Goal: Task Accomplishment & Management: Manage account settings

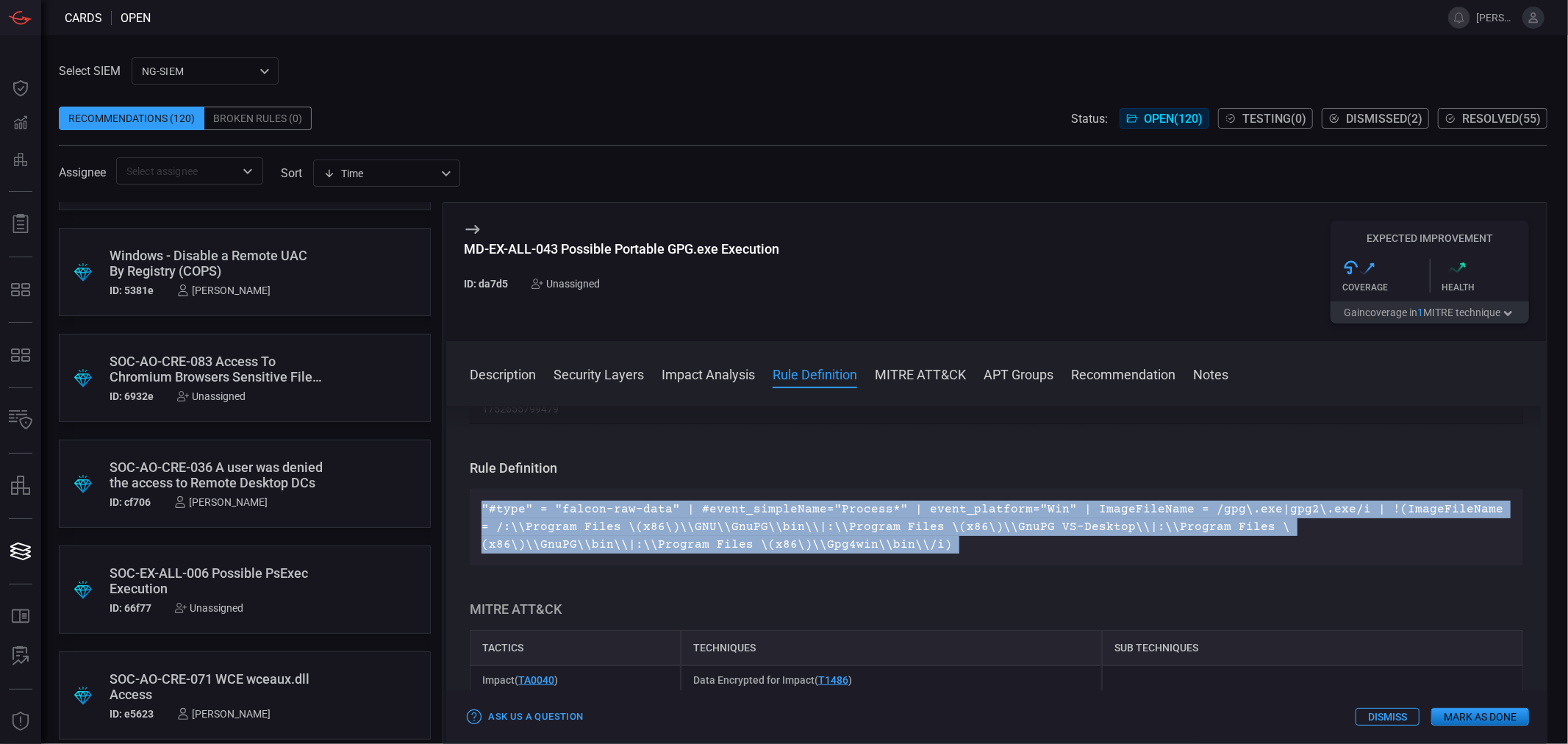
scroll to position [899, 0]
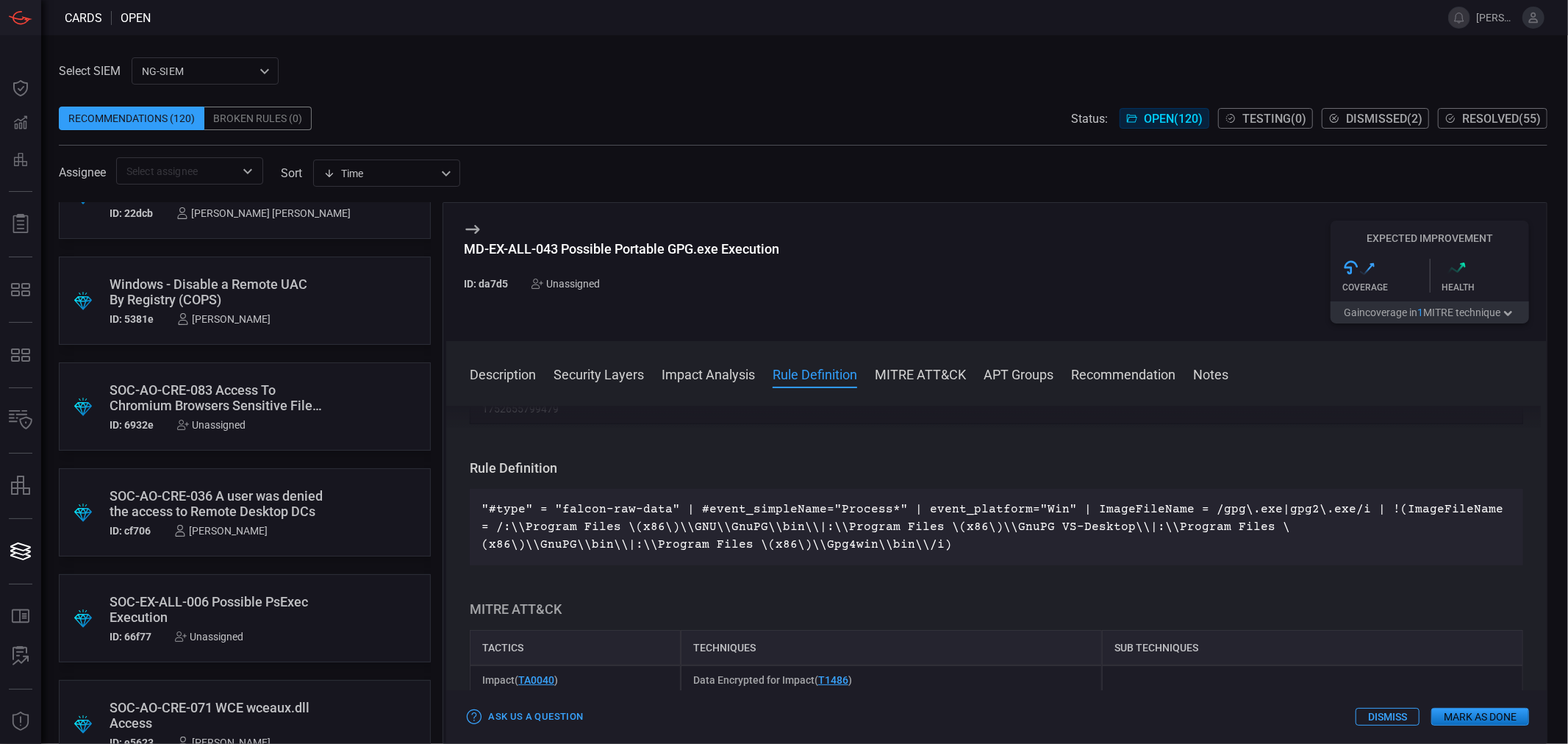
click at [241, 394] on div "SOC-AO-CRE-083 Access To Chromium Browsers Sensitive Files By Unusual Applicati…" at bounding box center [217, 397] width 215 height 31
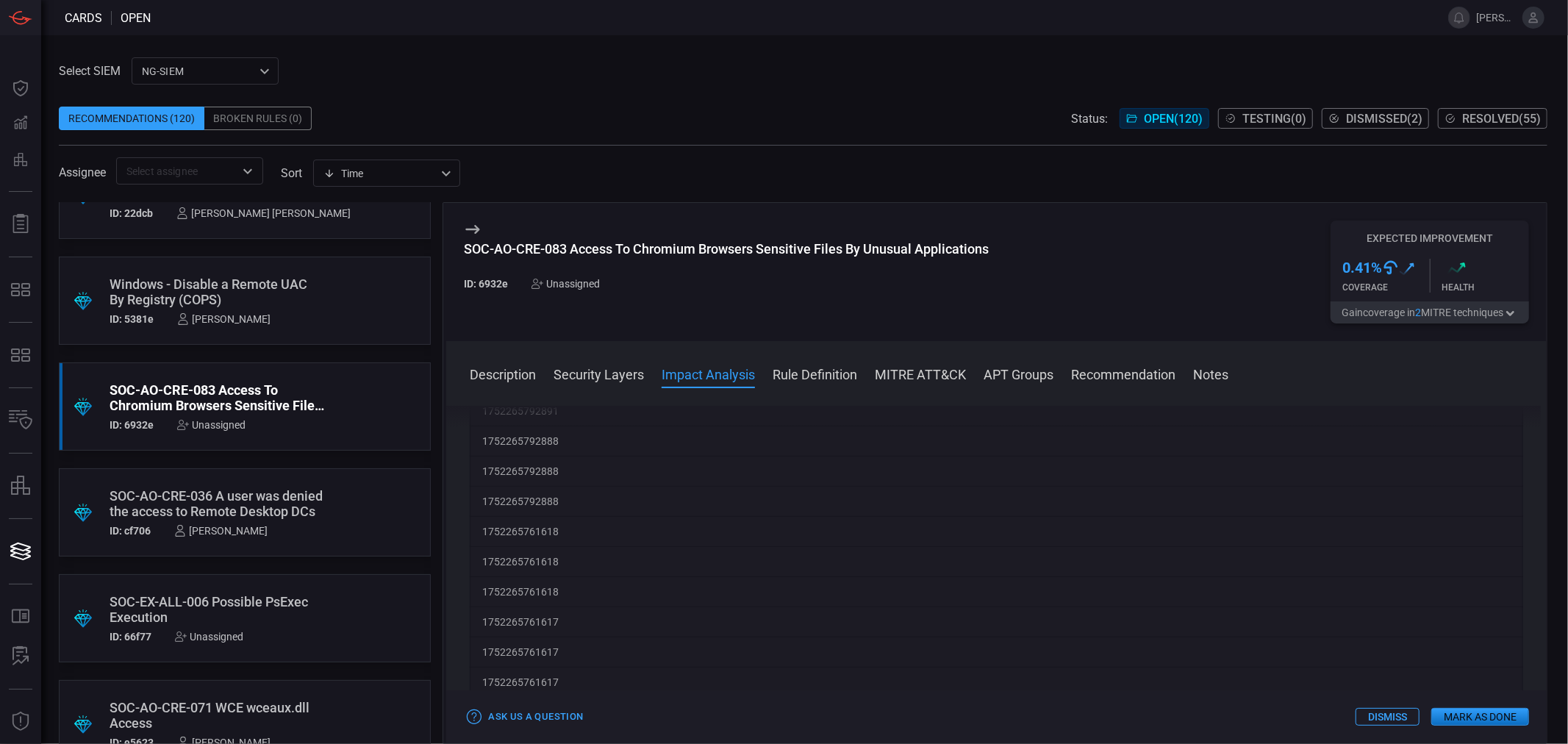
scroll to position [2779, 0]
click at [795, 356] on div "Description Security Layers Impact Analysis Rule Definition MITRE ATT&CK APT Gr…" at bounding box center [997, 542] width 1100 height 402
click at [797, 364] on div "Description Security Layers Impact Analysis Rule Definition MITRE ATT&CK APT Gr…" at bounding box center [997, 542] width 1100 height 402
click at [803, 373] on button "Rule Definition" at bounding box center [814, 373] width 84 height 18
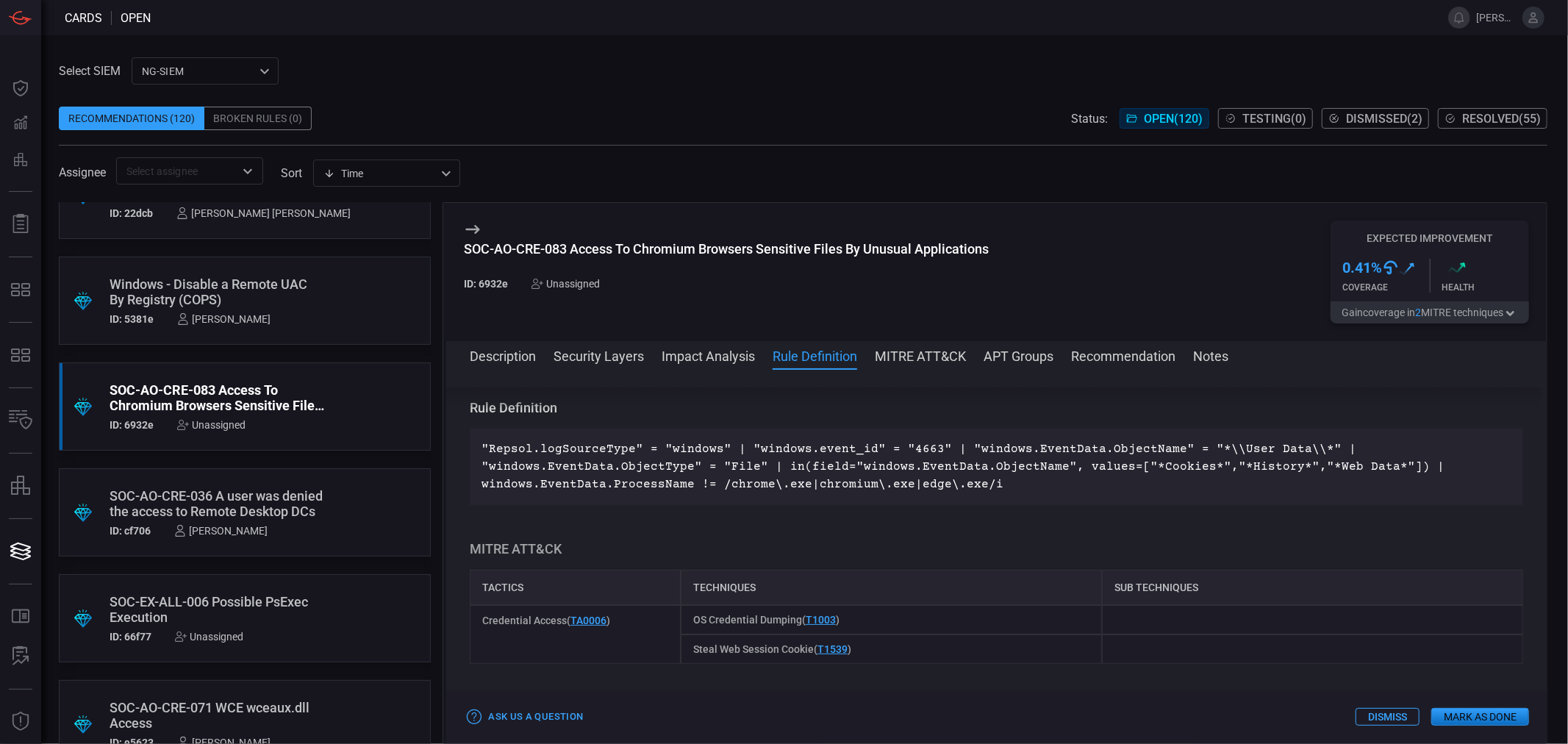
scroll to position [3476, 0]
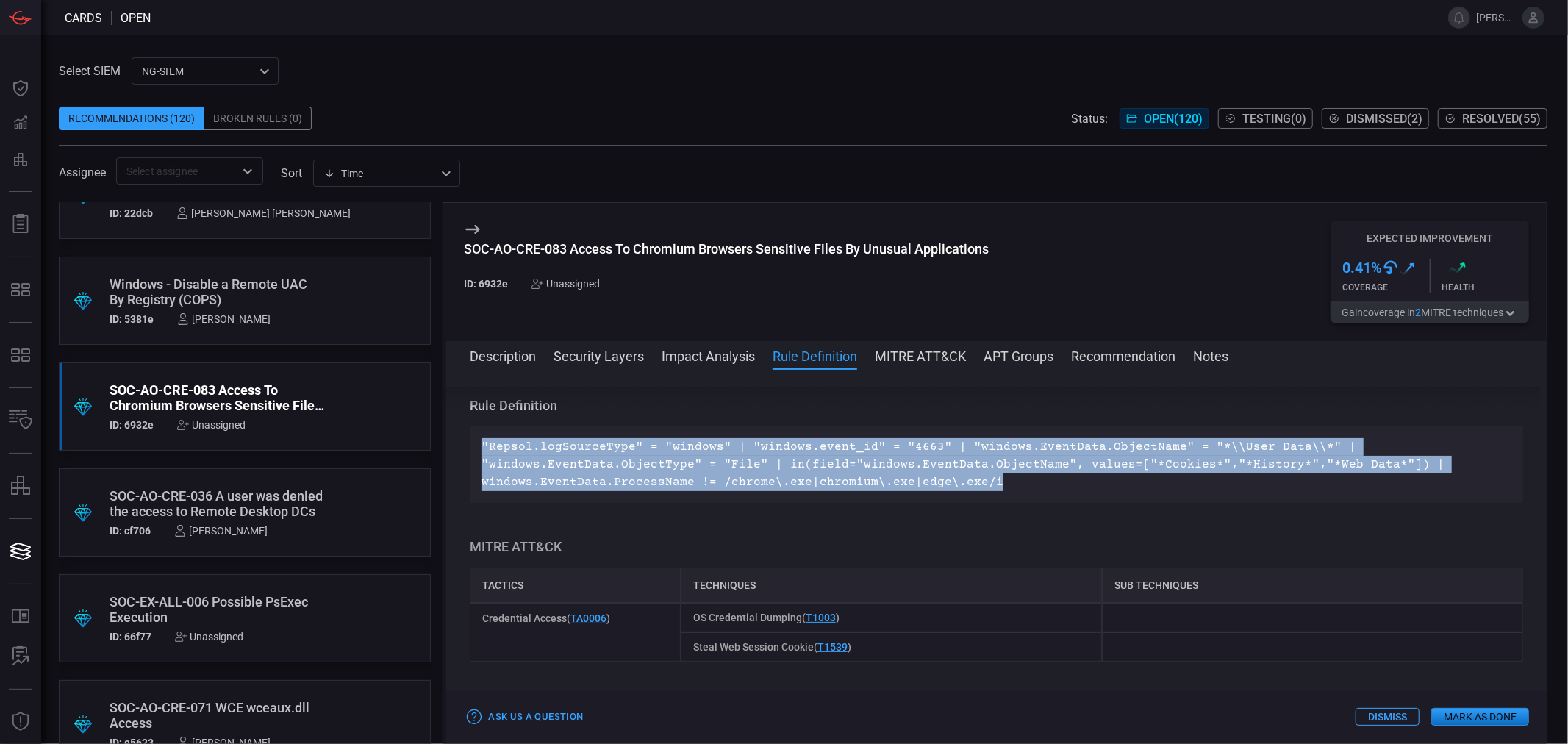
drag, startPoint x: 997, startPoint y: 484, endPoint x: 479, endPoint y: 459, distance: 518.6
click at [479, 459] on div ""Repsol.logSourceType" = "windows" | "windows.event_id" = "4663" | "windows.Eve…" at bounding box center [997, 464] width 1054 height 77
copy p ""Repsol.logSourceType" = "windows" | "windows.event_id" = "4663" | "windows.Eve…"
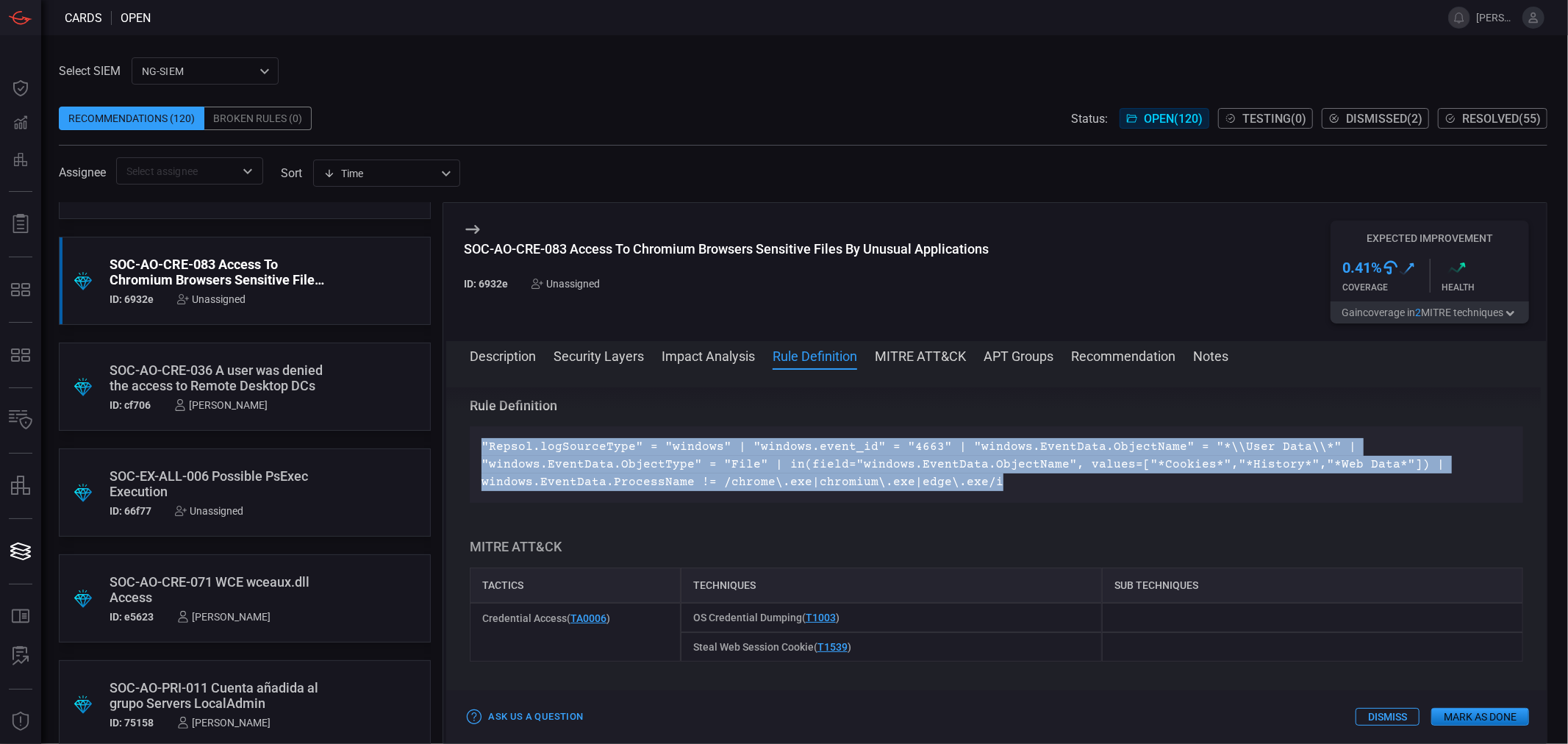
scroll to position [1062, 0]
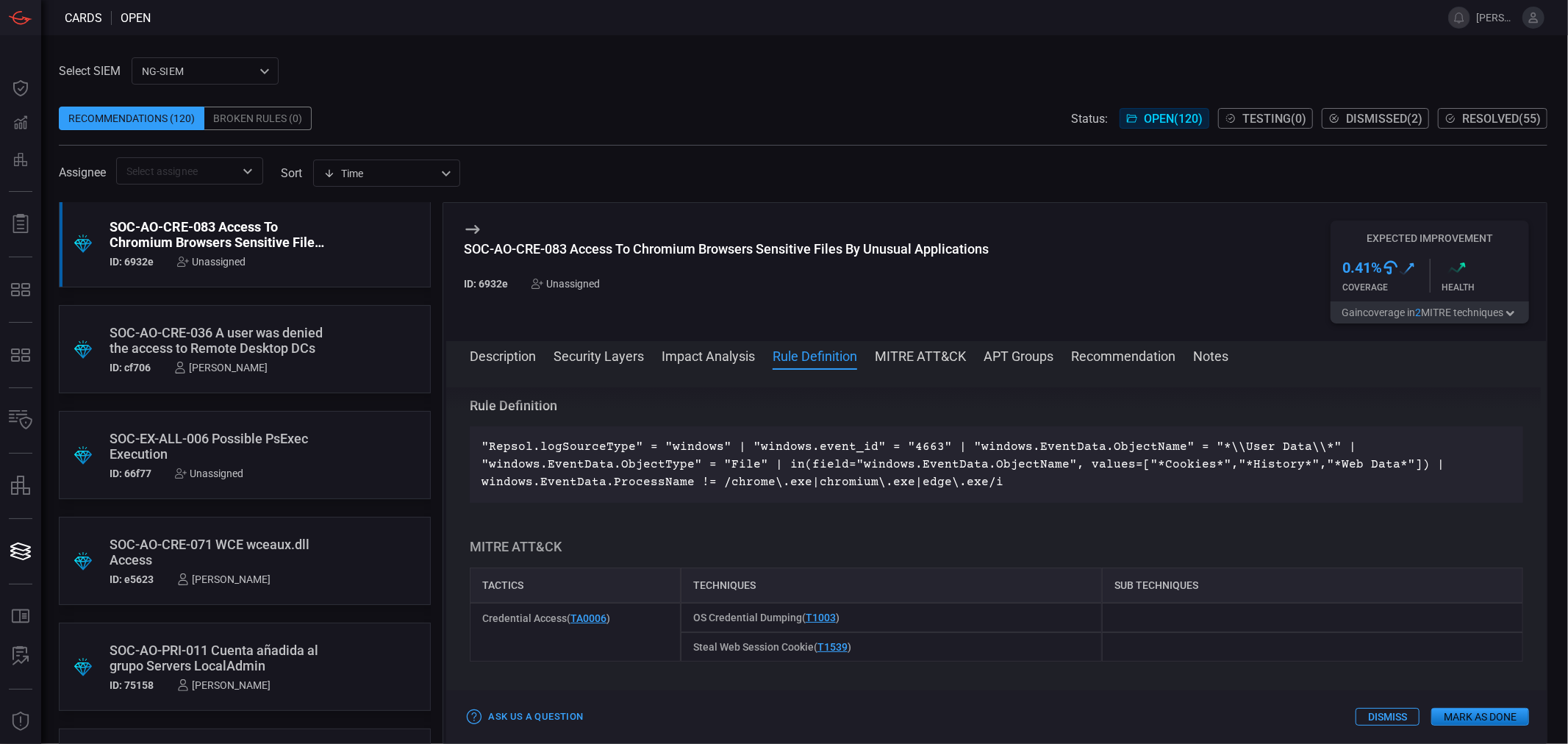
click at [258, 446] on div "SOC-EX-ALL-006 Possible PsExec Execution" at bounding box center [217, 446] width 215 height 31
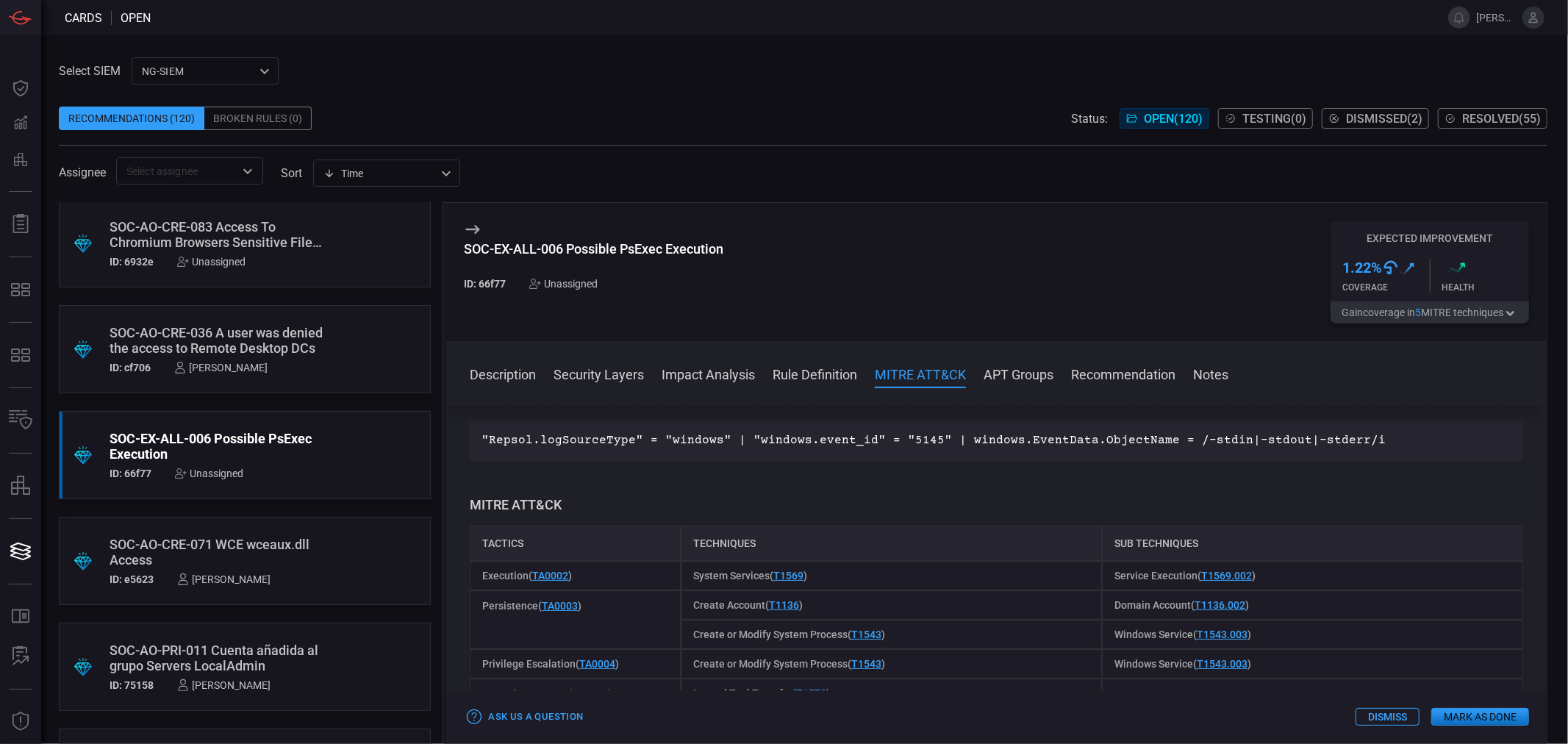
scroll to position [409, 0]
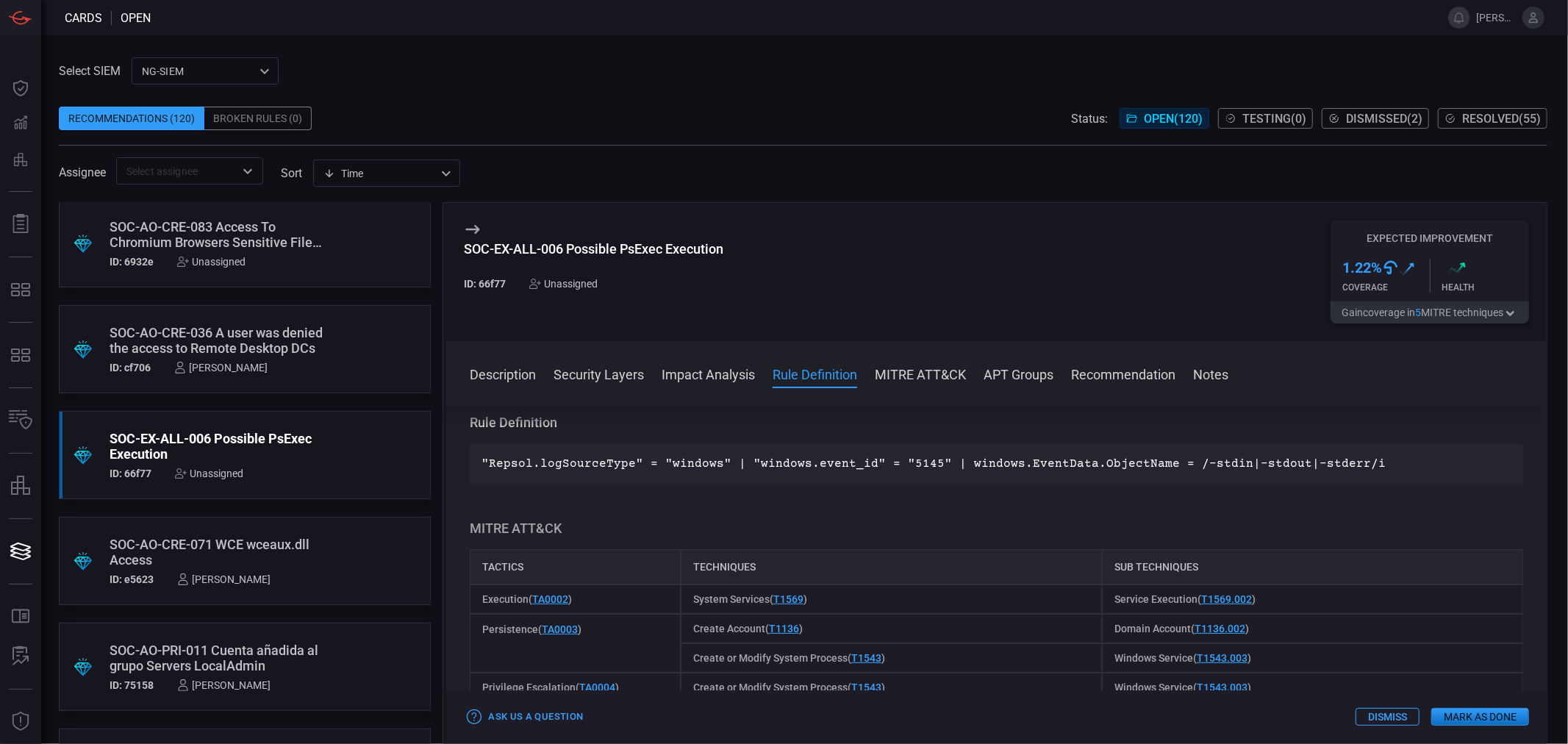
click at [855, 460] on p ""Repsol.logSourceType" = "windows" | "windows.event_id" = "5145" | windows.Even…" at bounding box center [997, 463] width 1030 height 18
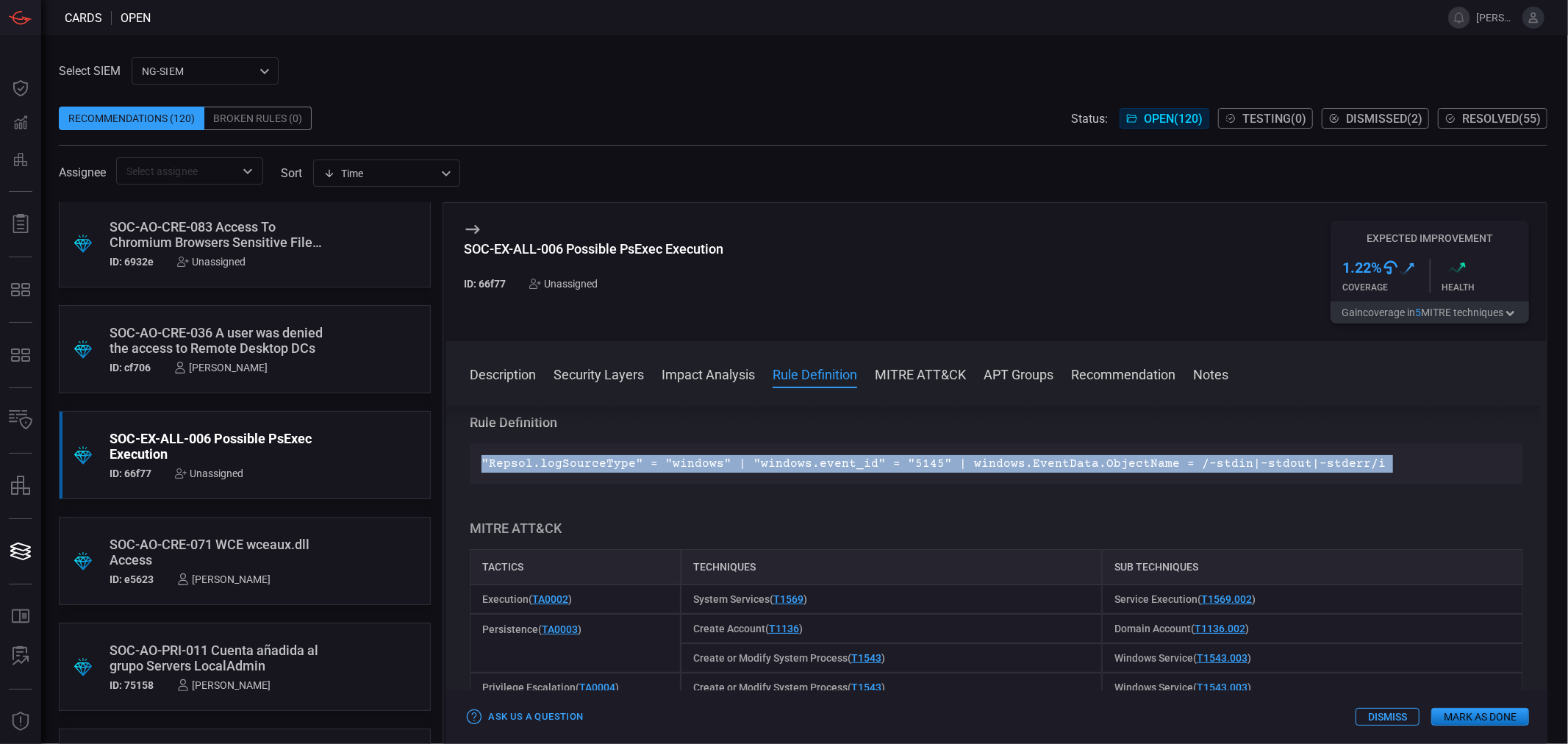
click at [855, 460] on p ""Repsol.logSourceType" = "windows" | "windows.event_id" = "5145" | windows.Even…" at bounding box center [997, 463] width 1030 height 18
copy p ""Repsol.logSourceType" = "windows" | "windows.event_id" = "5145" | windows.Even…"
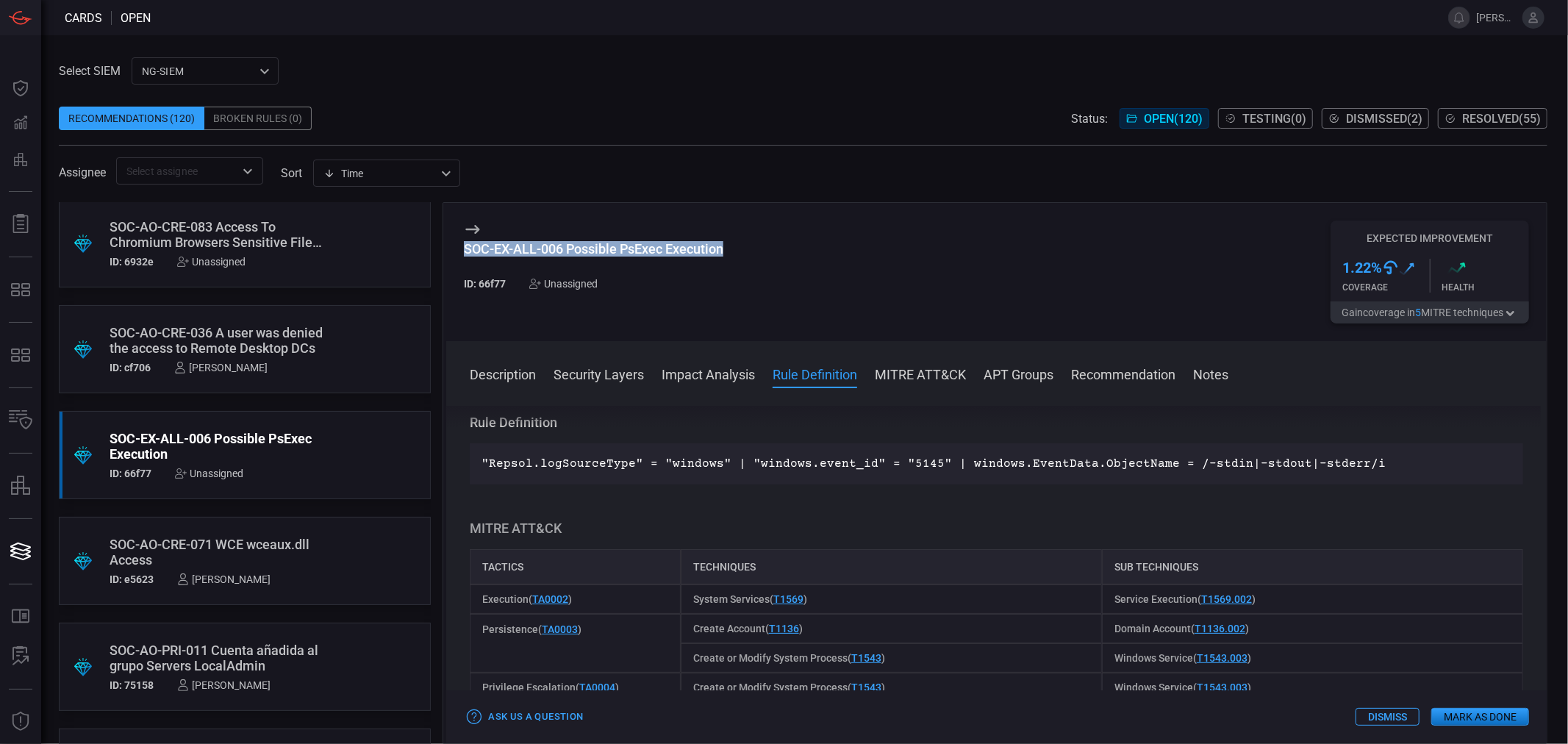
drag, startPoint x: 730, startPoint y: 250, endPoint x: 463, endPoint y: 255, distance: 267.0
click at [463, 255] on div "SOC-EX-ALL-006 Possible PsExec Execution ID: 66f77 Unassigned Expected Improvem…" at bounding box center [997, 271] width 1100 height 138
copy div "SOC-EX-ALL-006 Possible PsExec Execution"
click at [1397, 712] on button "Dismiss" at bounding box center [1387, 717] width 64 height 18
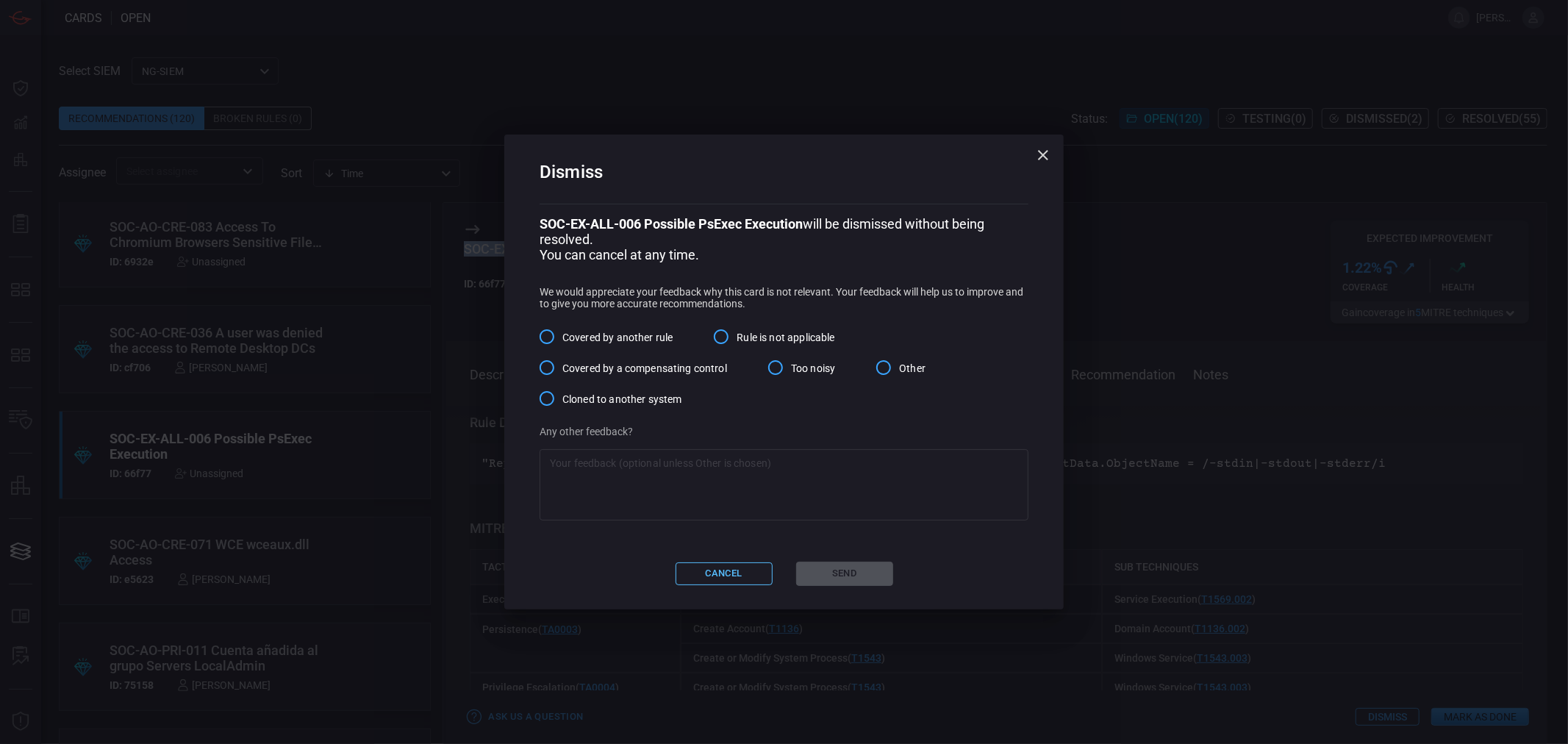
click at [730, 574] on button "Cancel" at bounding box center [724, 574] width 97 height 23
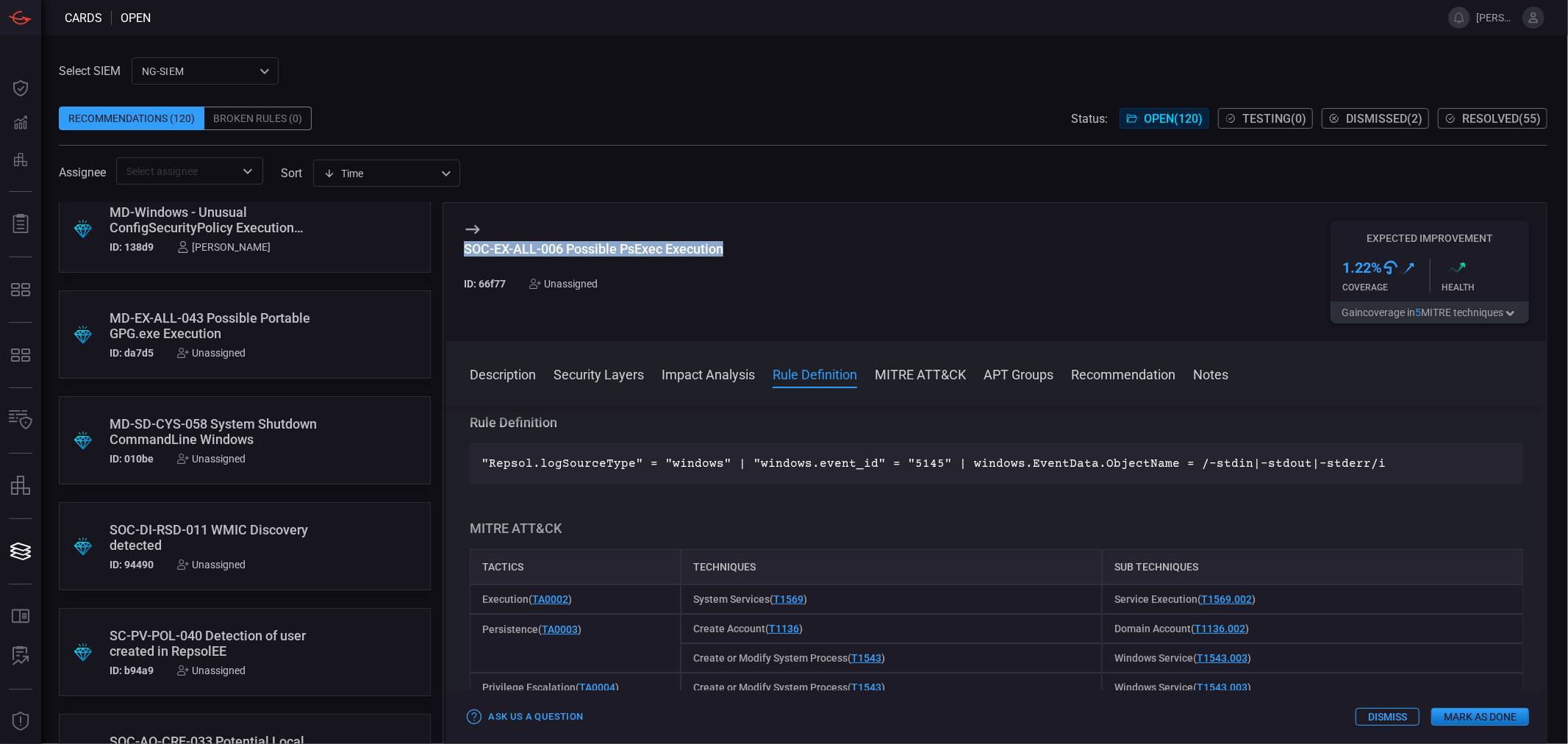
scroll to position [1716, 0]
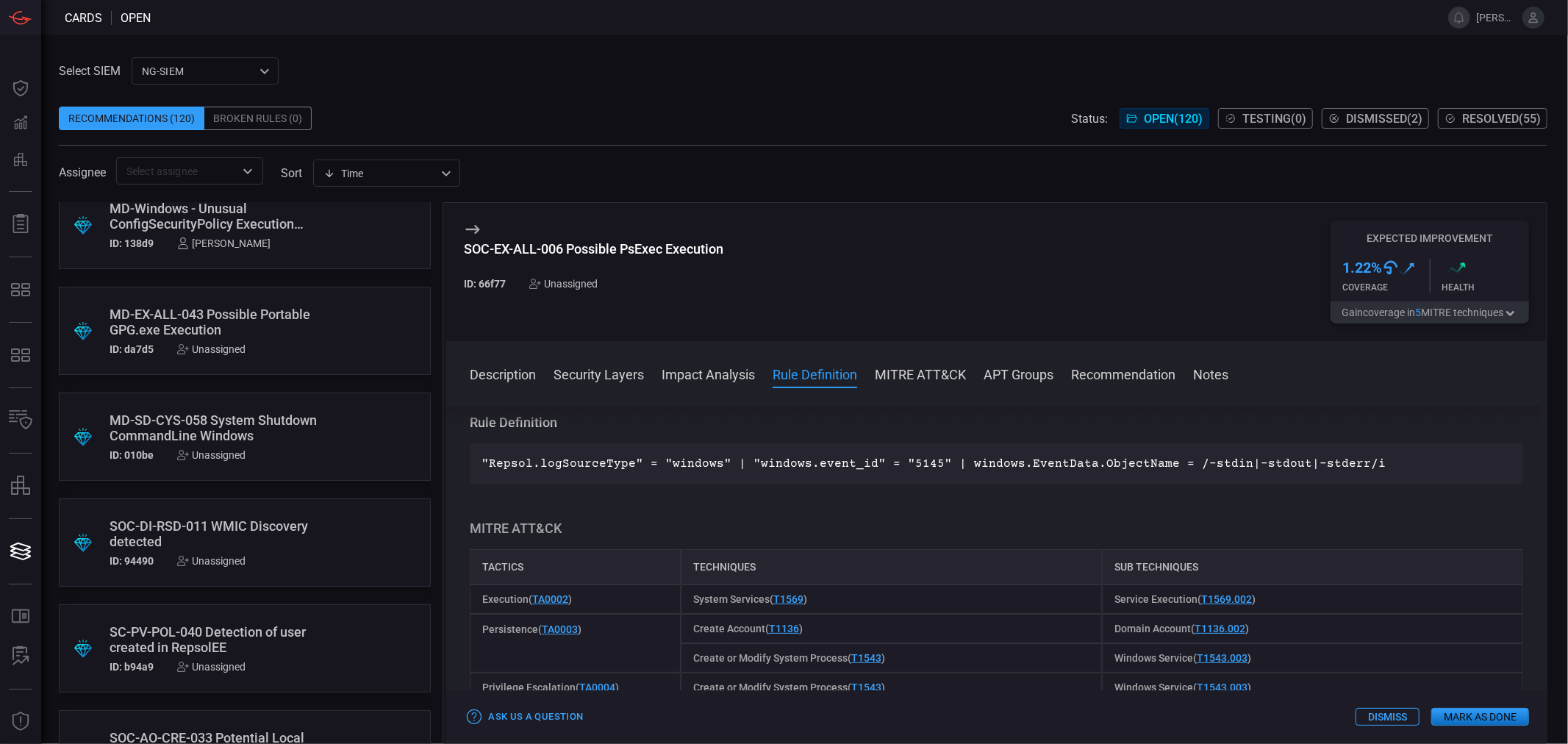
click at [232, 530] on div "SOC-DI-RSD-011 WMIC Discovery detected" at bounding box center [217, 534] width 215 height 31
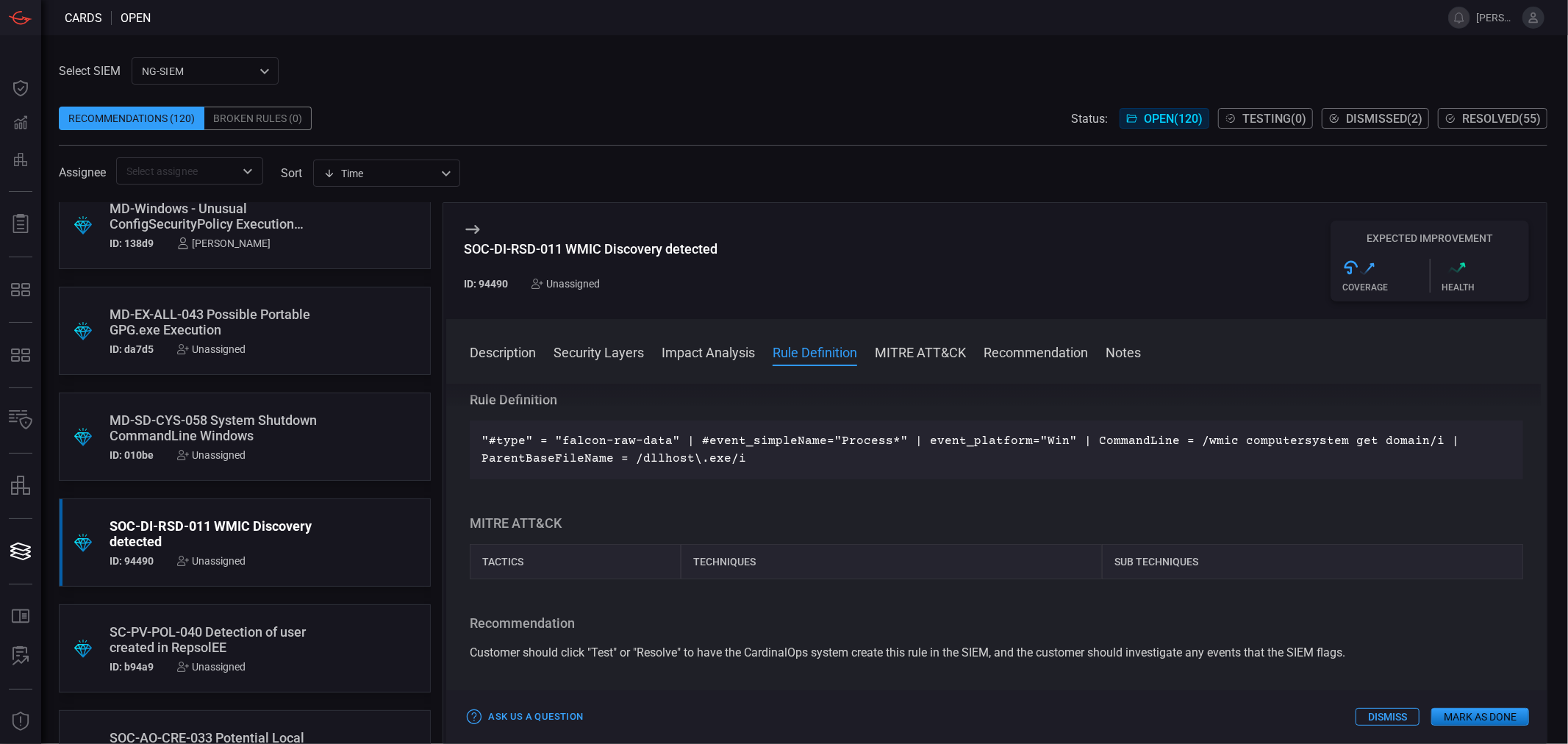
scroll to position [409, 0]
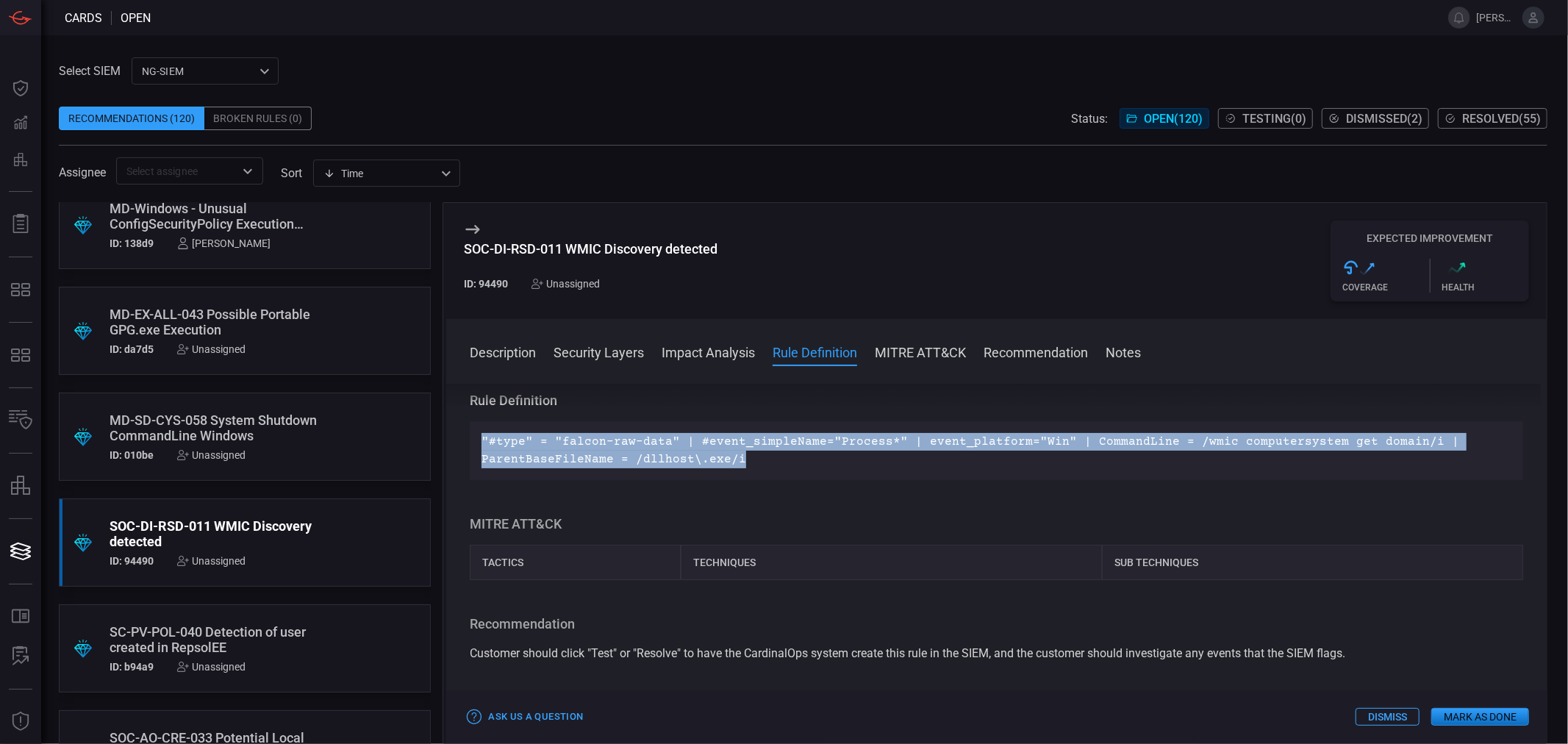
drag, startPoint x: 752, startPoint y: 461, endPoint x: 473, endPoint y: 432, distance: 280.5
click at [473, 432] on div ""#type" = "falcon-raw-data" | #event_simpleName="Process*" | event_platform="Wi…" at bounding box center [997, 451] width 1054 height 59
copy p ""#type" = "falcon-raw-data" | #event_simpleName="Process*" | event_platform="Wi…"
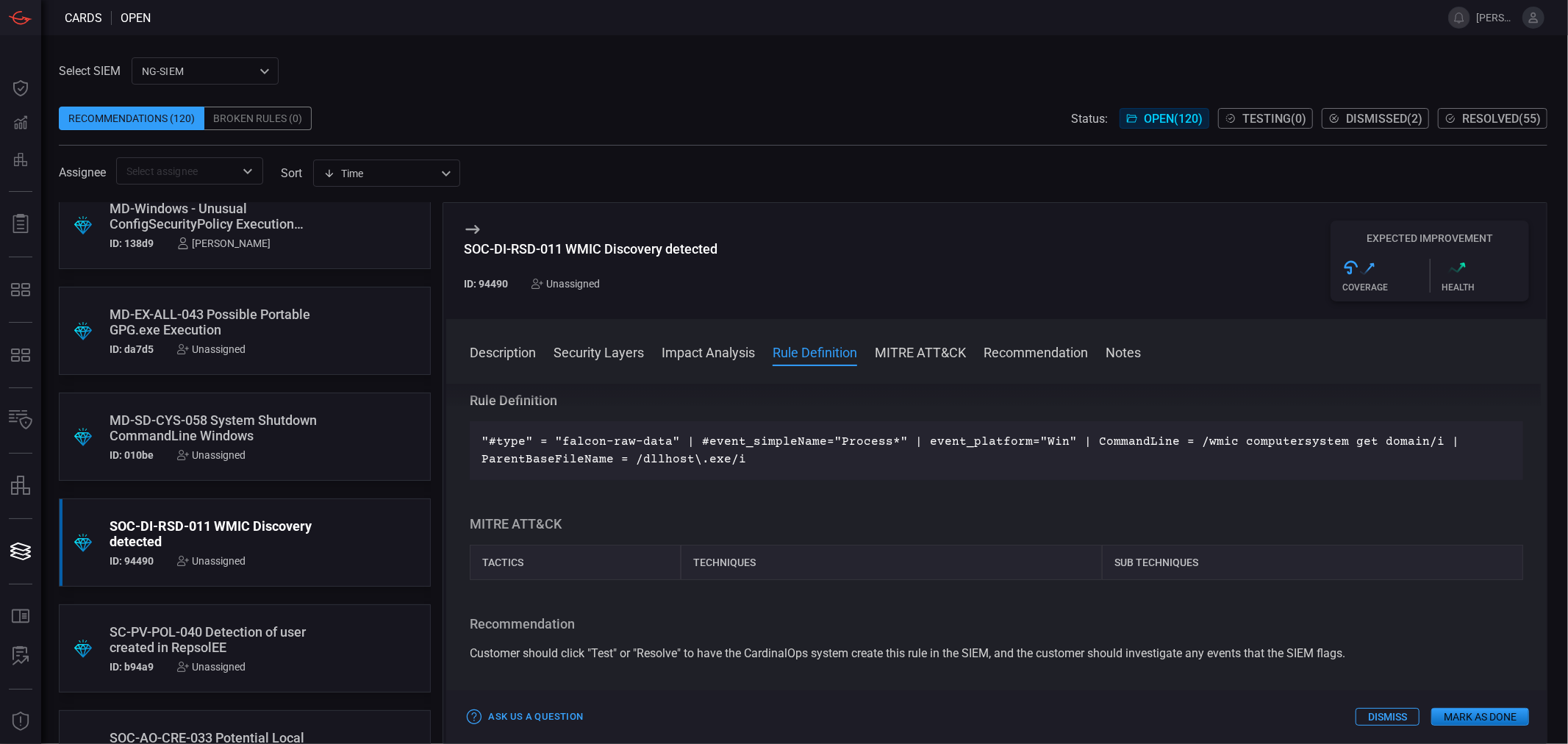
click at [227, 550] on div "SOC-DI-RSD-011 WMIC Discovery detected ID: 94490 Unassigned" at bounding box center [217, 543] width 215 height 48
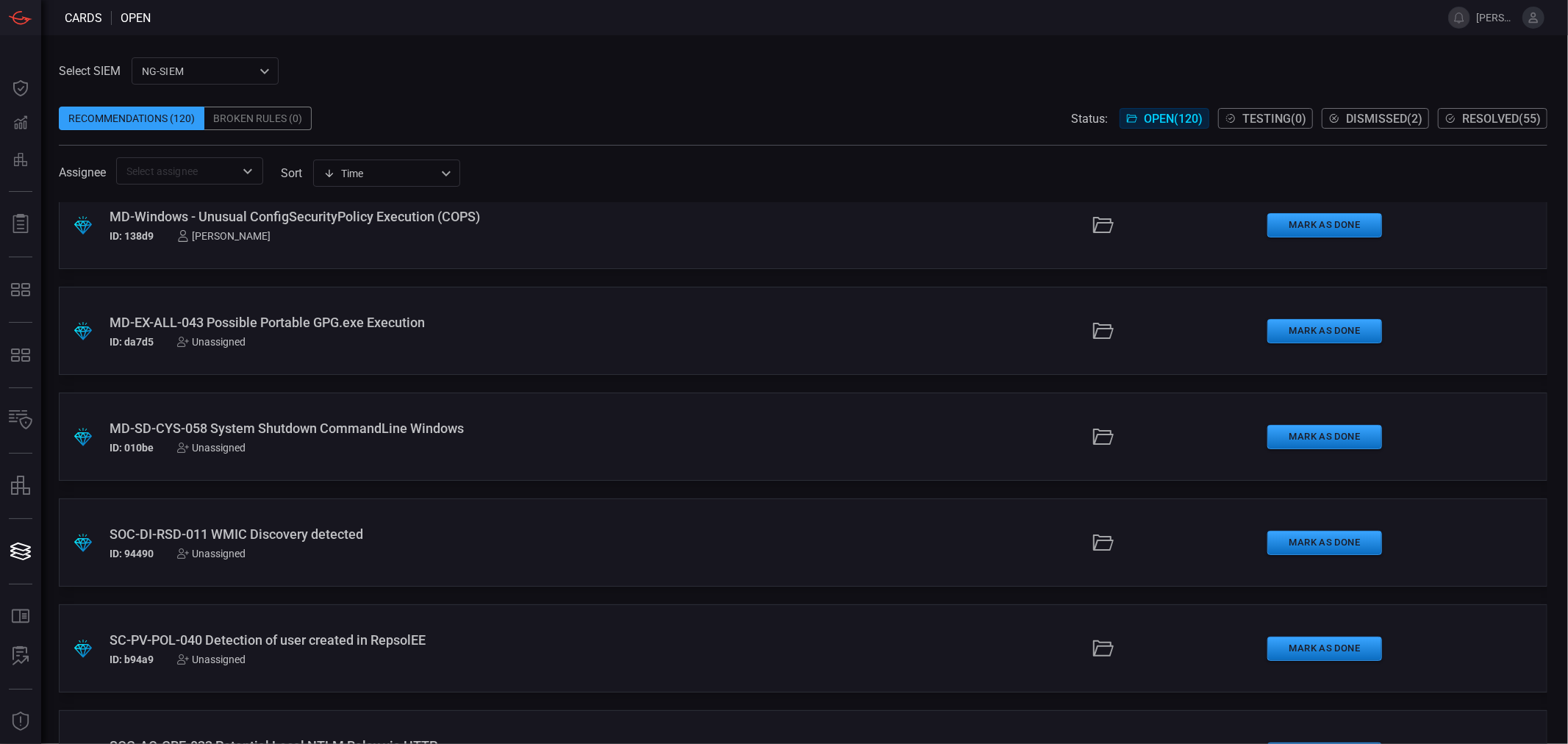
click at [225, 550] on div "Unassigned" at bounding box center [211, 553] width 69 height 12
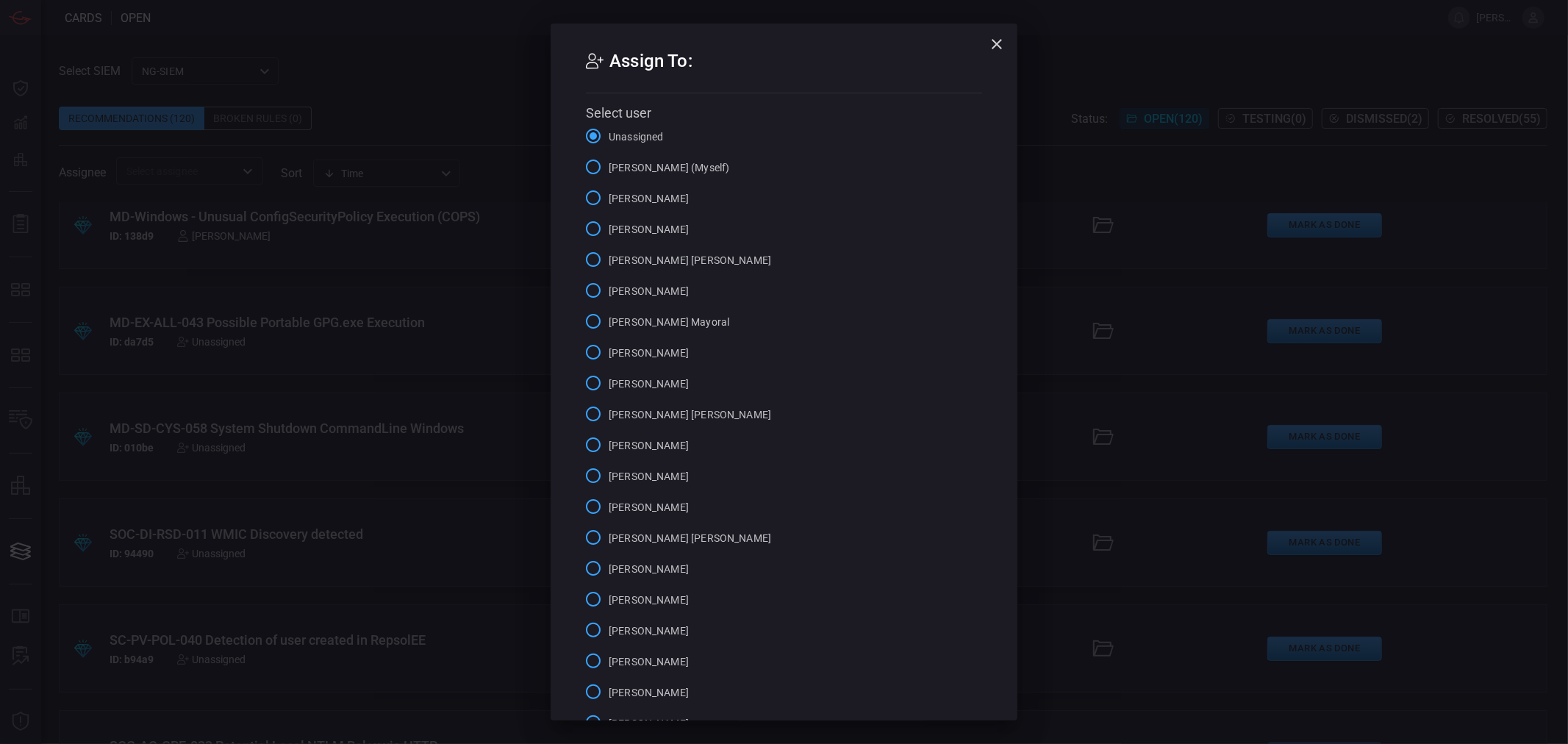
click at [653, 165] on span "[PERSON_NAME] (Myself)" at bounding box center [669, 168] width 120 height 16
click at [608, 165] on input "[PERSON_NAME] (Myself)" at bounding box center [593, 167] width 31 height 31
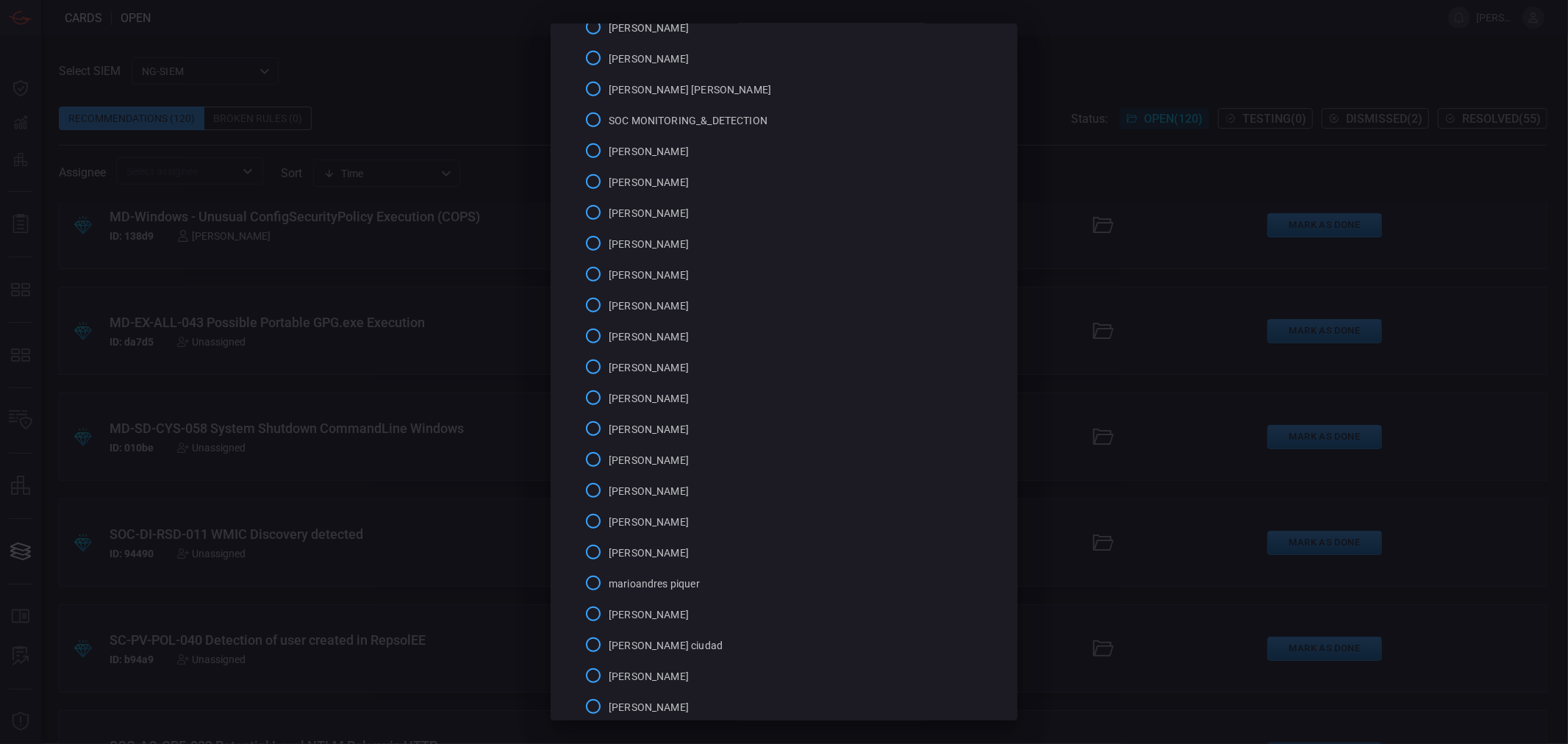
scroll to position [785, 0]
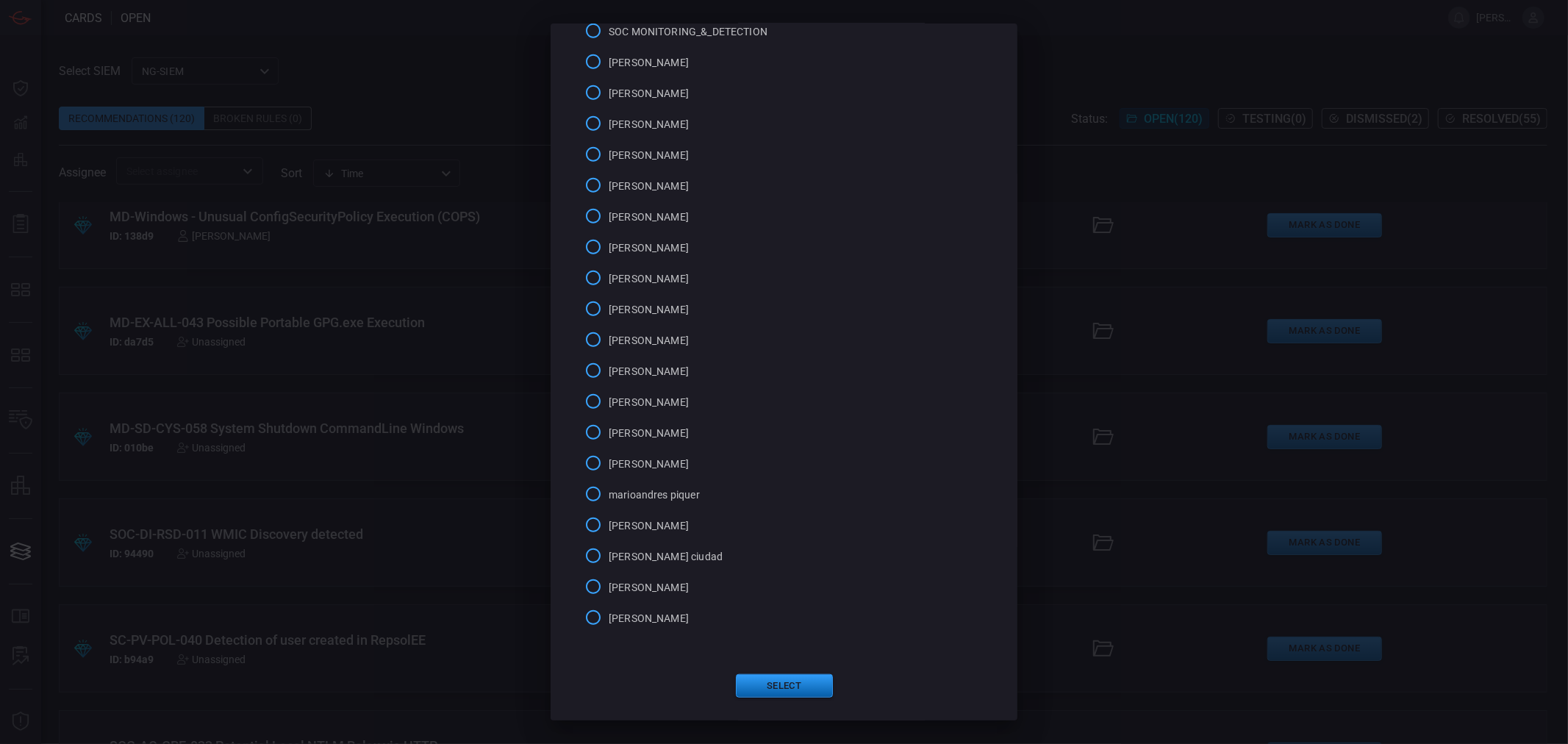
click at [750, 677] on button "Select" at bounding box center [784, 686] width 97 height 23
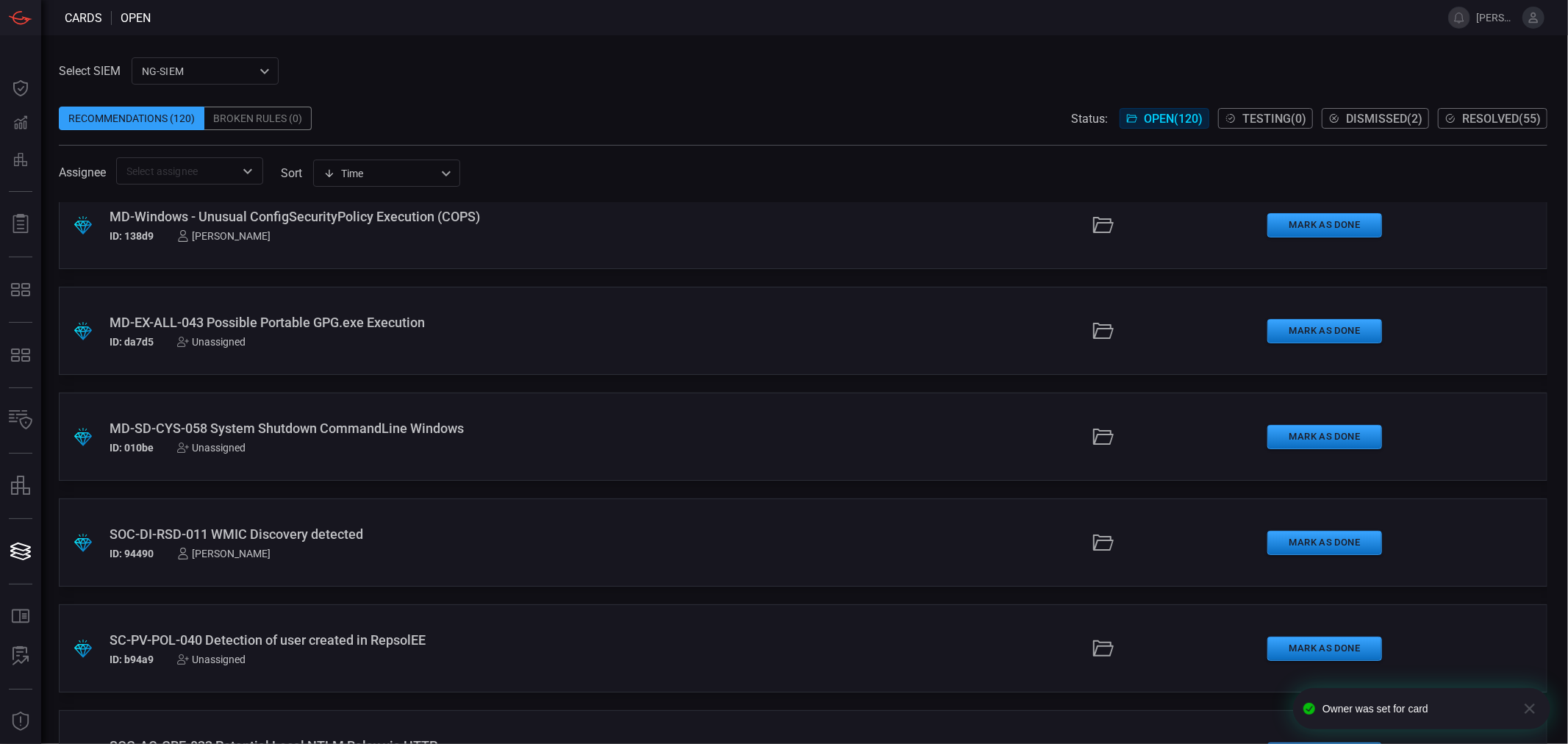
click at [257, 541] on div "SOC-DI-RSD-011 WMIC Discovery detected" at bounding box center [382, 534] width 546 height 16
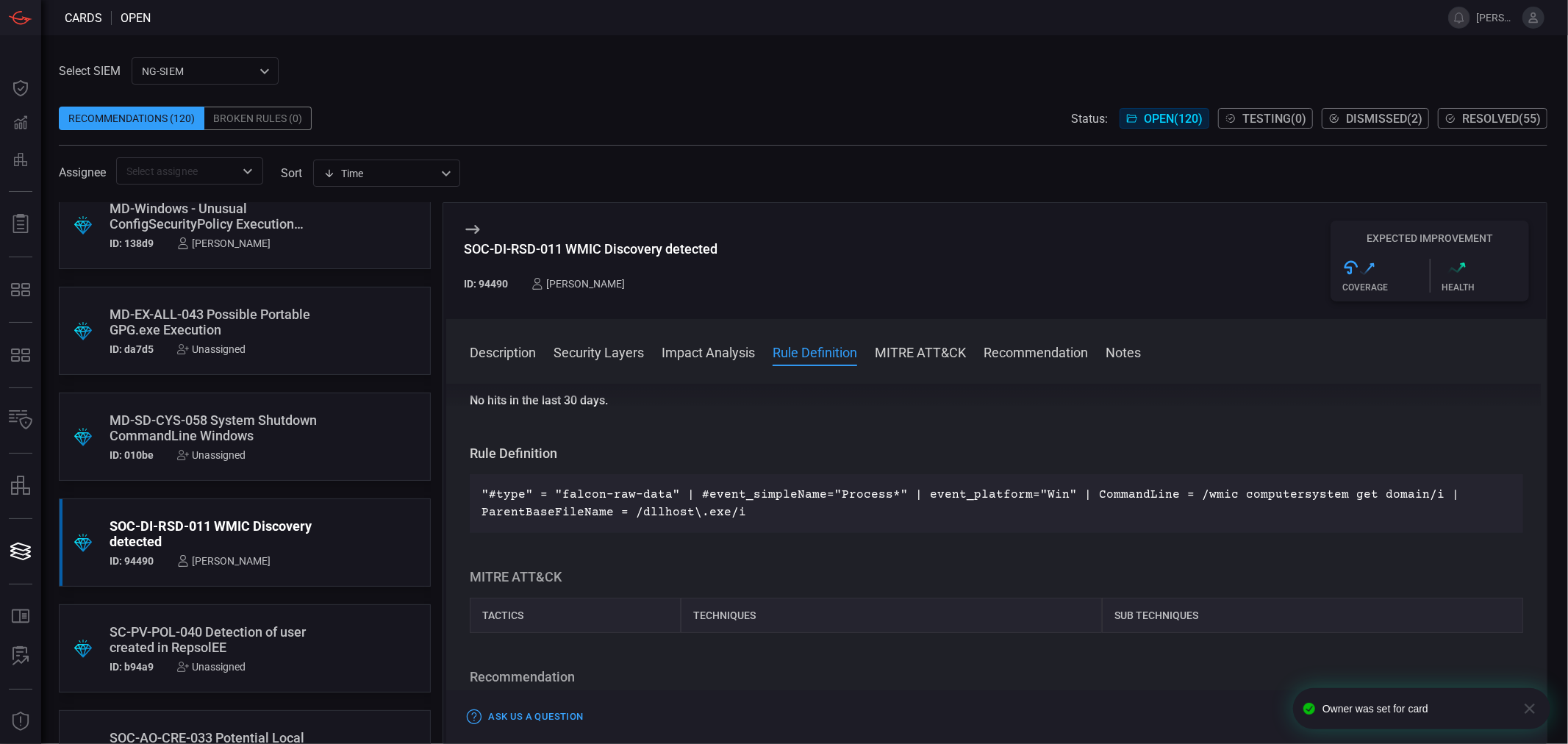
scroll to position [326, 0]
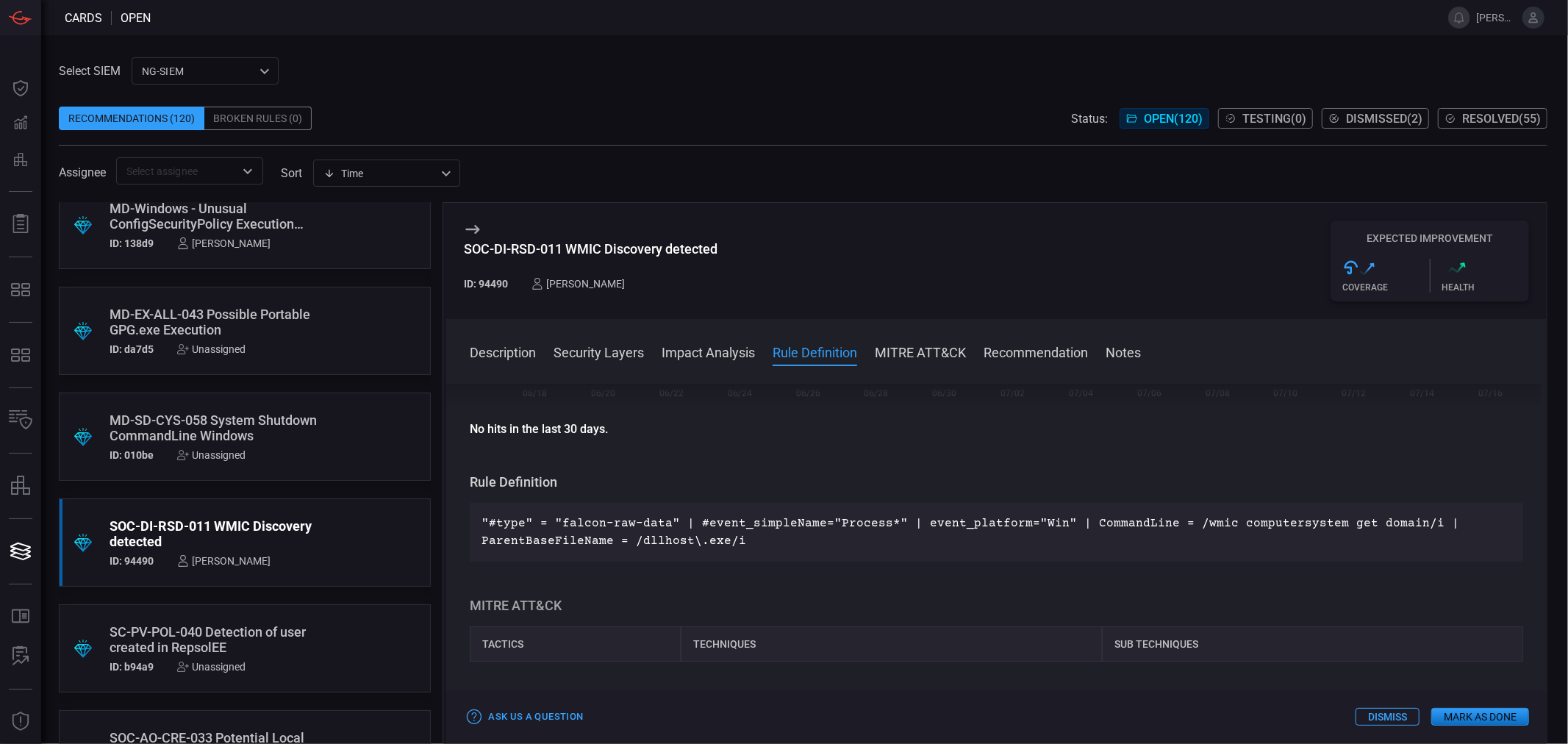
drag, startPoint x: 394, startPoint y: 0, endPoint x: 776, endPoint y: 65, distance: 387.5
click at [776, 65] on div "Select SIEM NG-SIEM 5cf3354c-b0c8-4d47-b0cb-fd1e7ce3c487 ​ Recommendations (120…" at bounding box center [804, 120] width 1489 height 127
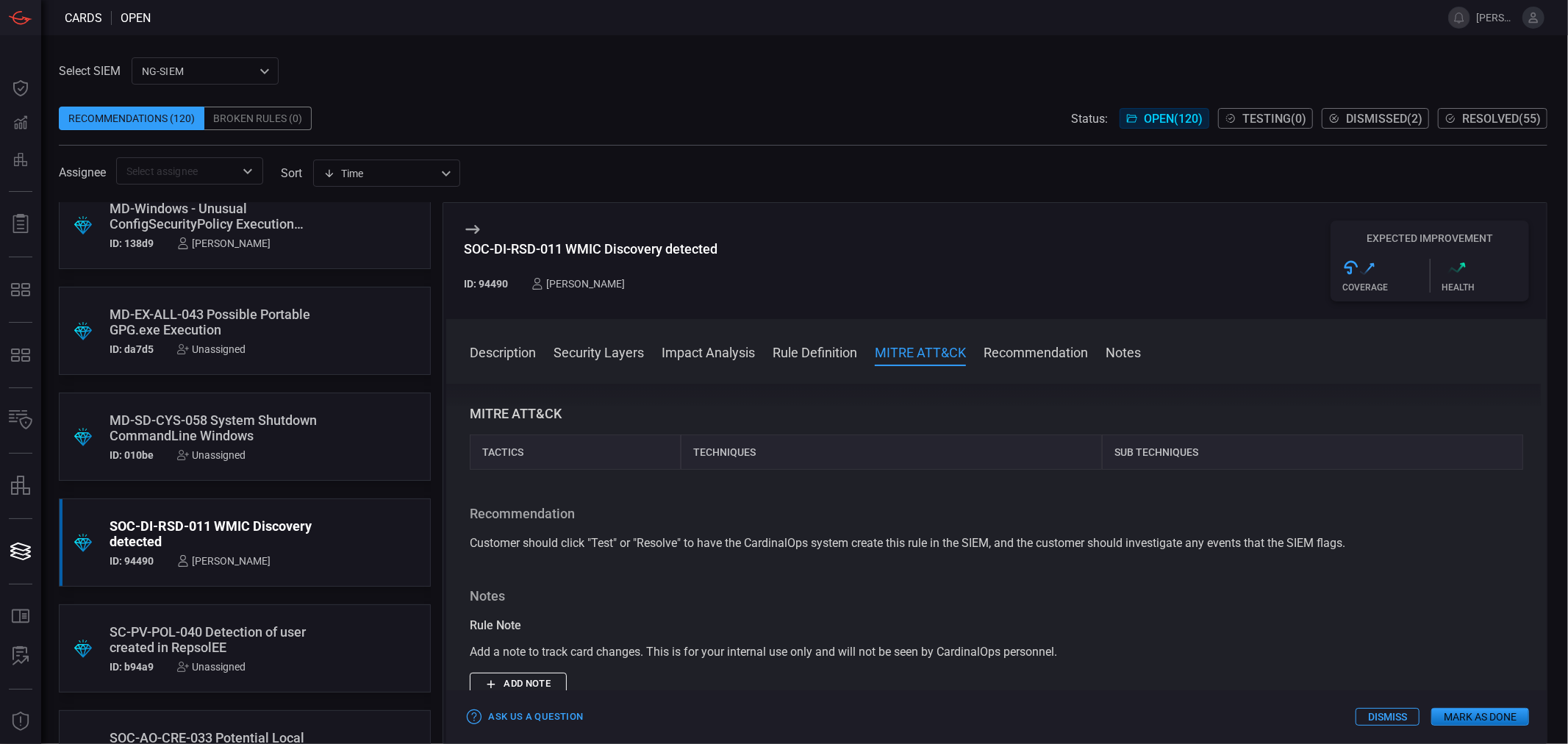
scroll to position [490, 0]
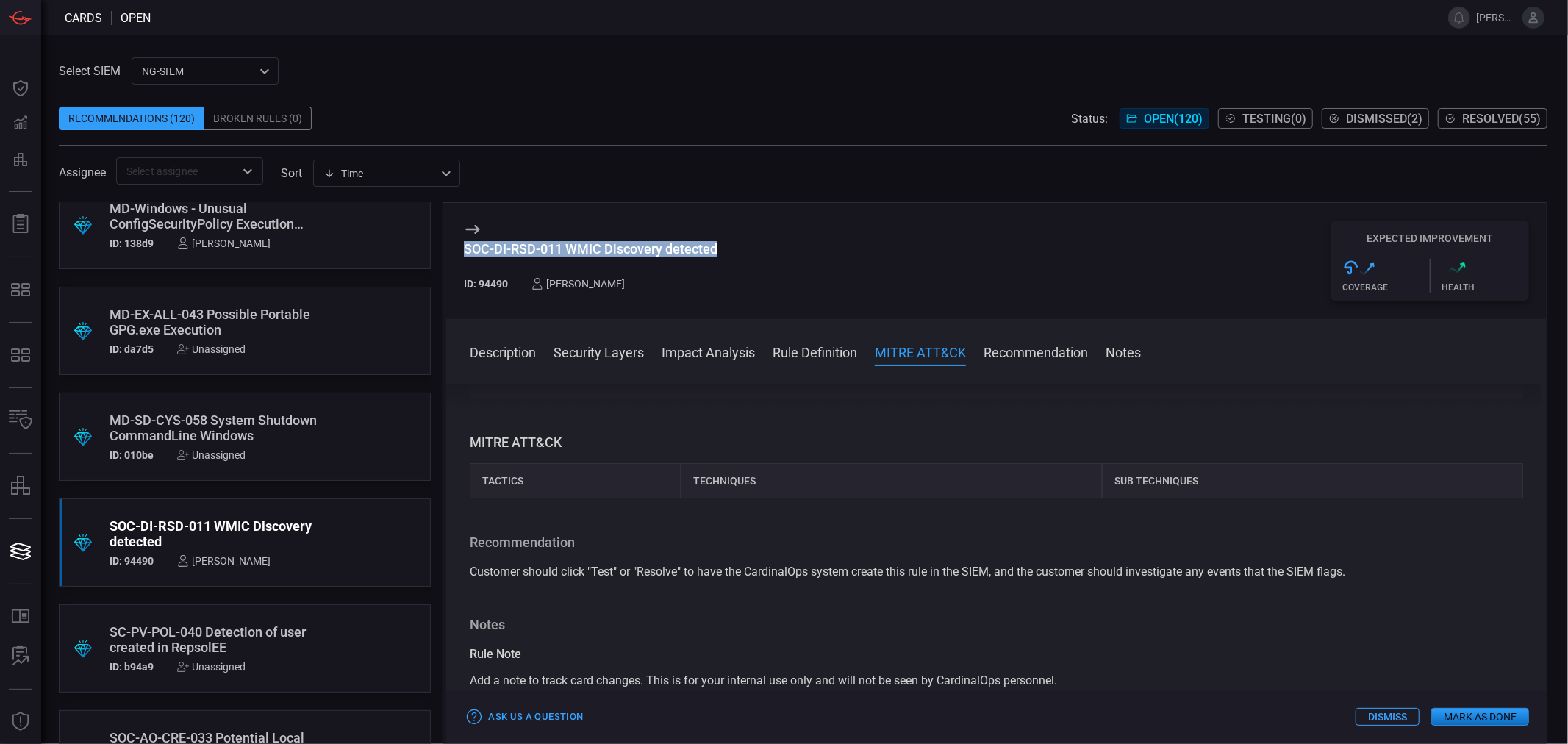
drag, startPoint x: 725, startPoint y: 248, endPoint x: 463, endPoint y: 253, distance: 262.0
click at [463, 253] on div "SOC-DI-RSD-011 WMIC Discovery detected ID: 94490 [PERSON_NAME] Expected Improve…" at bounding box center [997, 260] width 1100 height 116
copy div "SOC-DI-RSD-011 WMIC Discovery detected"
click at [214, 559] on div "[PERSON_NAME]" at bounding box center [223, 561] width 94 height 12
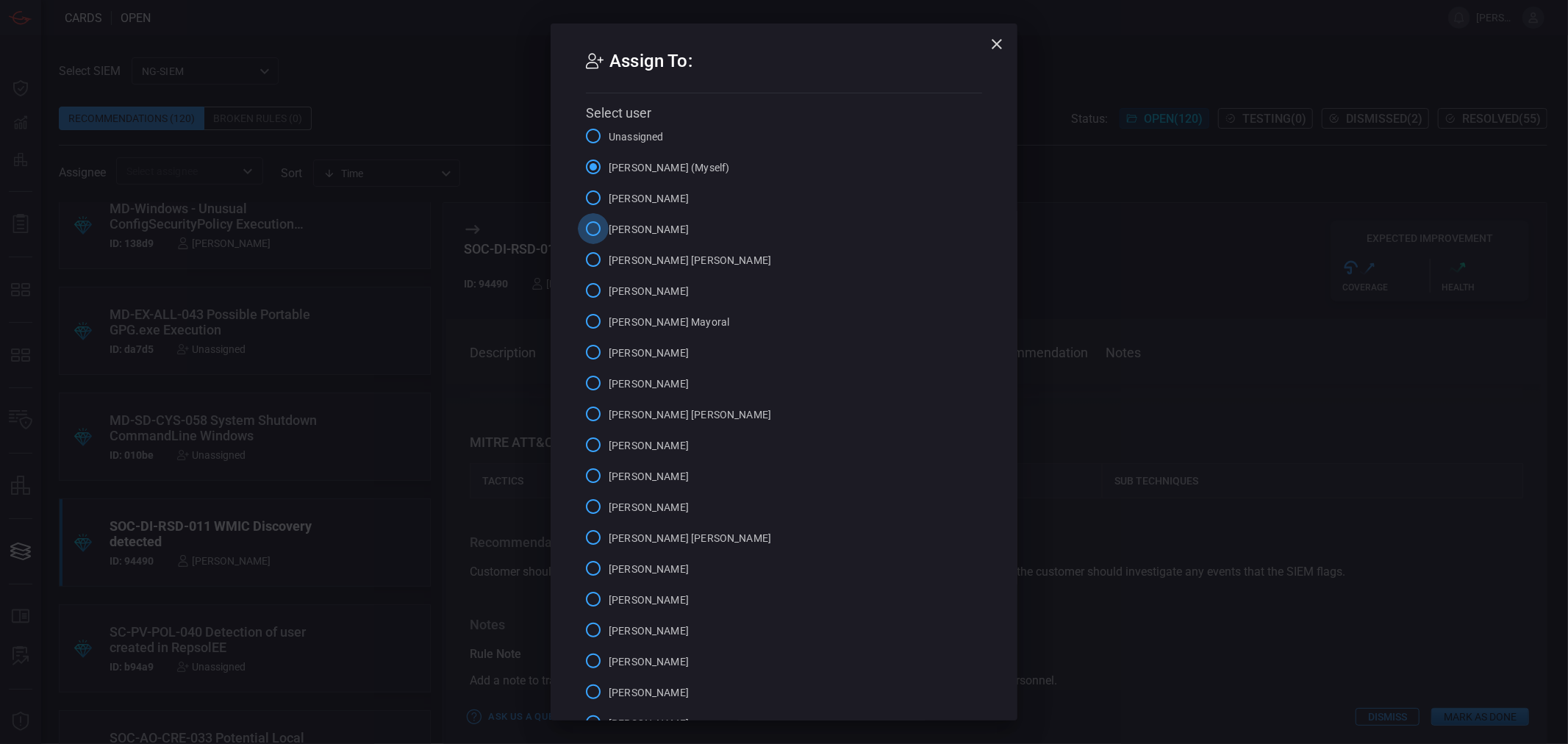
click at [584, 225] on input "[PERSON_NAME]" at bounding box center [593, 228] width 31 height 31
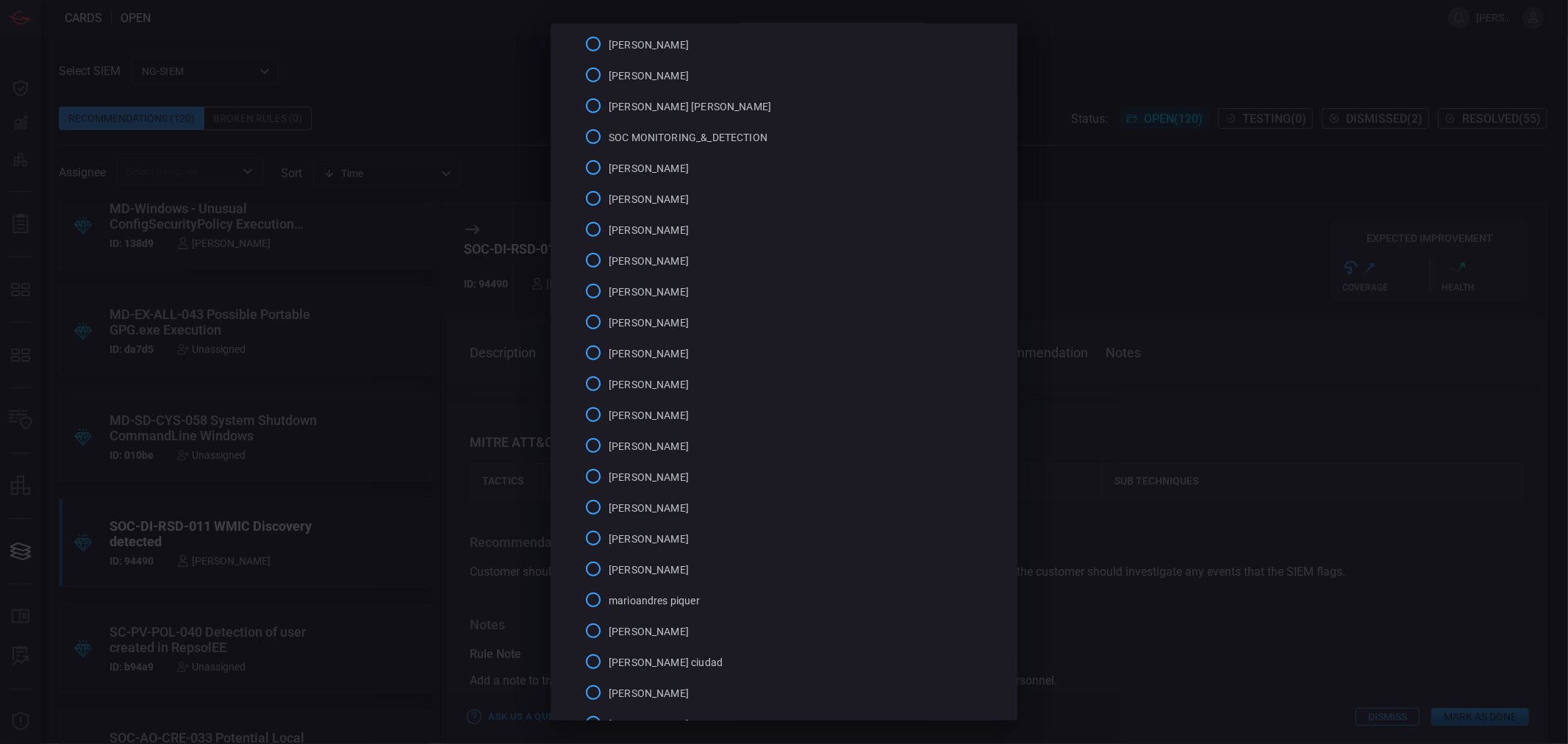
scroll to position [785, 0]
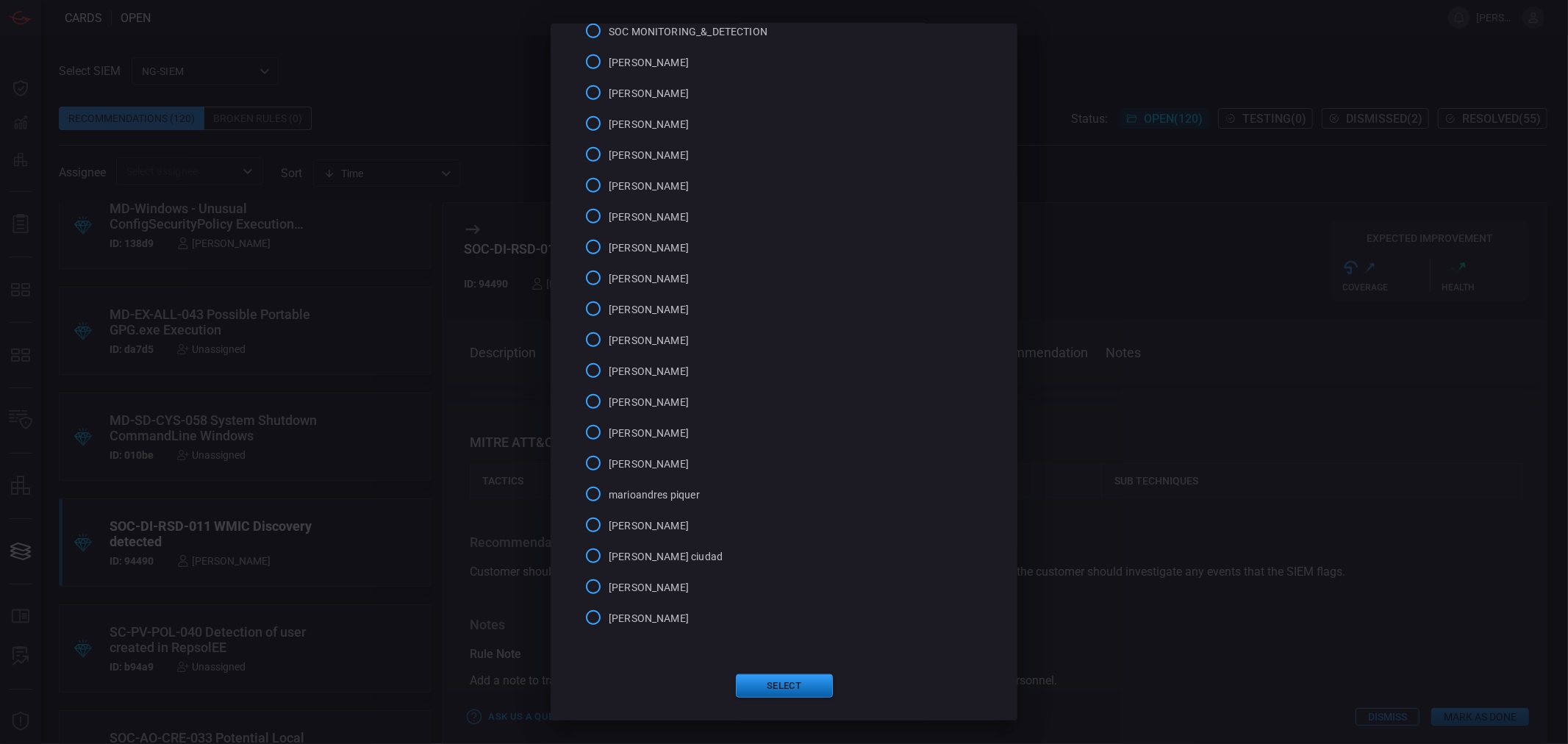
click at [763, 675] on button "Select" at bounding box center [784, 686] width 97 height 23
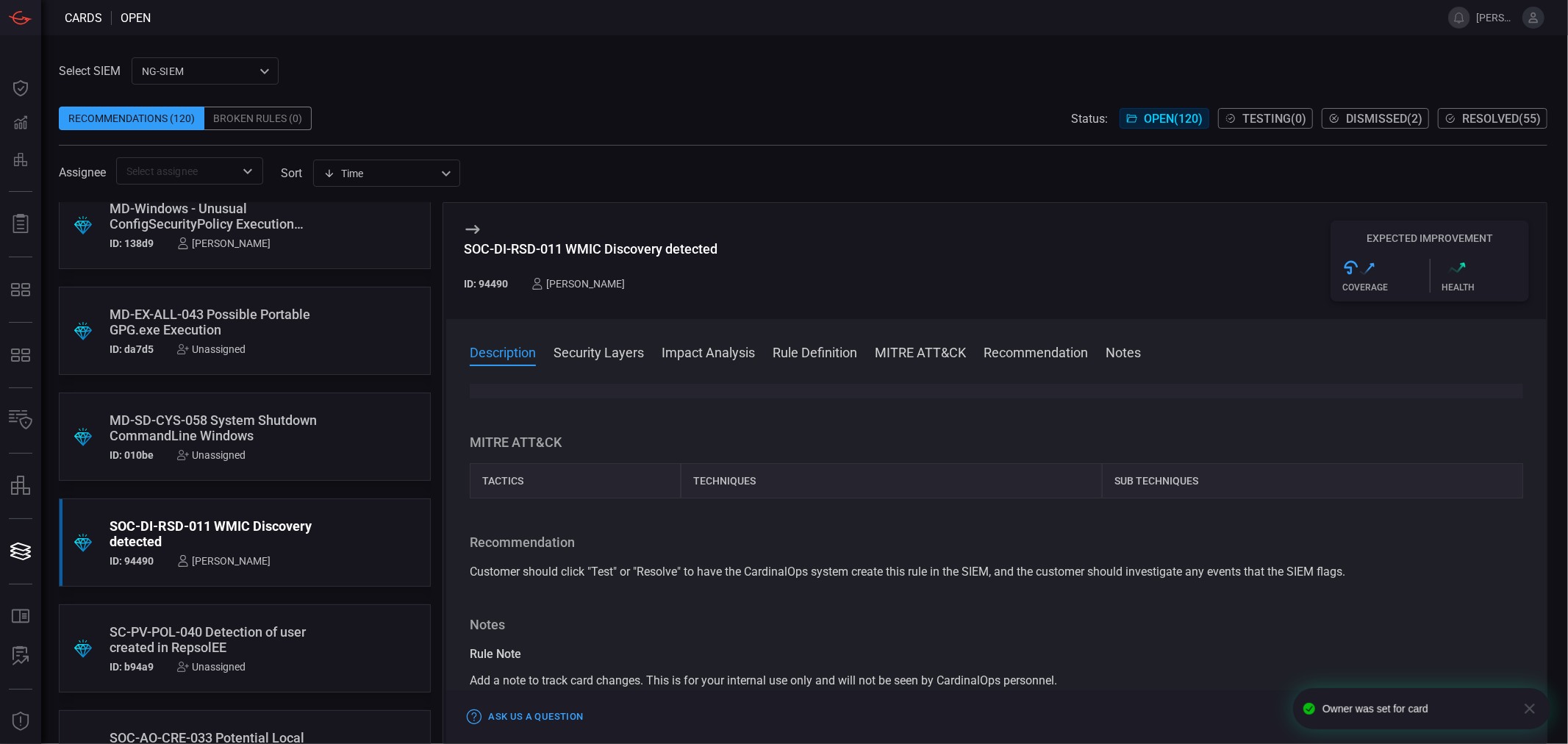
scroll to position [0, 0]
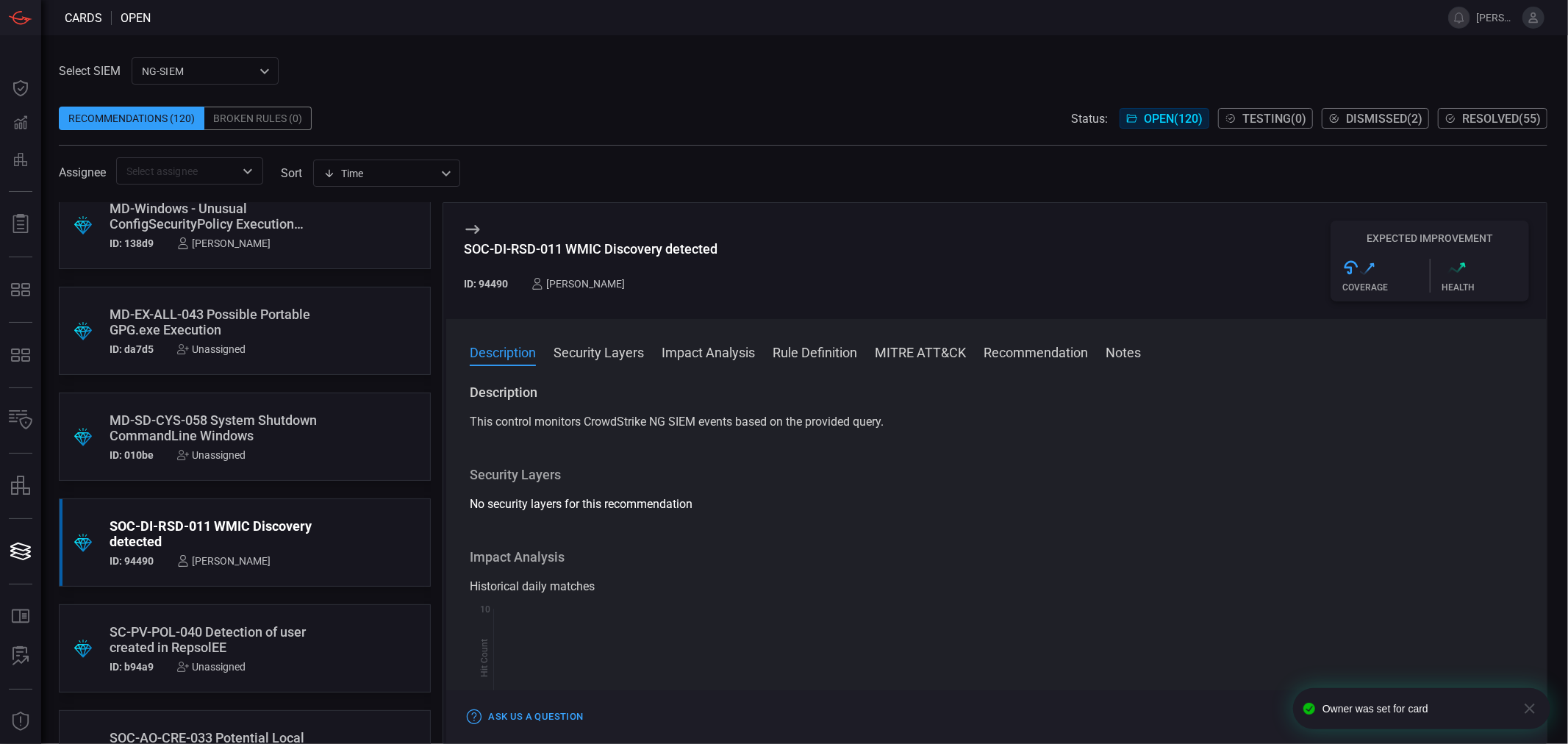
click at [245, 633] on div "SC-PV-POL-040 Detection of user created in RepsolEE" at bounding box center [217, 639] width 215 height 31
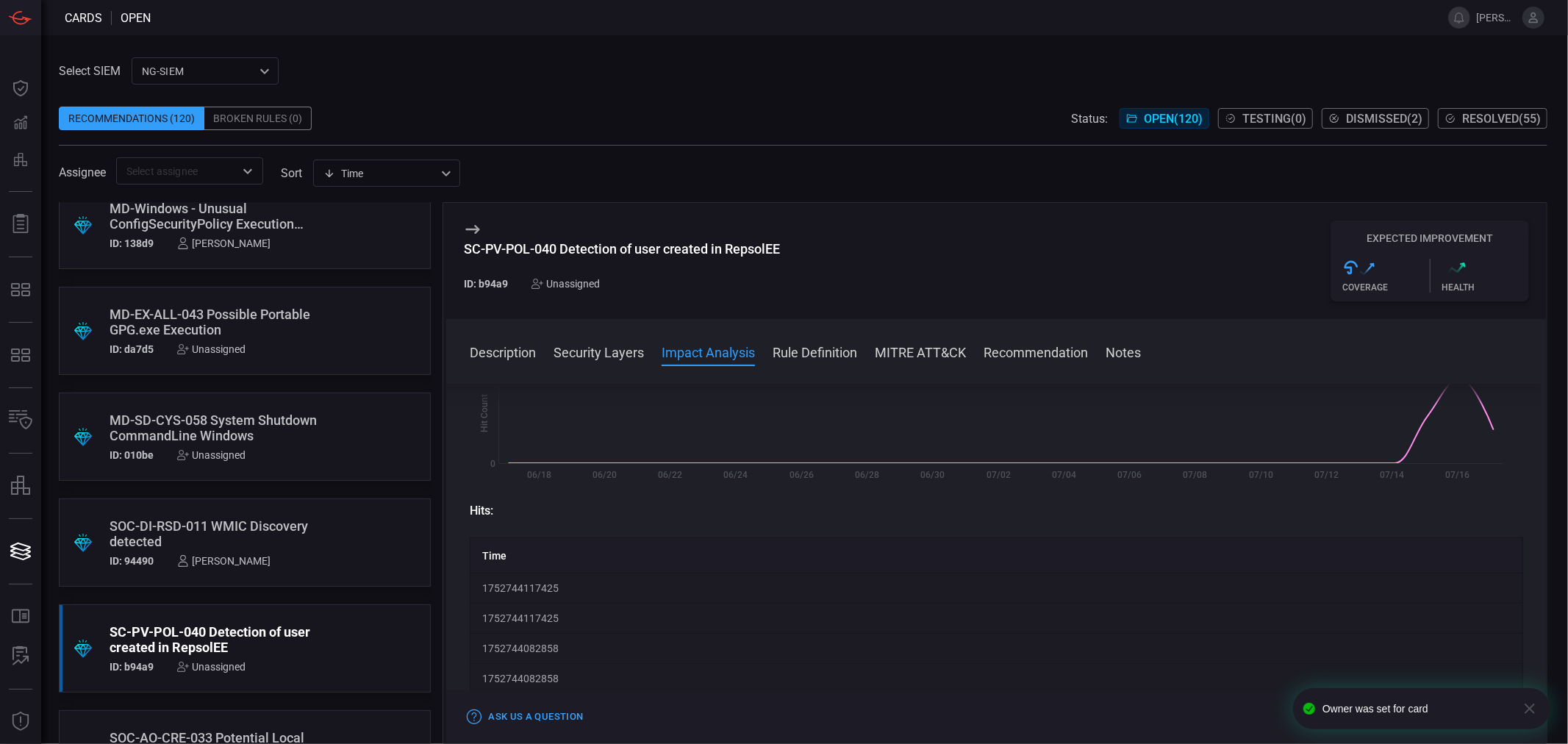
scroll to position [163, 0]
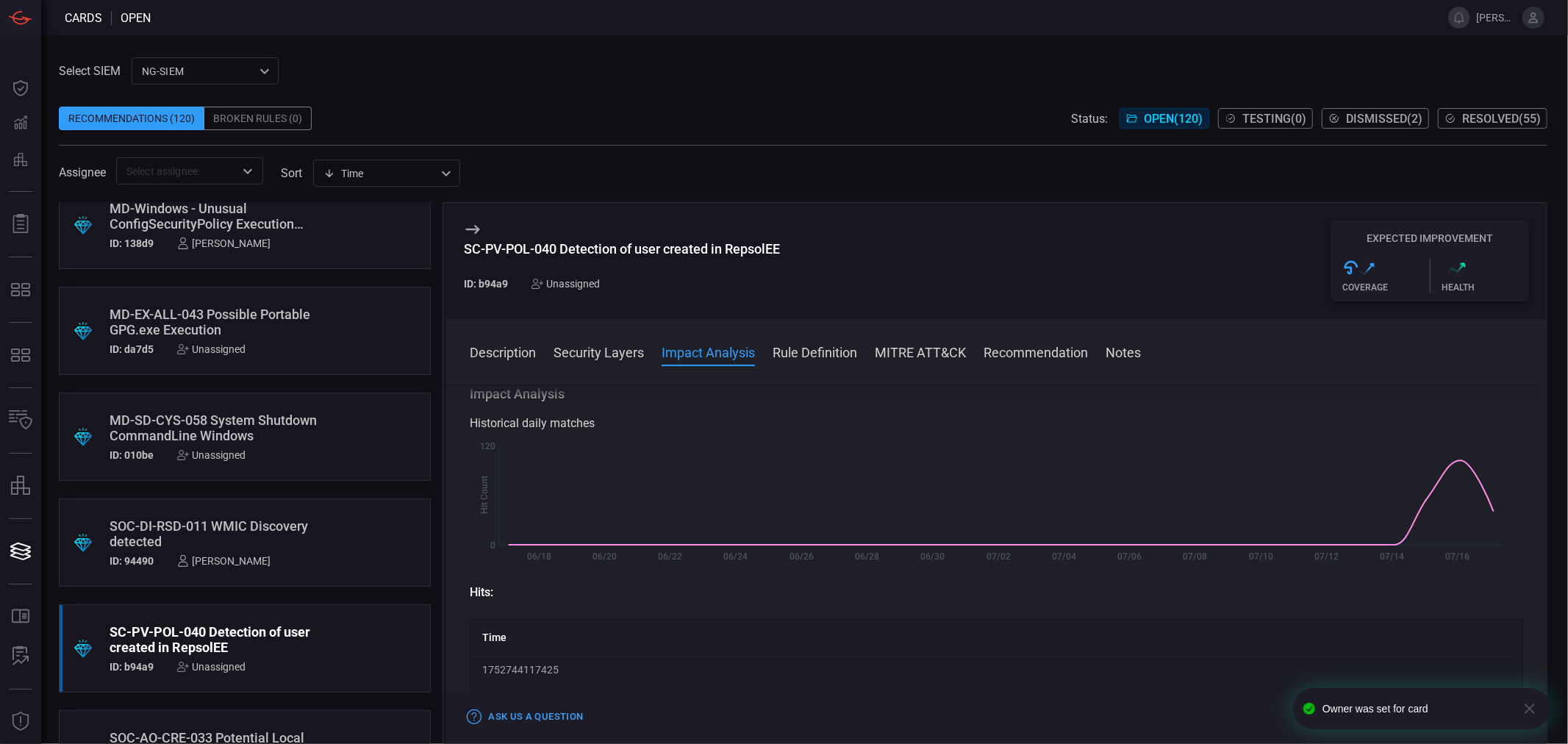
click at [195, 430] on div "MD-SD-CYS-058 System Shutdown CommandLine Windows" at bounding box center [217, 427] width 215 height 31
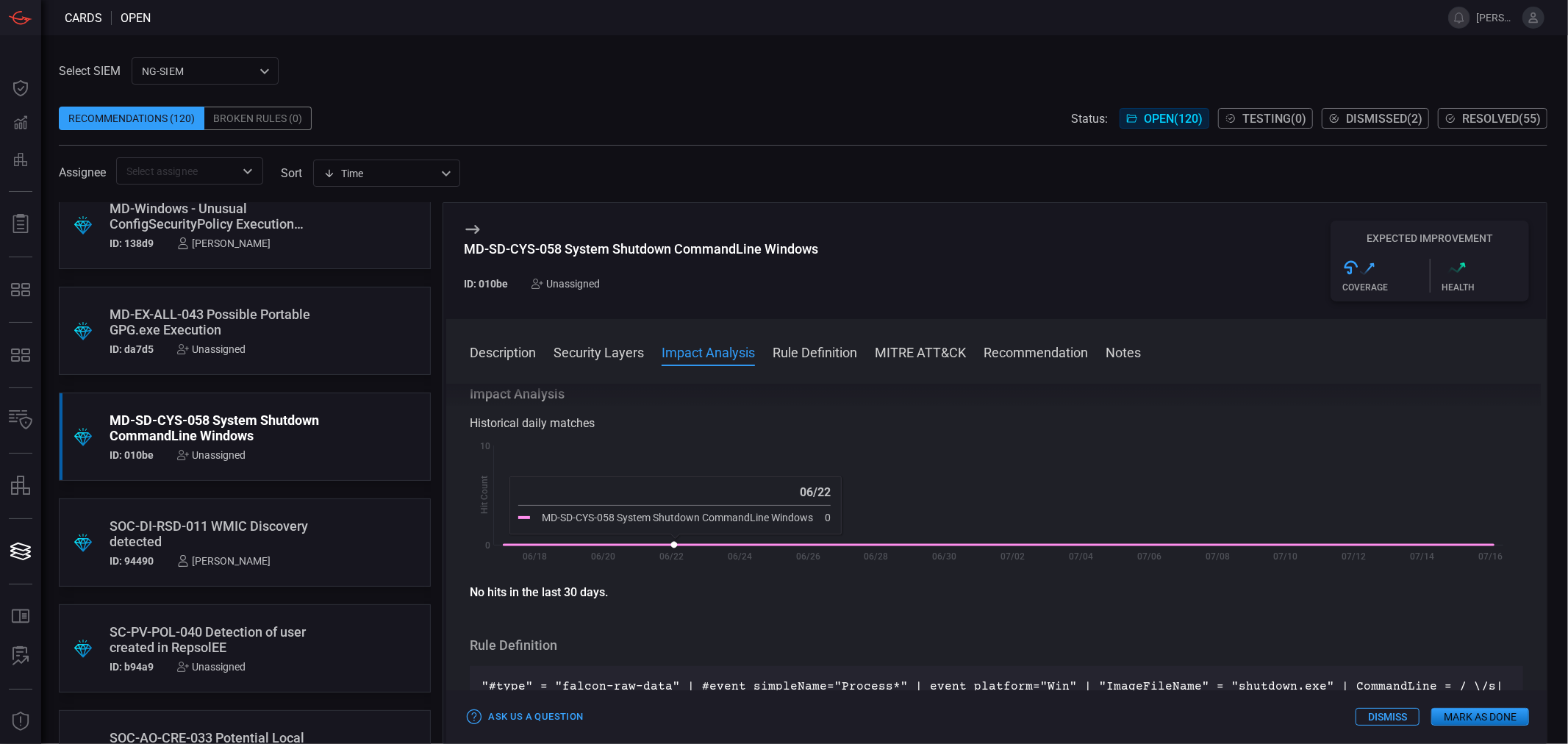
scroll to position [245, 0]
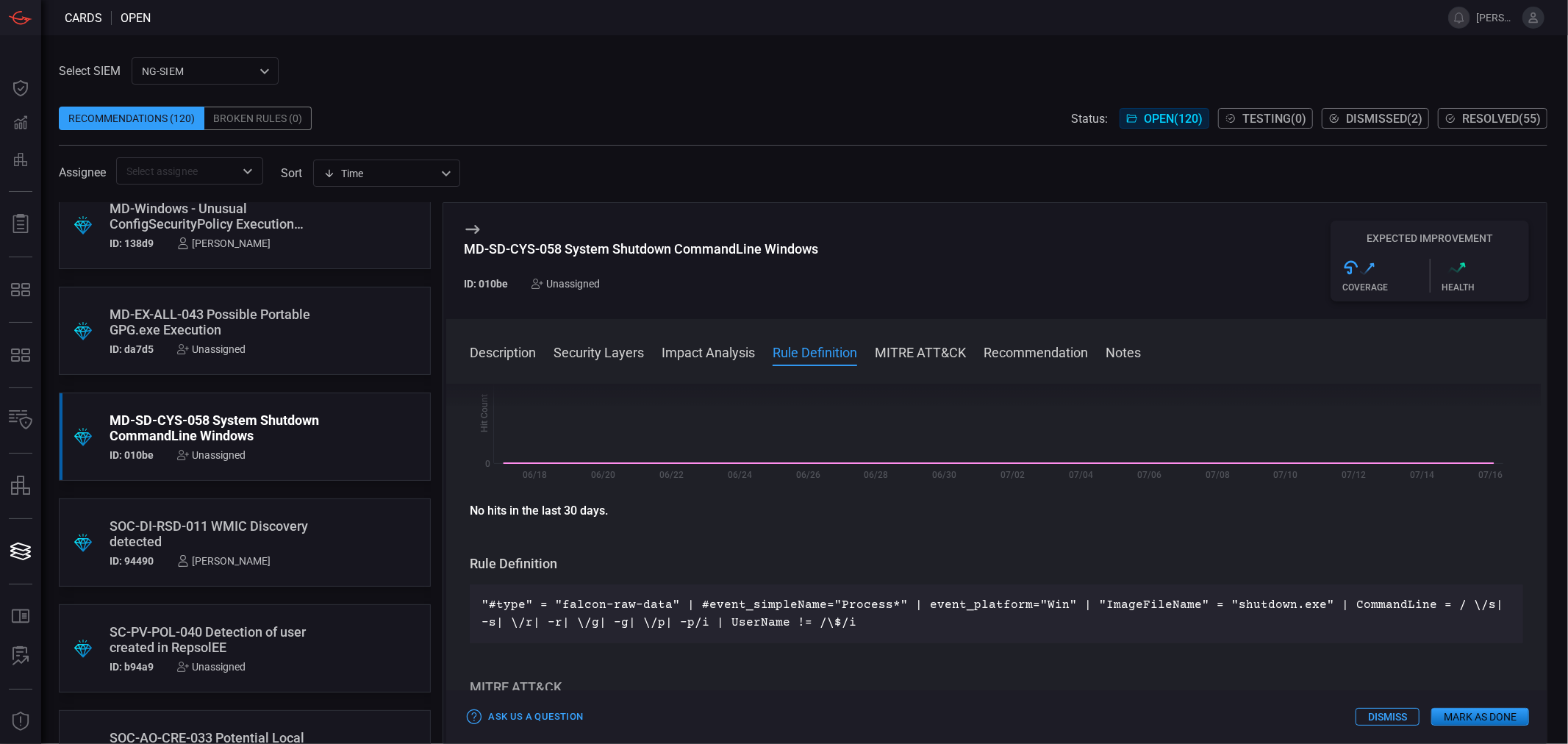
click at [735, 605] on p ""#type" = "falcon-raw-data" | #event_simpleName="Process*" | event_platform="Wi…" at bounding box center [997, 614] width 1030 height 35
click at [736, 605] on p ""#type" = "falcon-raw-data" | #event_simpleName="Process*" | event_platform="Wi…" at bounding box center [997, 614] width 1030 height 35
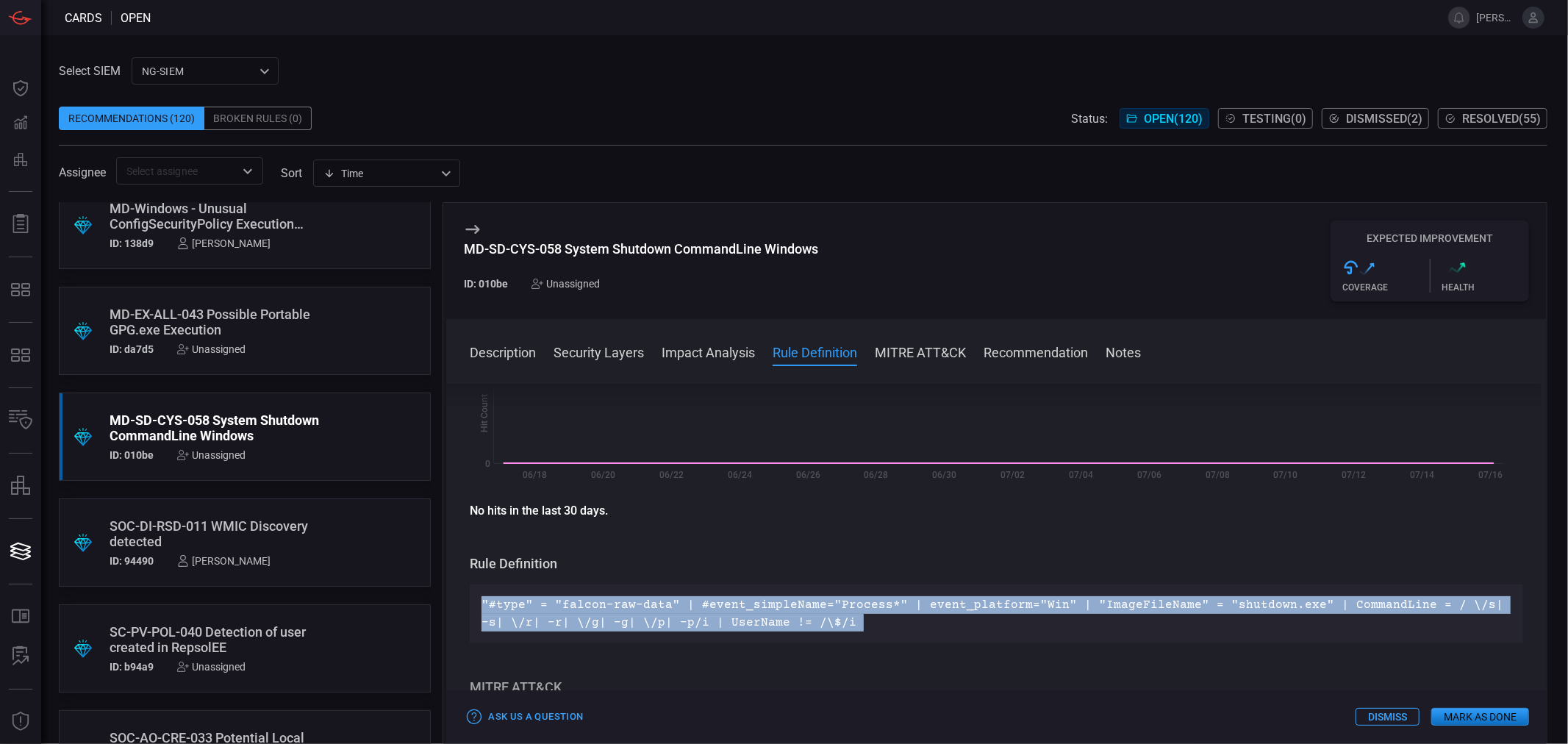
click at [736, 605] on p ""#type" = "falcon-raw-data" | #event_simpleName="Process*" | event_platform="Wi…" at bounding box center [997, 614] width 1030 height 35
copy p ""#type" = "falcon-raw-data" | #event_simpleName="Process*" | event_platform="Wi…"
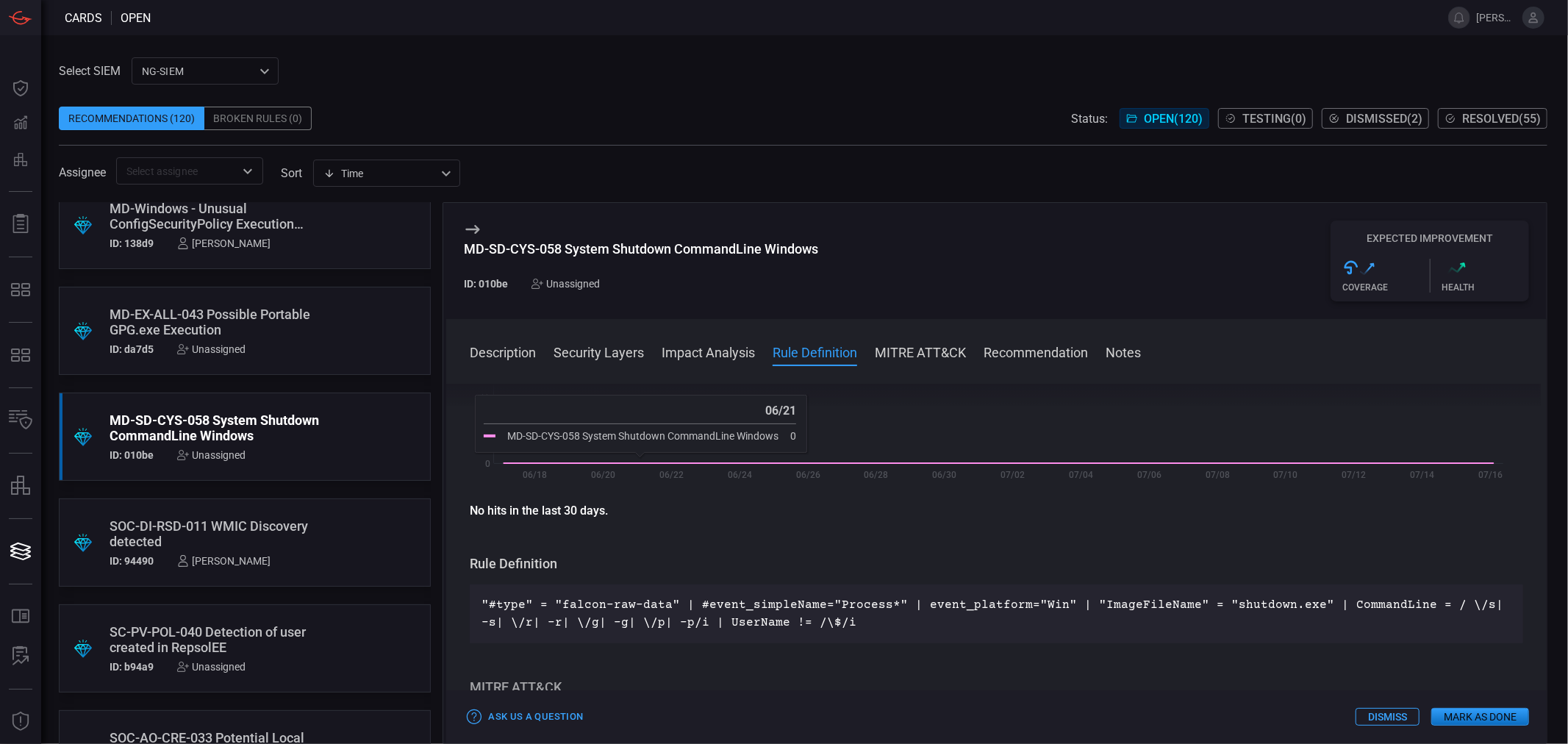
click at [744, 252] on div "MD-SD-CYS-058 System Shutdown CommandLine Windows" at bounding box center [641, 248] width 355 height 16
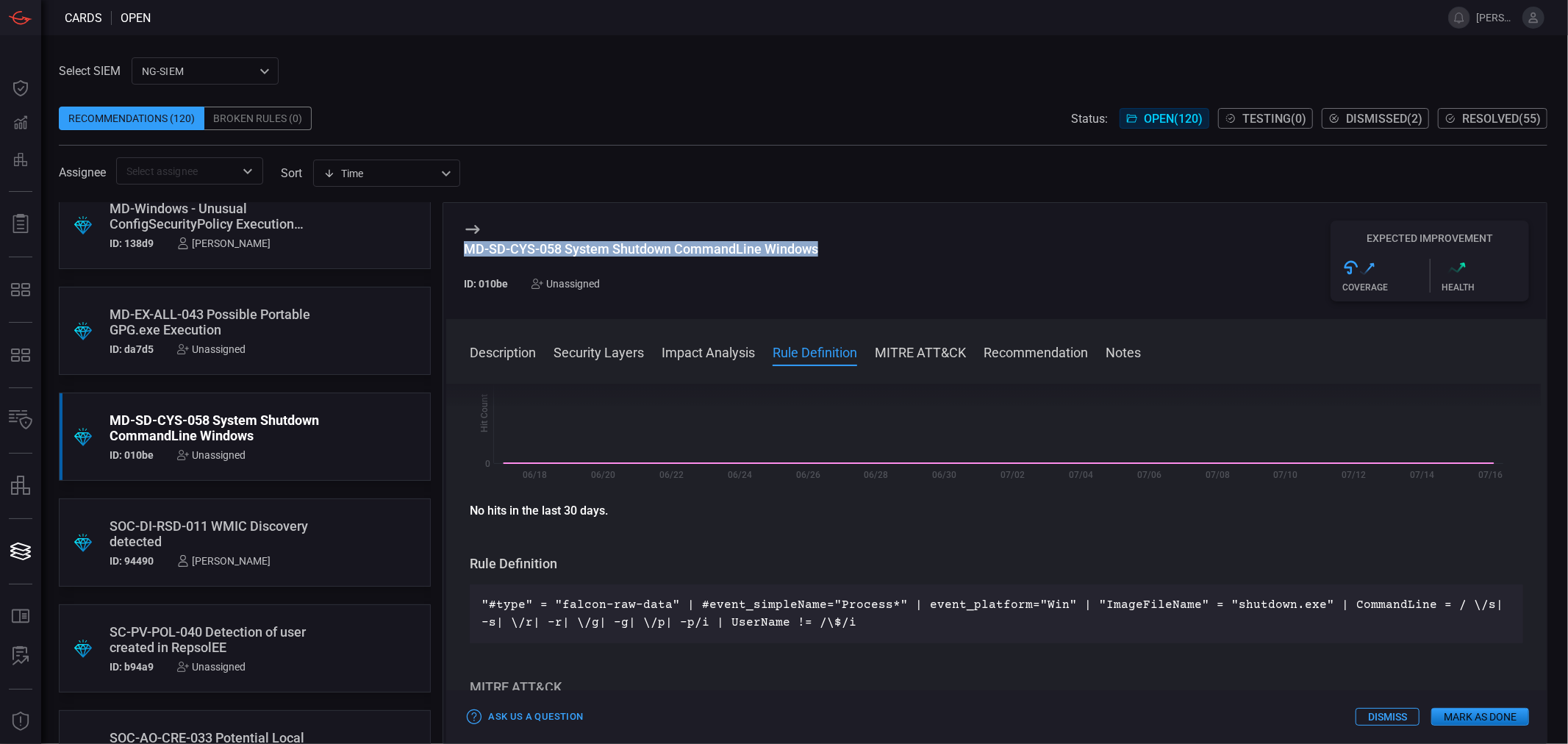
click at [744, 252] on div "MD-SD-CYS-058 System Shutdown CommandLine Windows" at bounding box center [641, 248] width 355 height 16
copy div "MD-SD-CYS-058 System Shutdown CommandLine Windows"
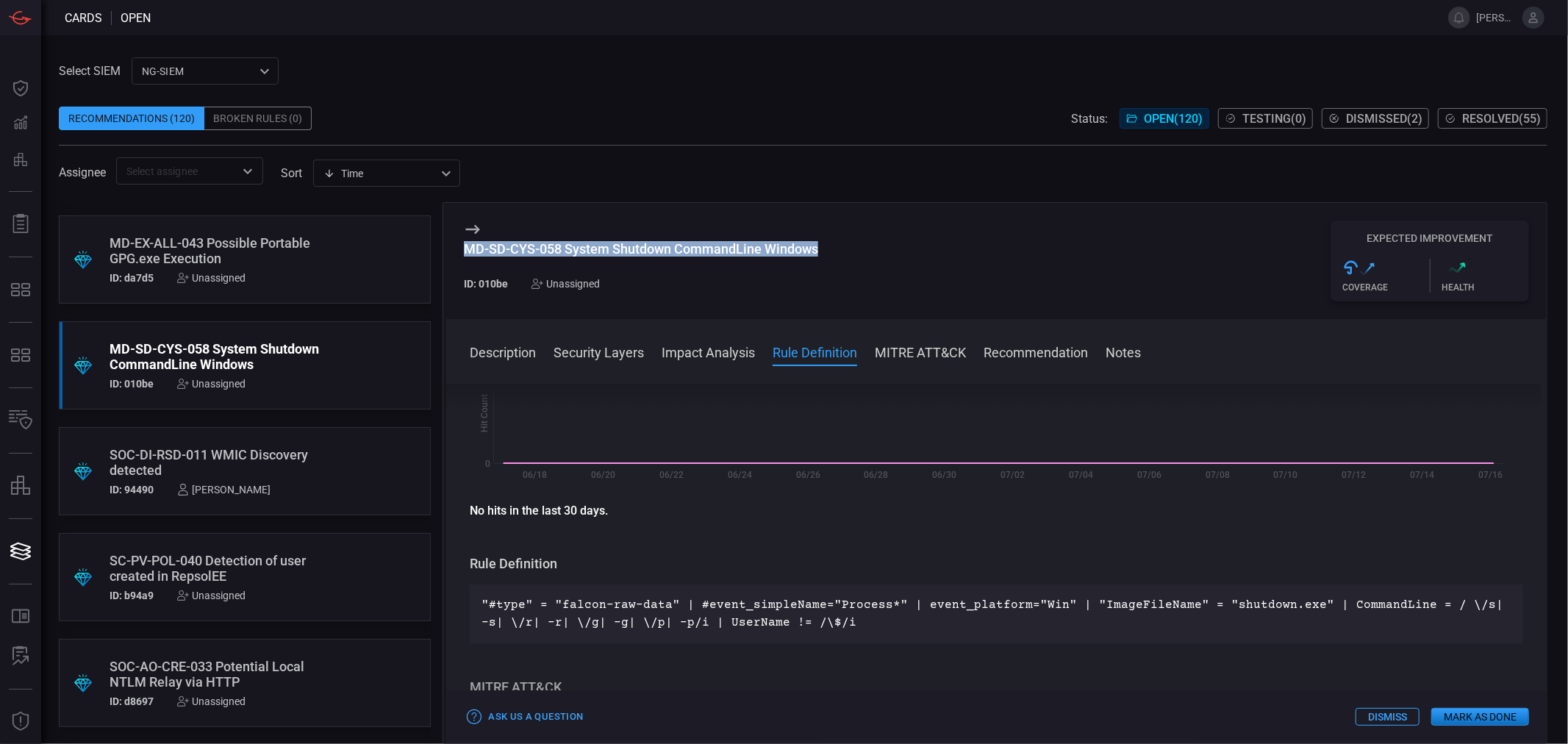
scroll to position [1879, 0]
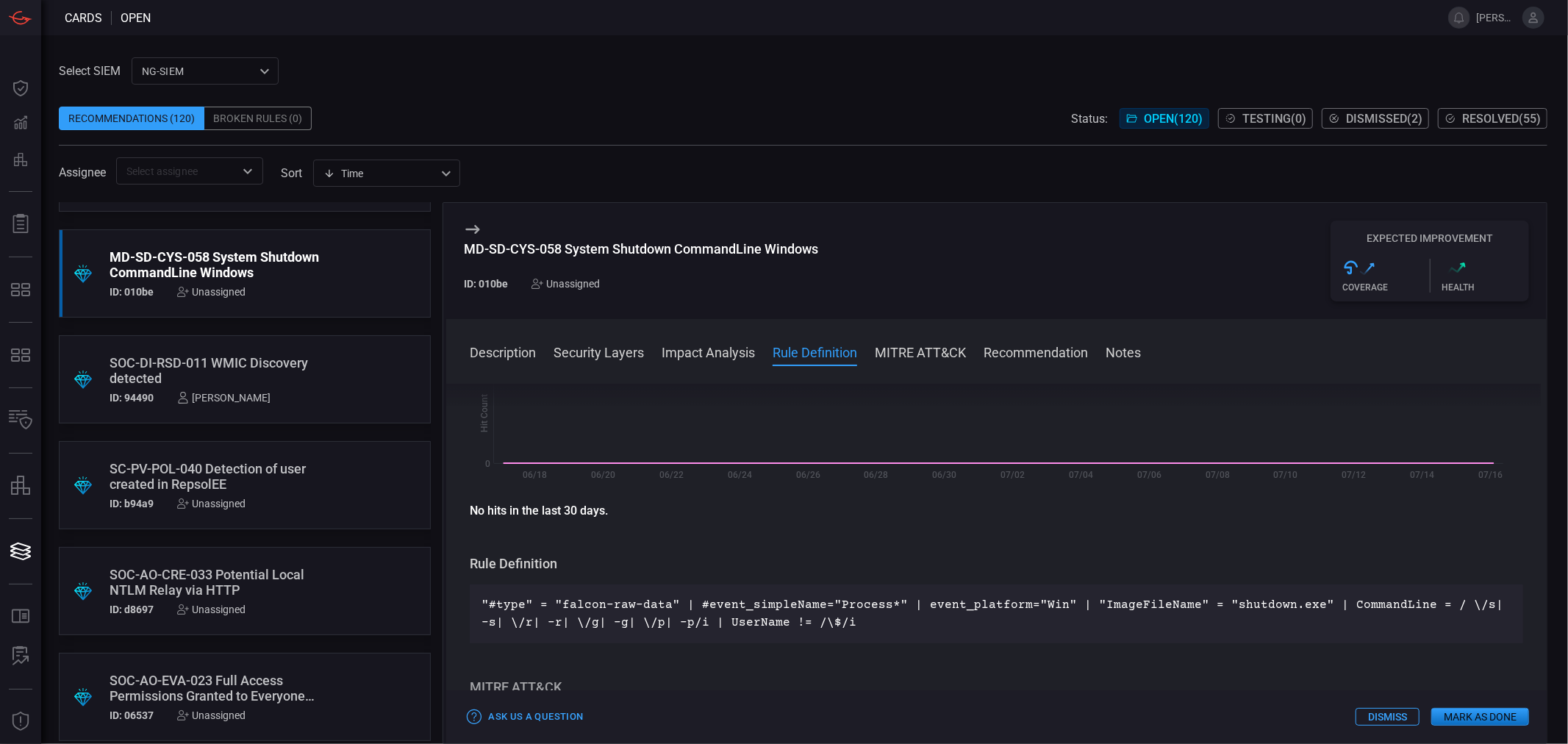
click at [231, 479] on div "SC-PV-POL-040 Detection of user created in RepsolEE" at bounding box center [217, 476] width 215 height 31
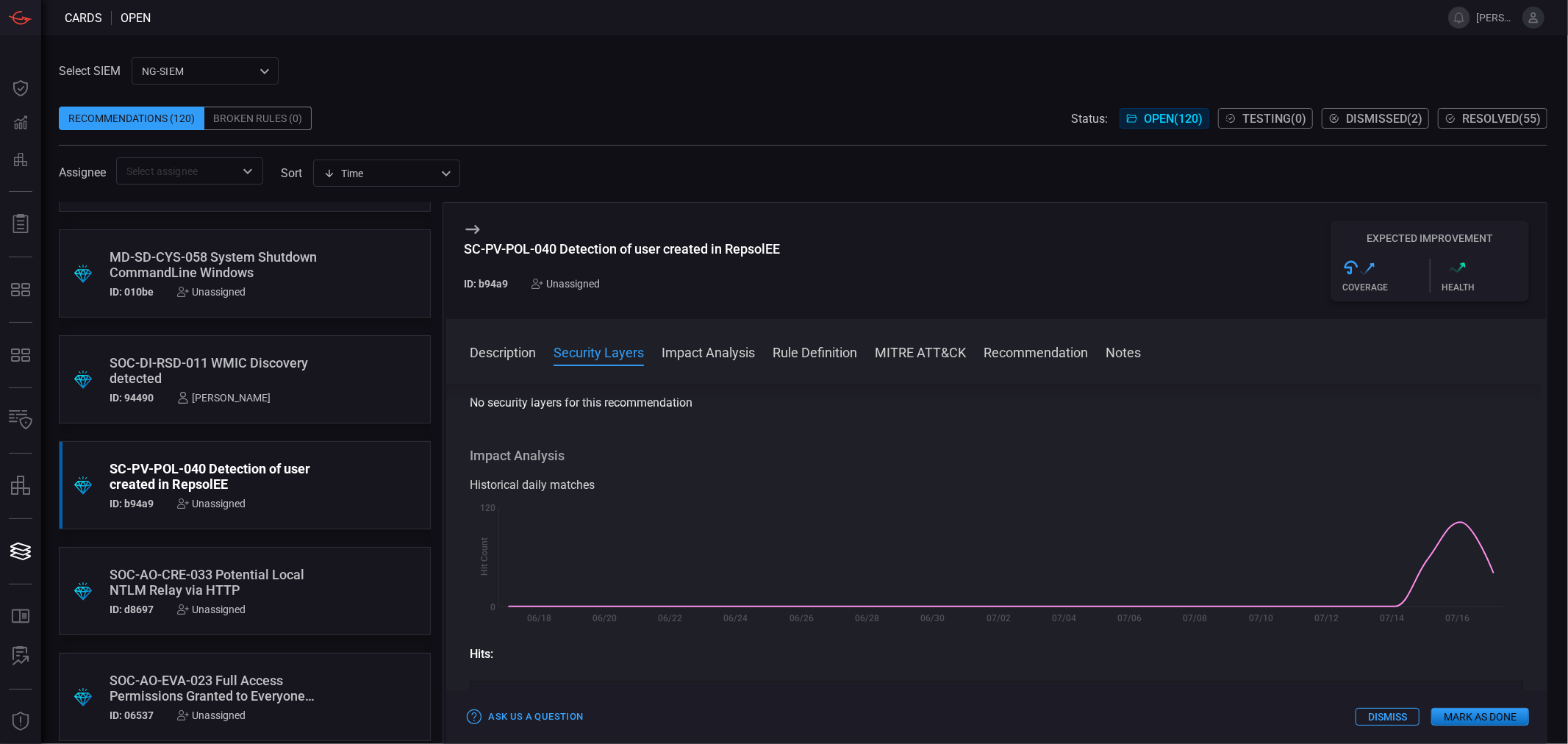
scroll to position [82, 0]
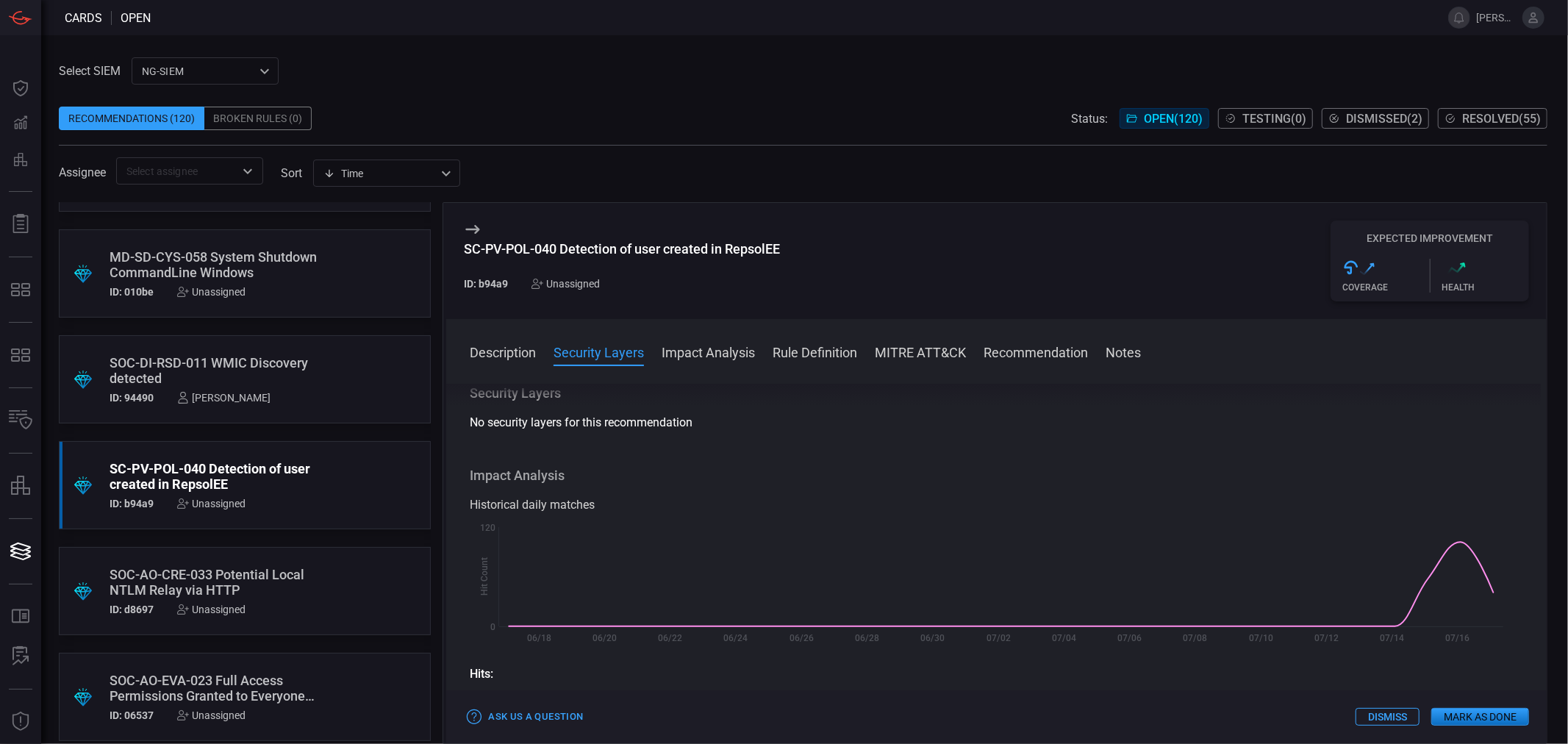
click at [717, 252] on div "SC-PV-POL-040 Detection of user created in RepsolEE" at bounding box center [621, 248] width 316 height 16
copy div "SC-PV-POL-040 Detection of user created in RepsolEE"
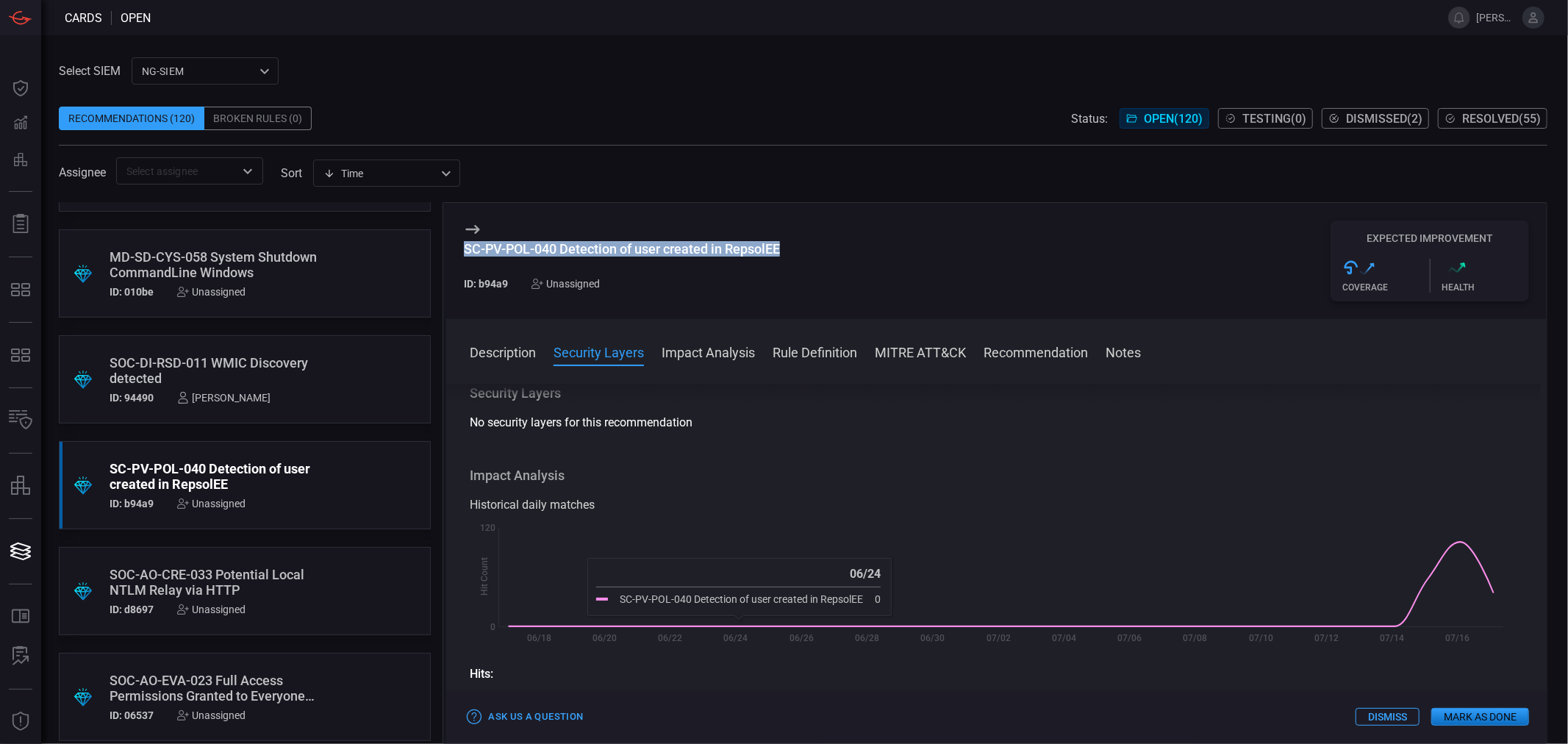
click at [820, 347] on button "Rule Definition" at bounding box center [814, 351] width 84 height 18
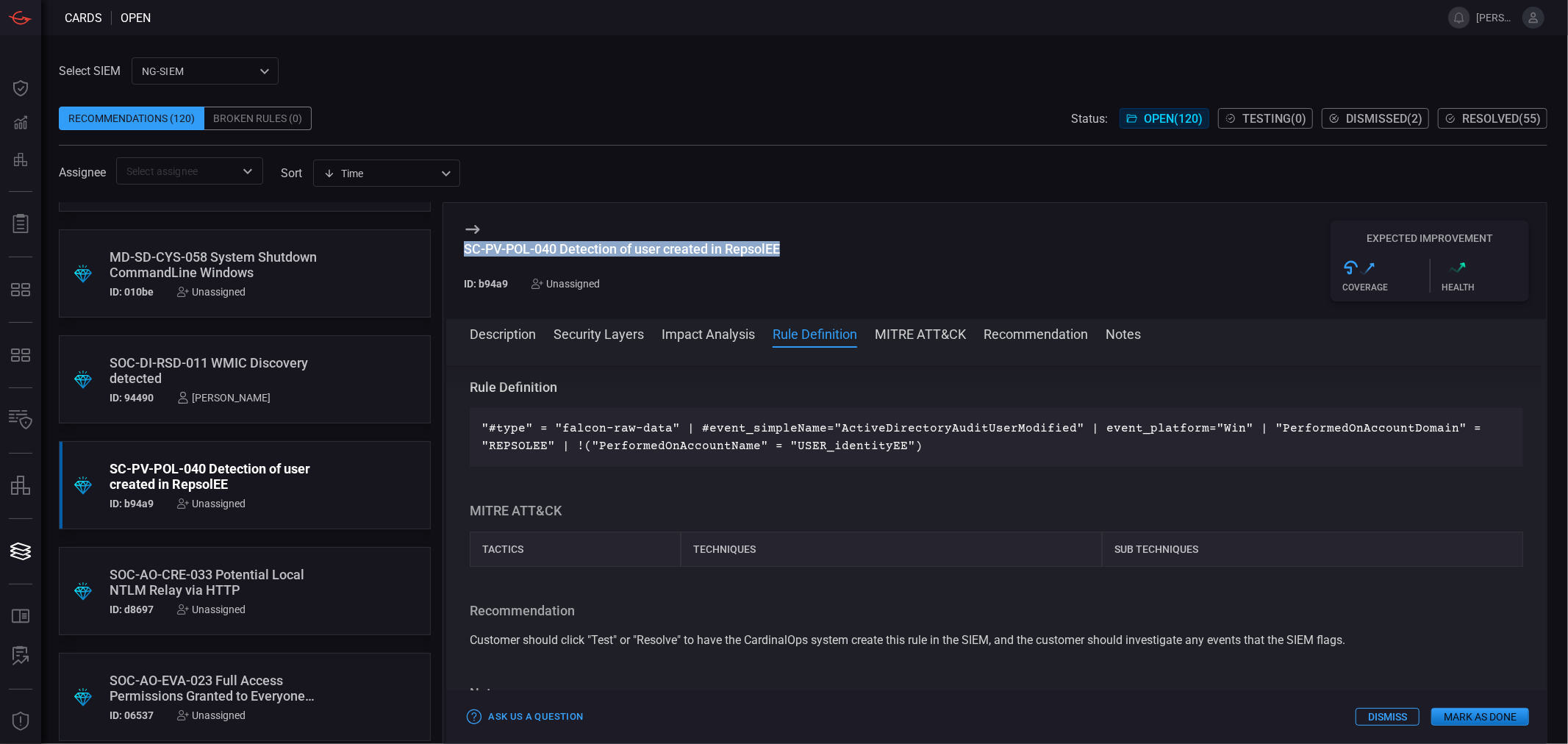
scroll to position [3476, 0]
click at [861, 451] on p ""#type" = "falcon-raw-data" | #event_simpleName="ActiveDirectoryAuditUserModifi…" at bounding box center [997, 434] width 1030 height 35
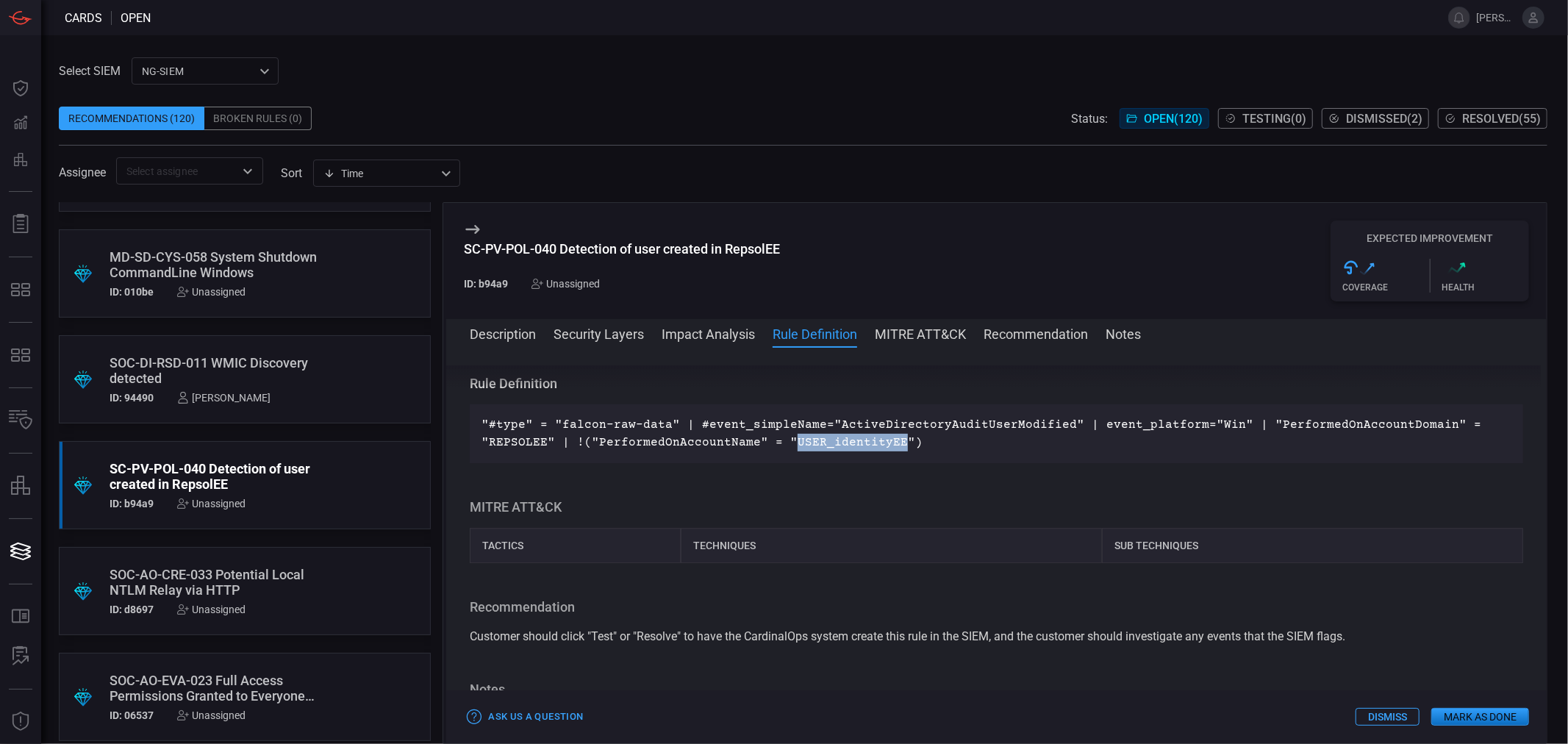
click at [861, 451] on p ""#type" = "falcon-raw-data" | #event_simpleName="ActiveDirectoryAuditUserModifi…" at bounding box center [997, 434] width 1030 height 35
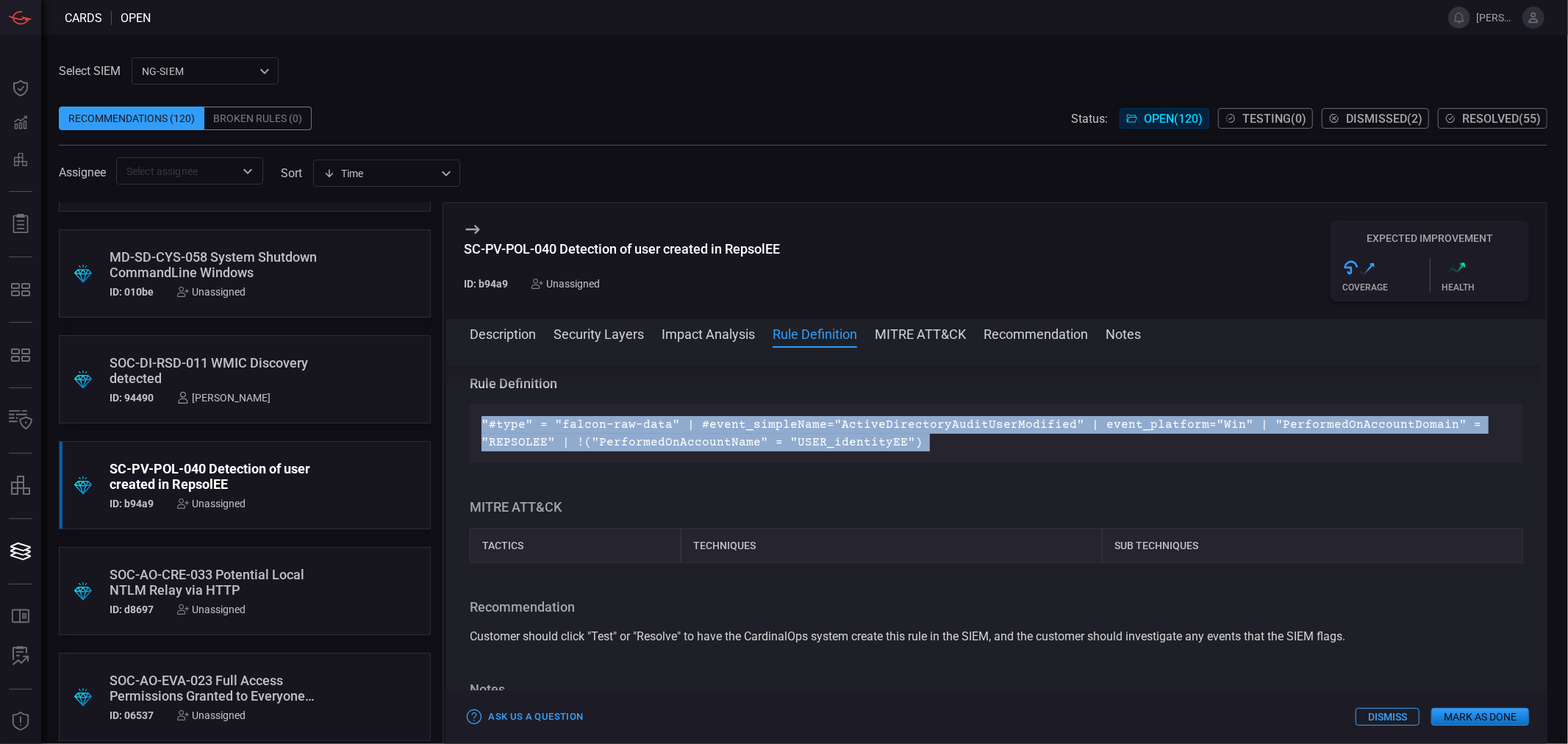
click at [861, 451] on p ""#type" = "falcon-raw-data" | #event_simpleName="ActiveDirectoryAuditUserModifi…" at bounding box center [997, 434] width 1030 height 35
copy p ""#type" = "falcon-raw-data" | #event_simpleName="ActiveDirectoryAuditUserModifi…"
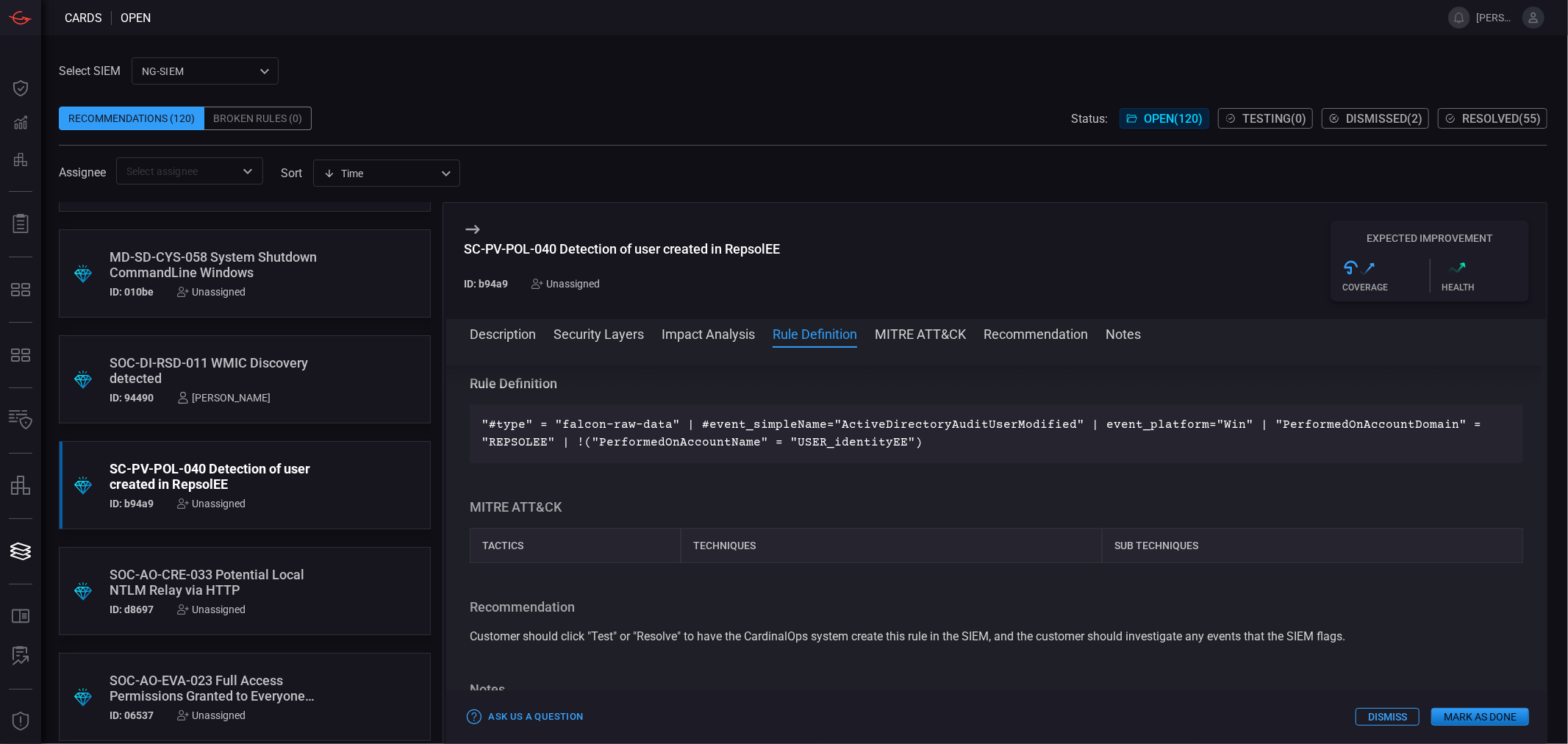
click at [239, 573] on div "SOC-AO-CRE-033 Potential Local NTLM Relay via HTTP" at bounding box center [217, 582] width 215 height 31
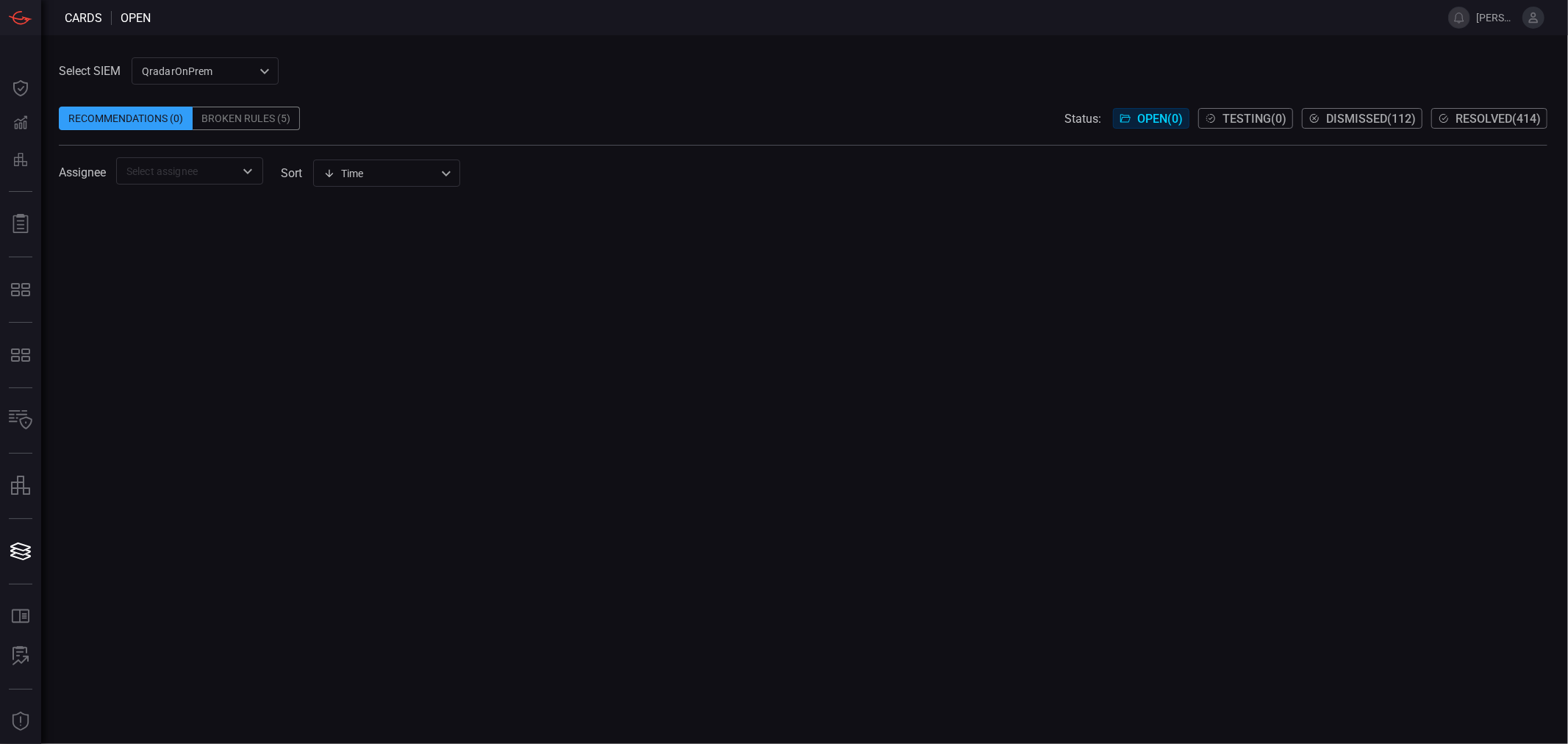
click at [206, 60] on div "QradarOnPrem 5aadb41e-e732-4a7a-884f-5c29e918b1b8 ​" at bounding box center [205, 70] width 147 height 27
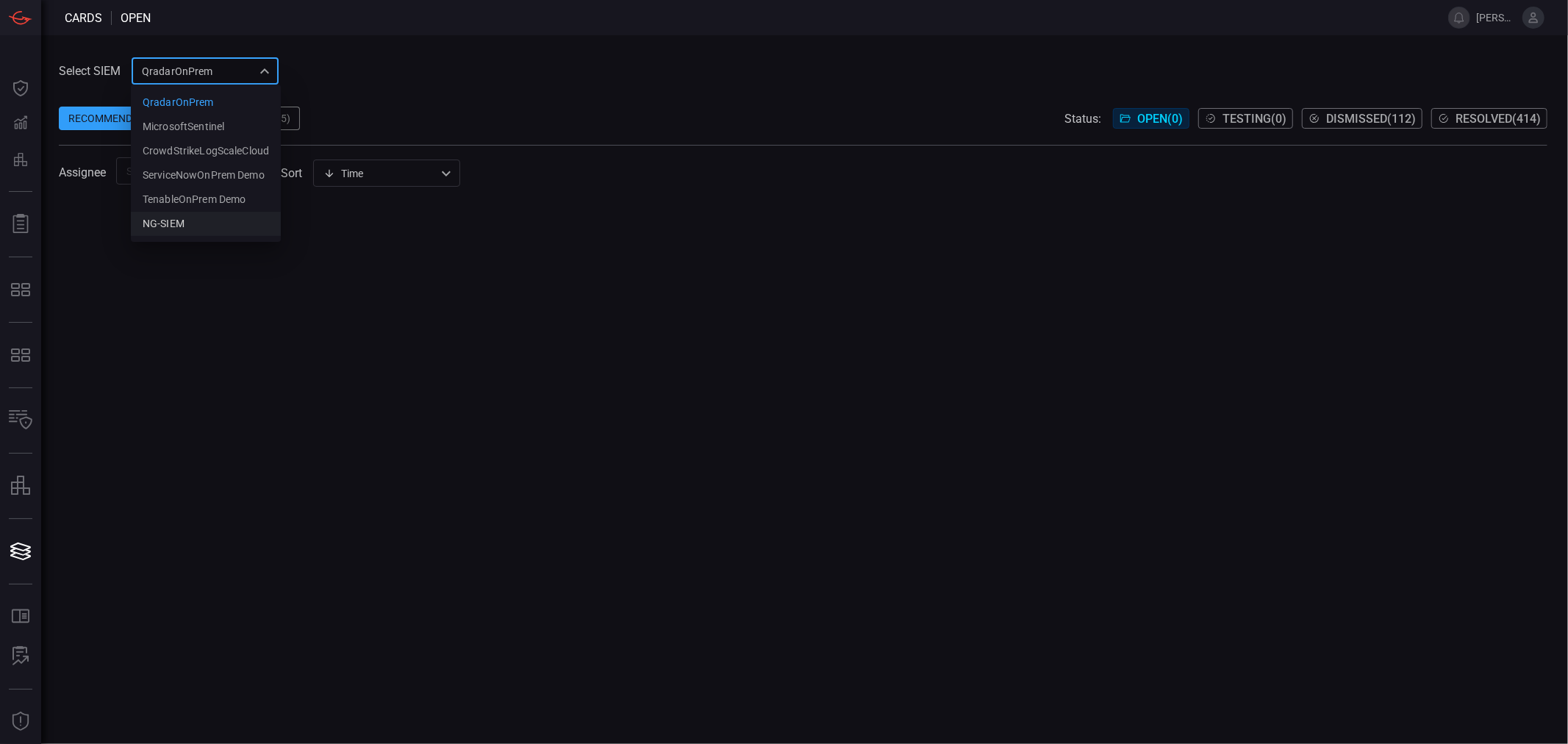
click at [162, 217] on div "NG-SIEM" at bounding box center [163, 223] width 42 height 16
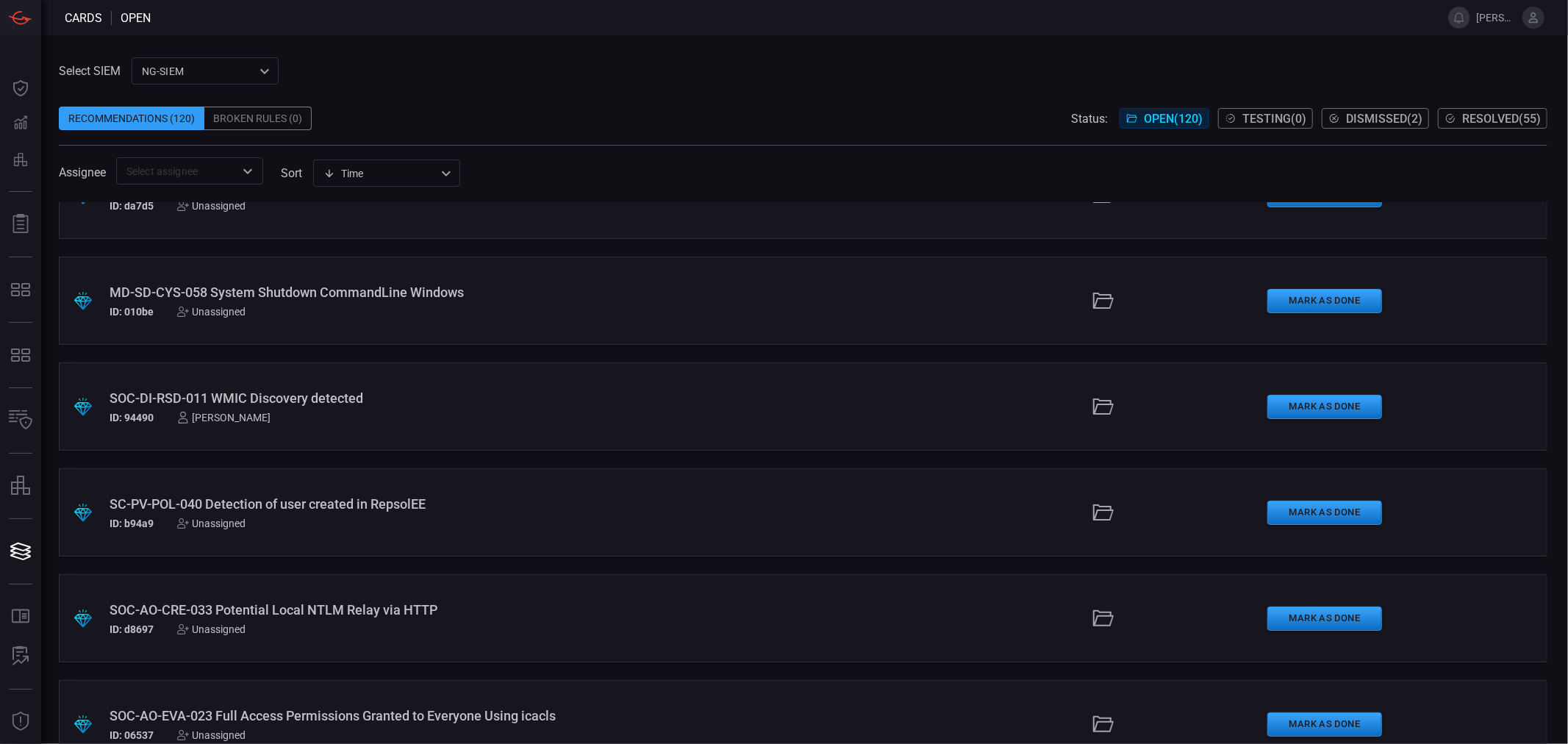
scroll to position [1879, 0]
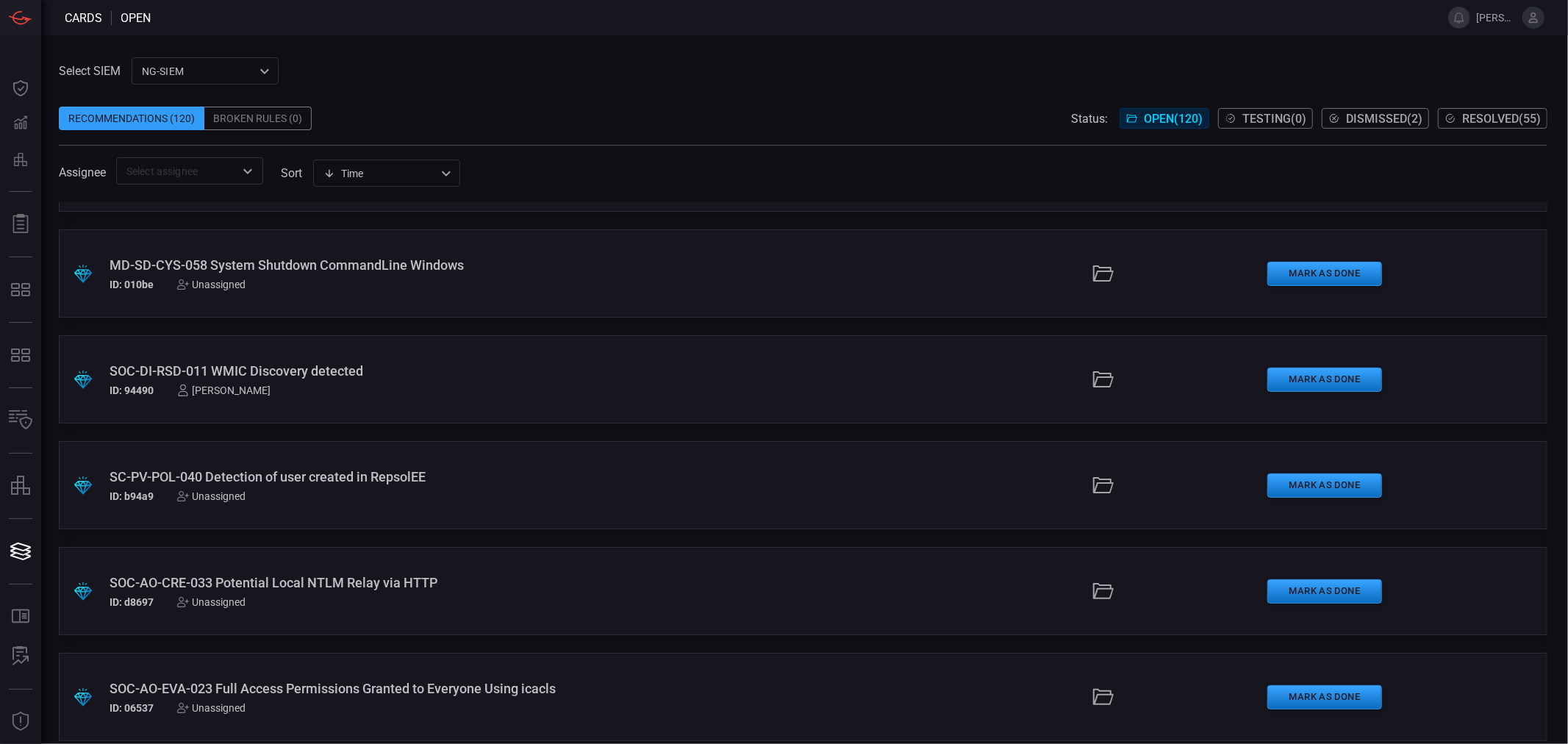
click at [308, 582] on div "SOC-AO-CRE-033 Potential Local NTLM Relay via HTTP" at bounding box center [382, 583] width 546 height 16
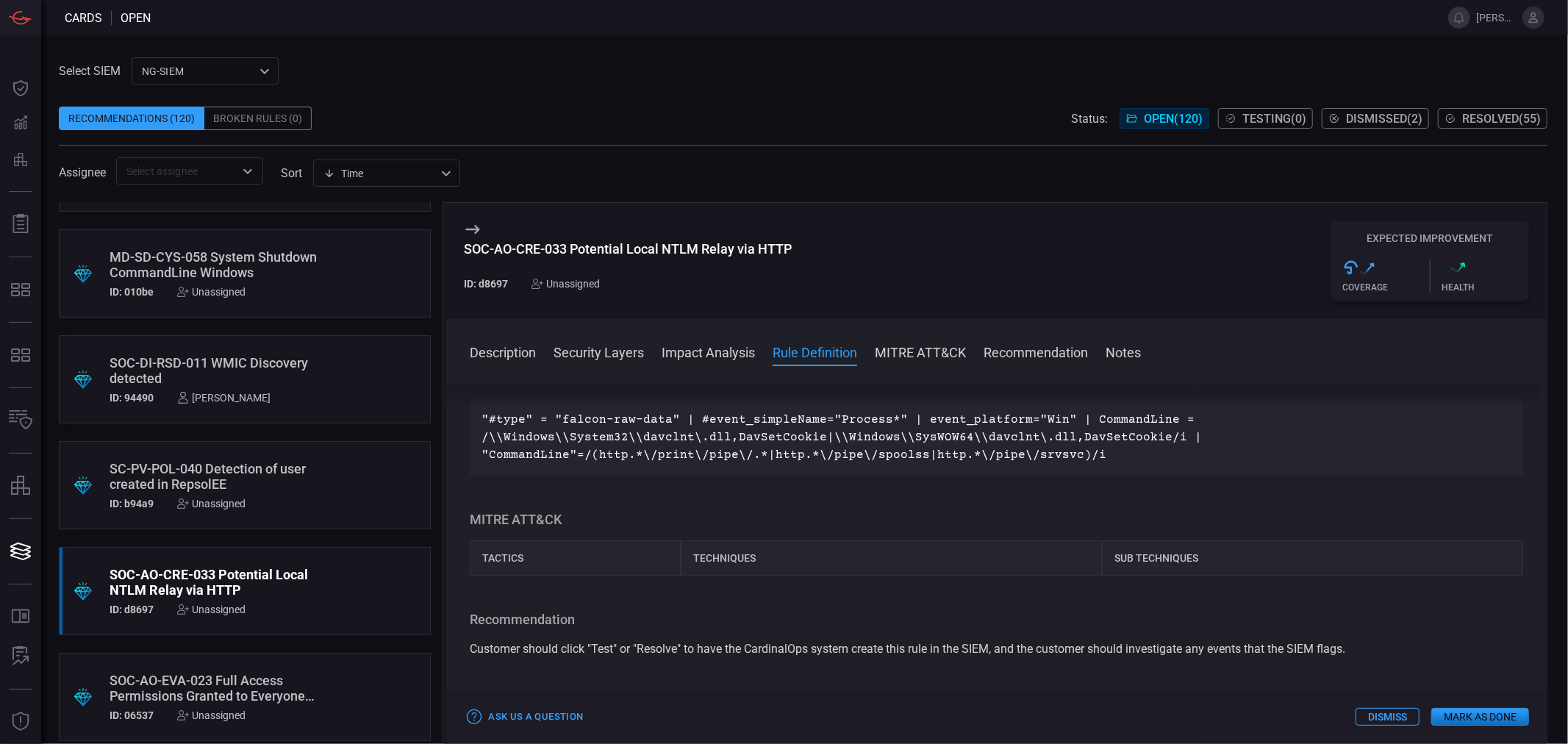
scroll to position [409, 0]
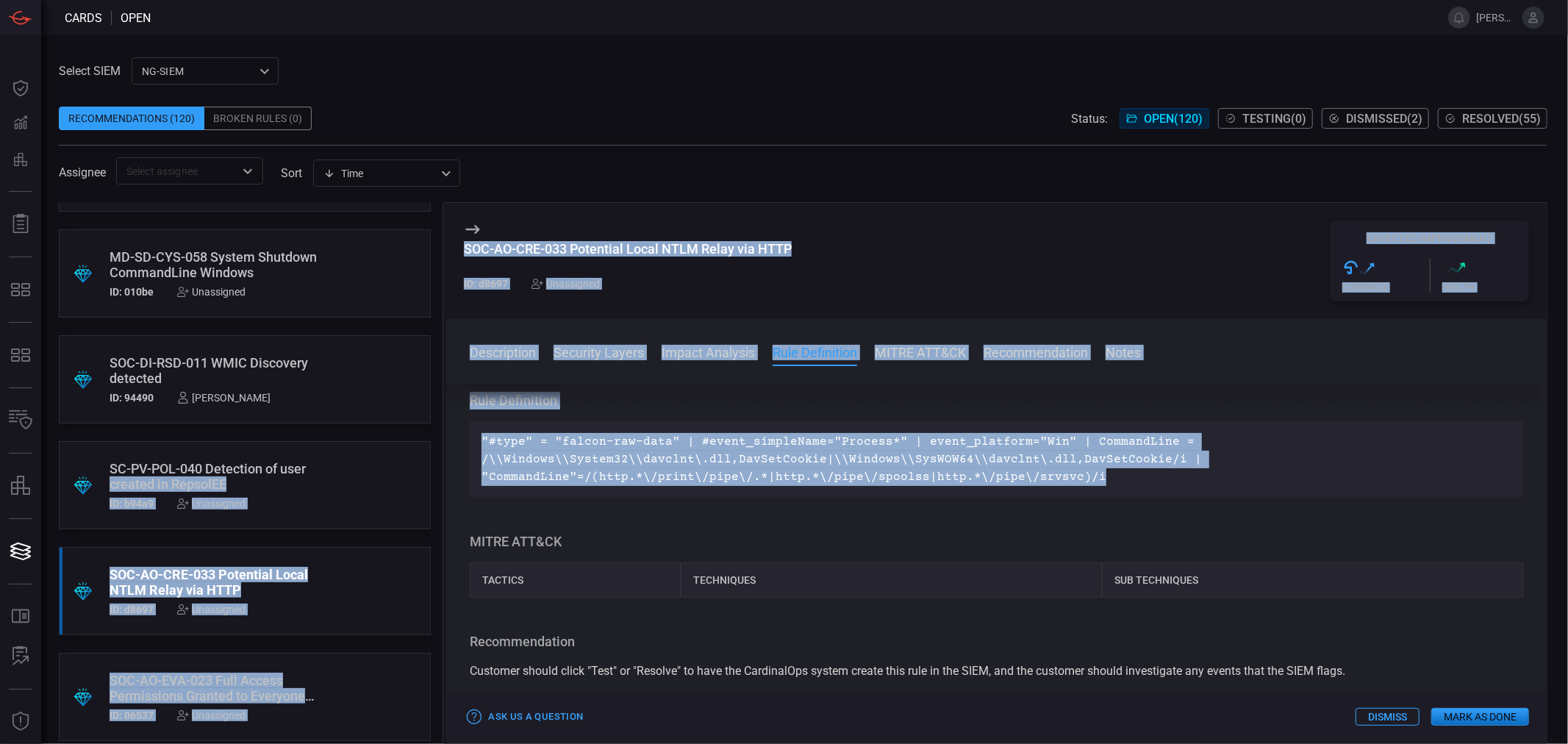
drag, startPoint x: 1110, startPoint y: 473, endPoint x: 375, endPoint y: 435, distance: 736.0
click at [375, 435] on div ".suggested_cards_icon{fill:url(#suggested_cards_icon);} SOC-EX-ALL-010 WScript …" at bounding box center [804, 473] width 1489 height 542
click at [620, 444] on p ""#type" = "falcon-raw-data" | #event_simpleName="Process*" | event_platform="Wi…" at bounding box center [997, 460] width 1030 height 53
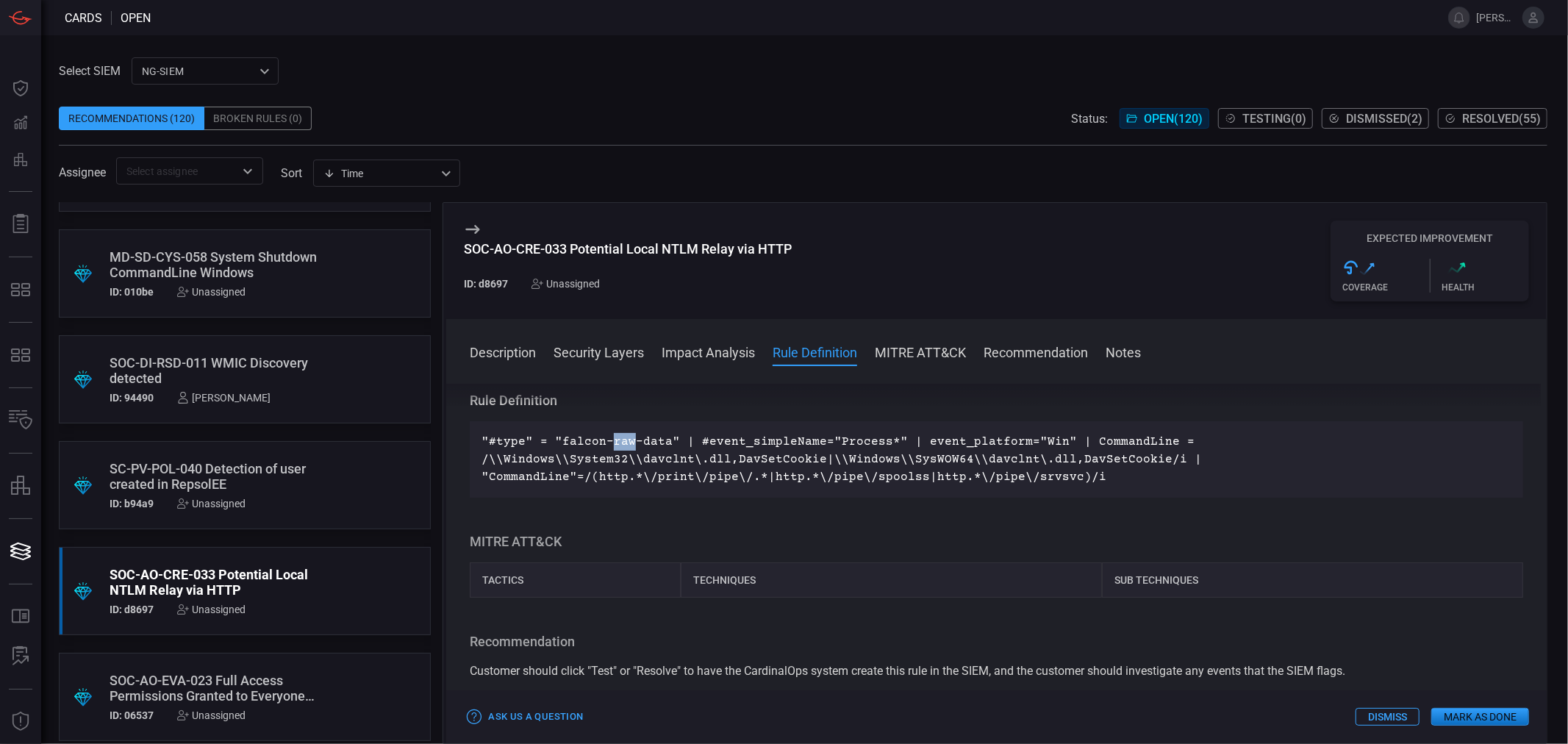
click at [620, 444] on p ""#type" = "falcon-raw-data" | #event_simpleName="Process*" | event_platform="Wi…" at bounding box center [997, 460] width 1030 height 53
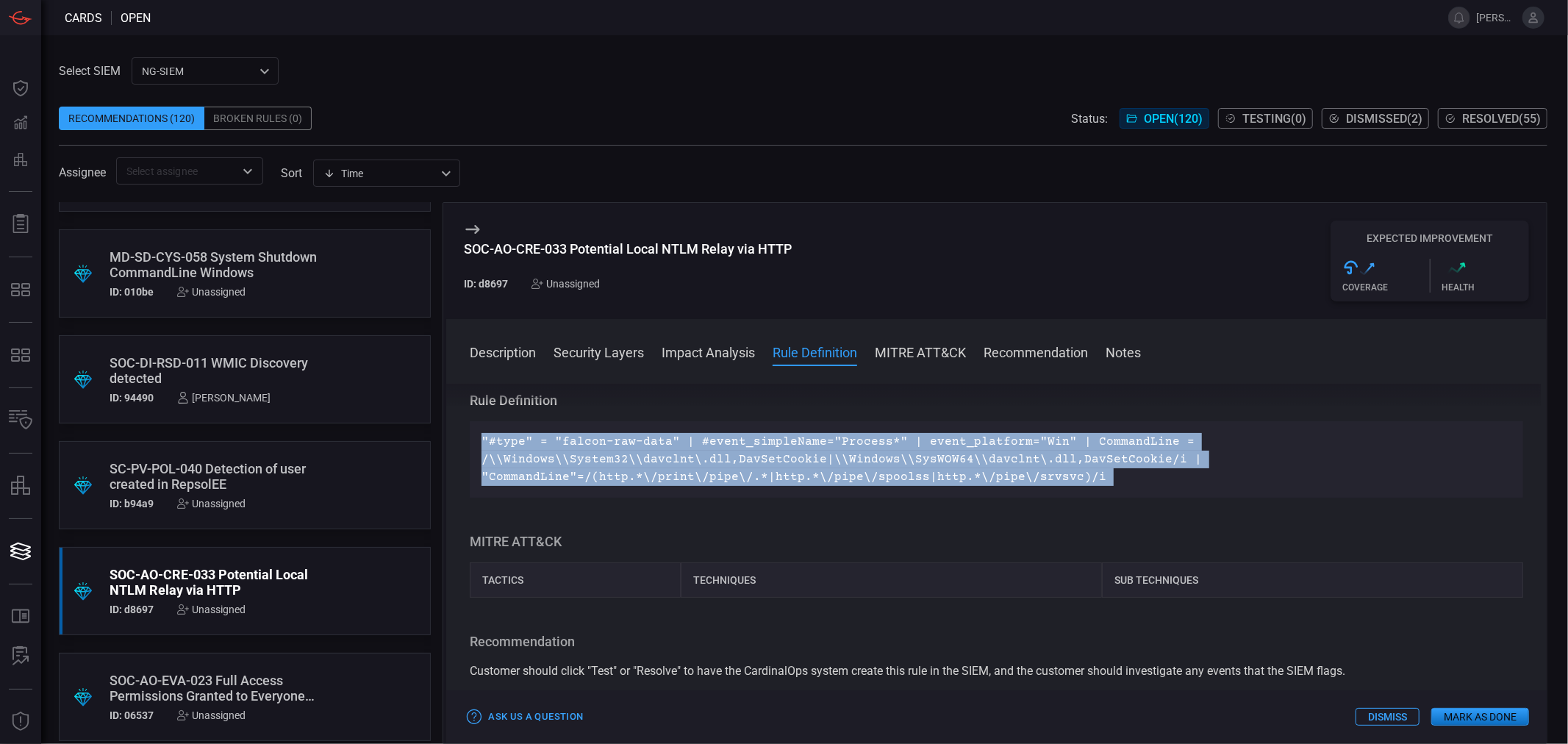
click at [620, 444] on p ""#type" = "falcon-raw-data" | #event_simpleName="Process*" | event_platform="Wi…" at bounding box center [997, 460] width 1030 height 53
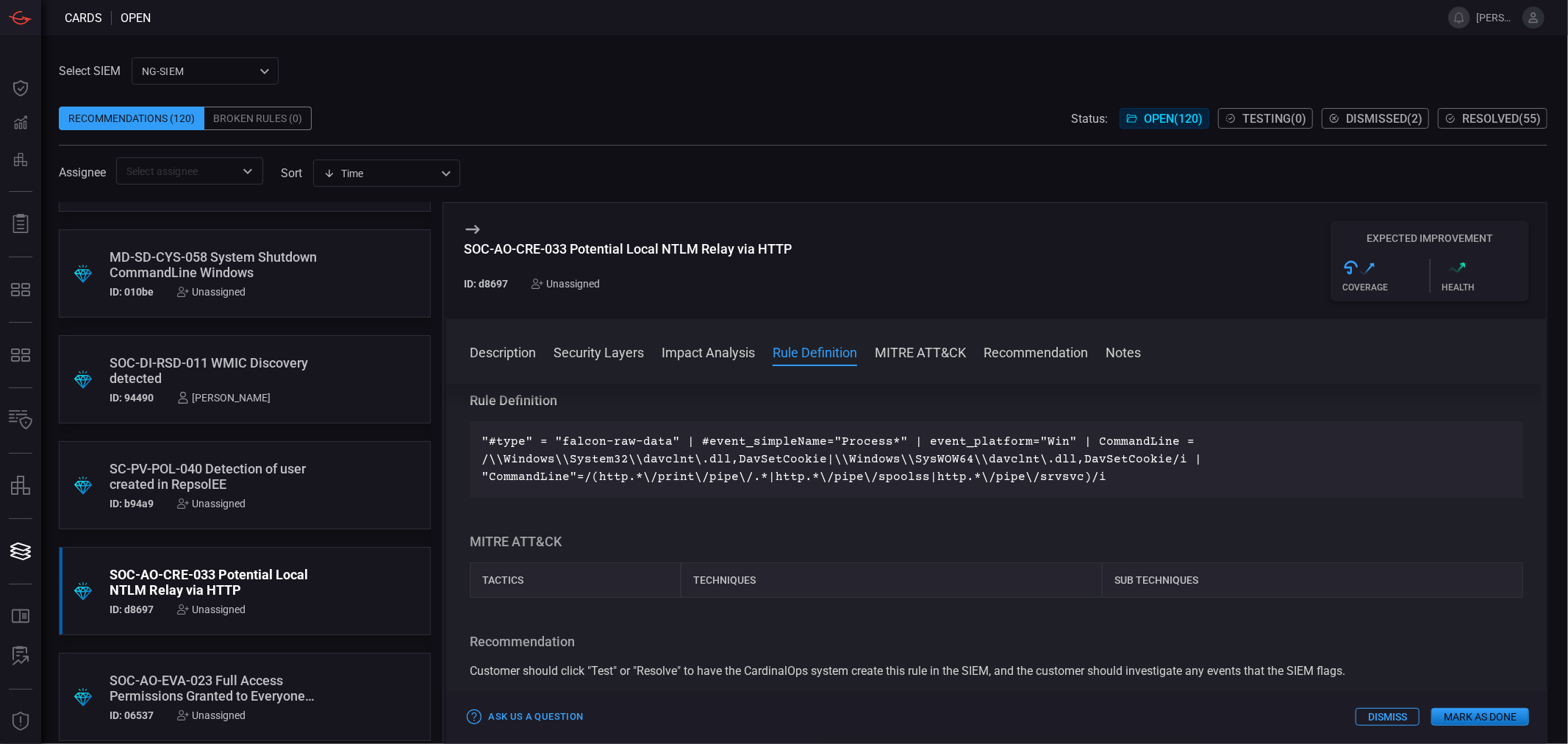
click at [610, 247] on div "SOC-AO-CRE-033 Potential Local NTLM Relay via HTTP" at bounding box center [628, 248] width 328 height 16
copy div "SOC-AO-CRE-033 Potential Local NTLM Relay via HTTP"
click at [569, 277] on div "SOC-AO-CRE-033 Potential Local NTLM Relay via HTTP ID: d8697 Unassigned" at bounding box center [628, 265] width 328 height 48
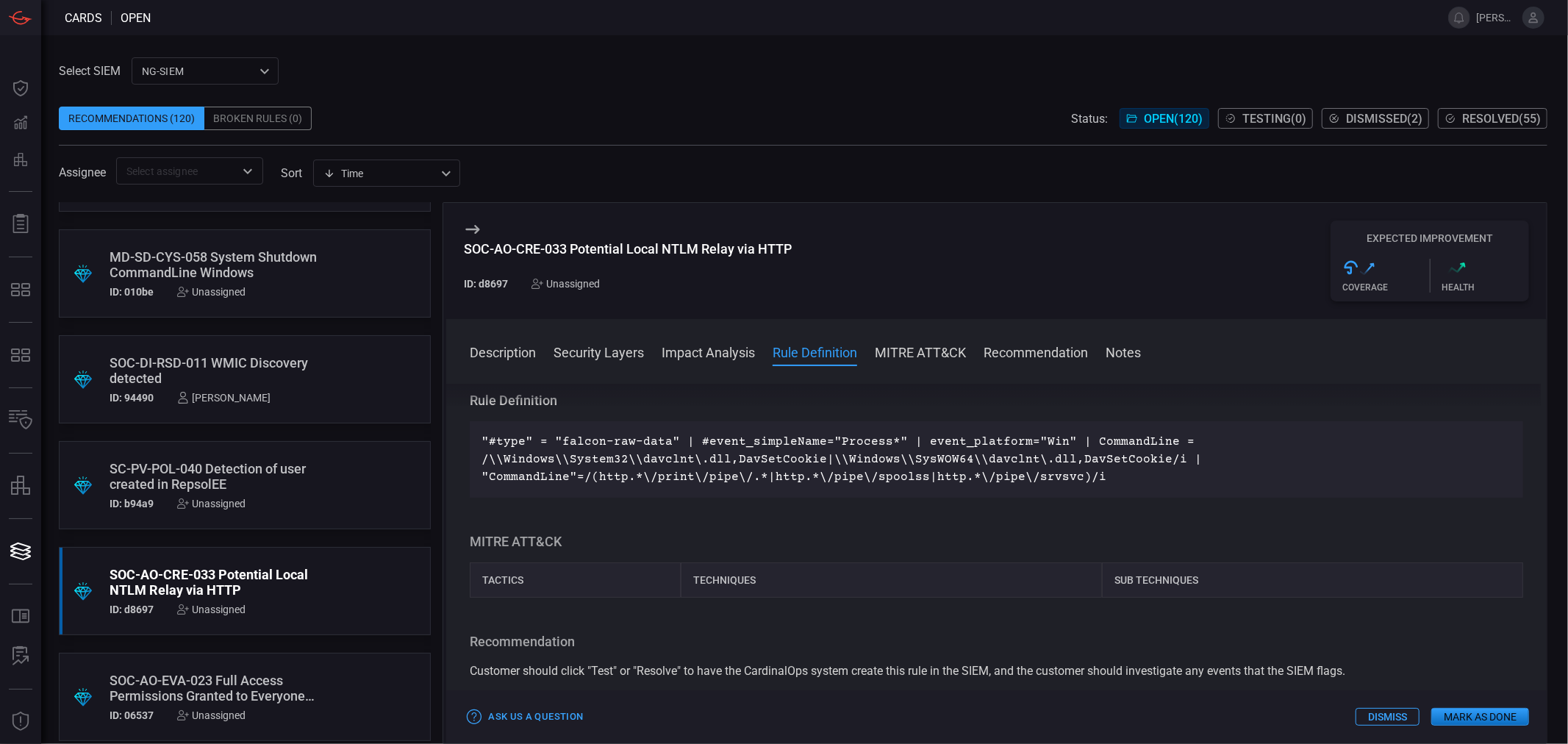
click at [576, 284] on div "Unassigned" at bounding box center [566, 284] width 69 height 12
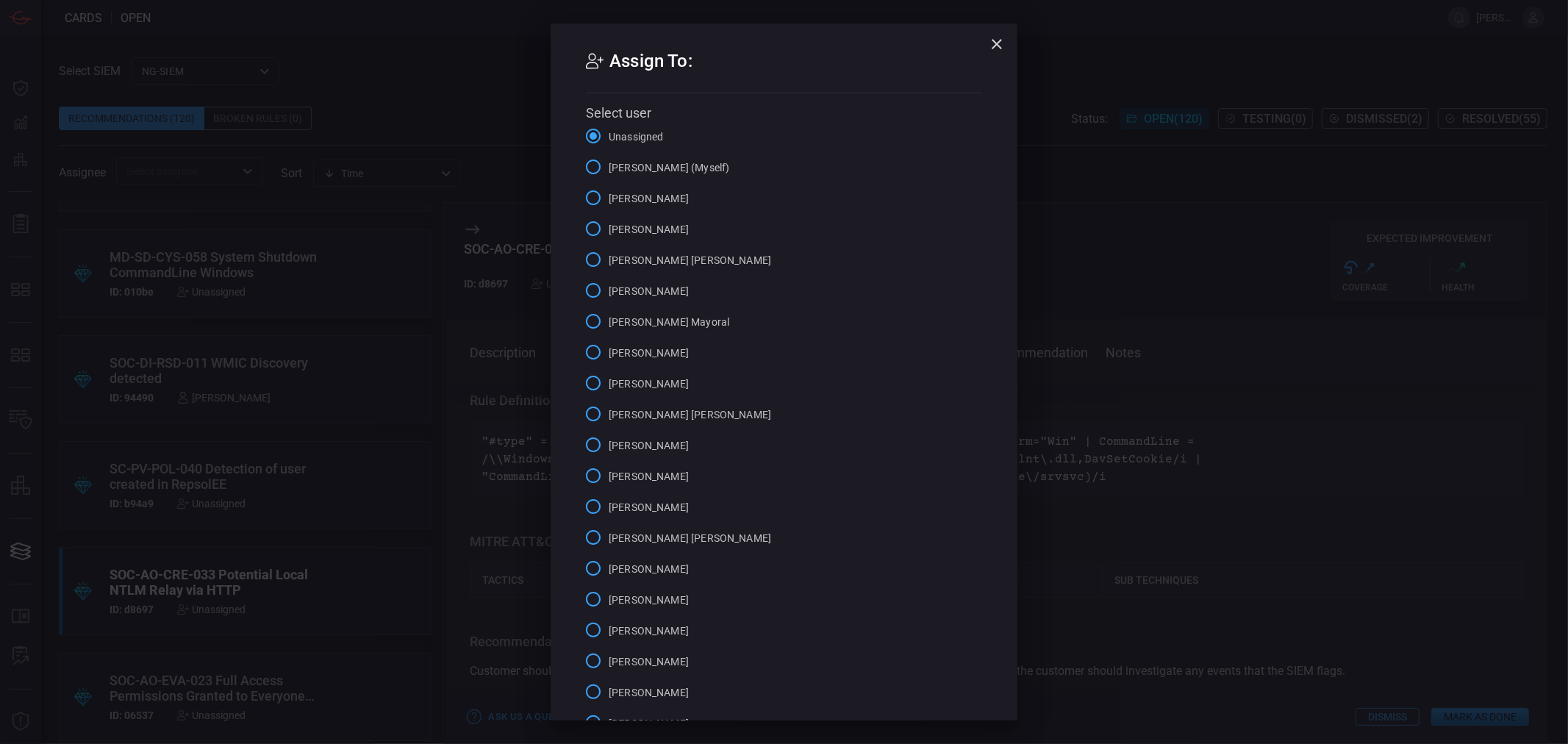
click at [641, 170] on span "[PERSON_NAME] (Myself)" at bounding box center [669, 168] width 120 height 16
click at [608, 170] on input "[PERSON_NAME] (Myself)" at bounding box center [593, 167] width 31 height 31
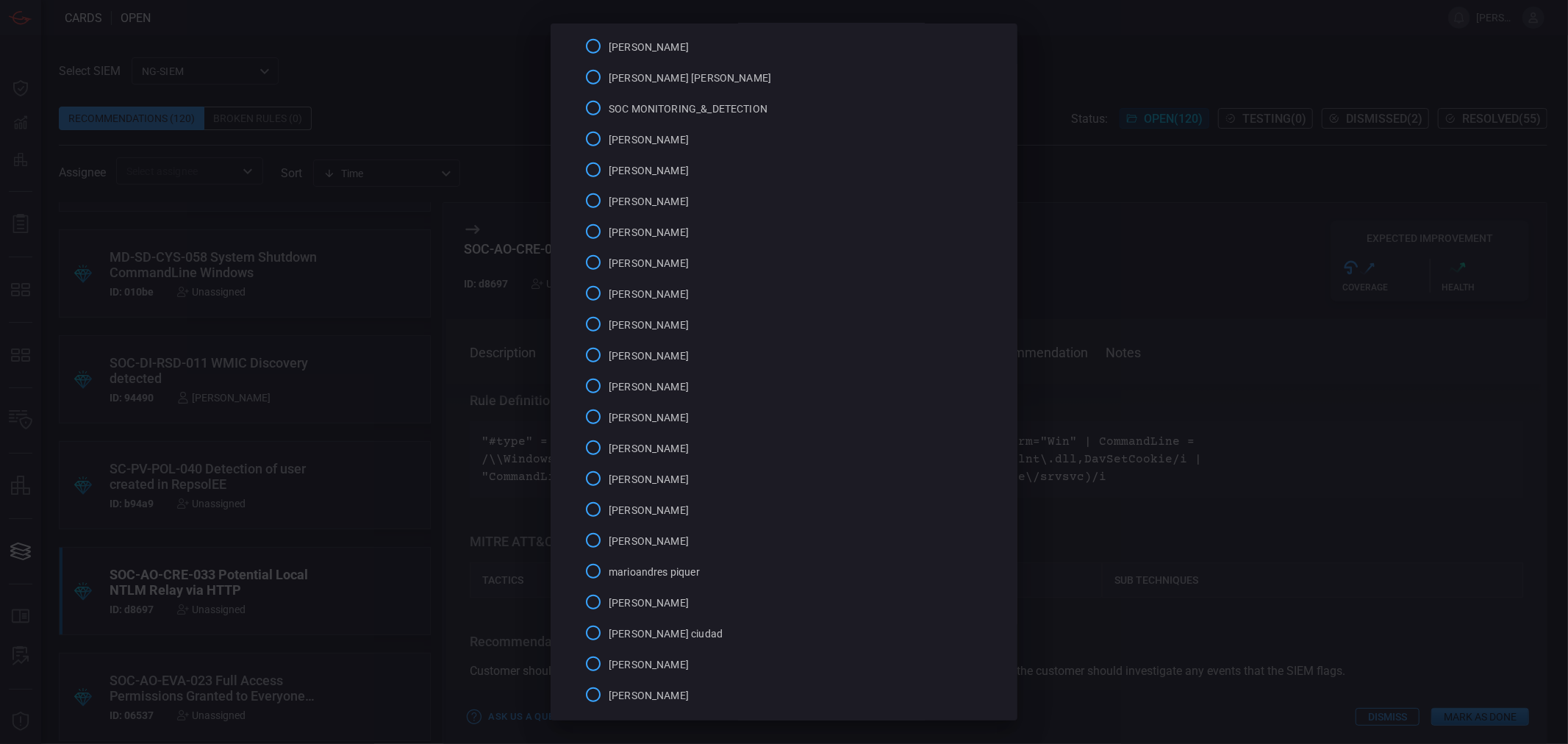
scroll to position [785, 0]
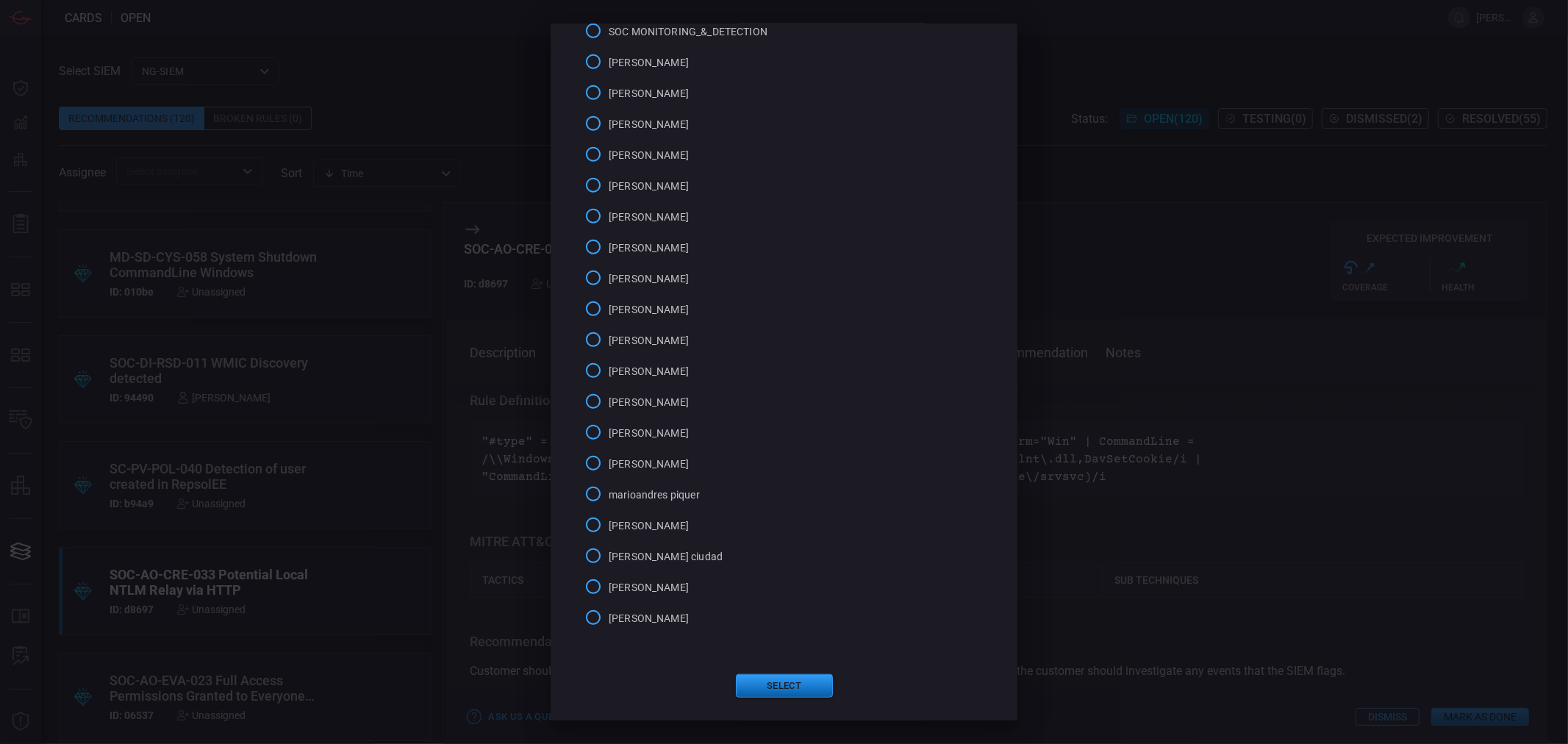
click at [763, 683] on button "Select" at bounding box center [784, 686] width 97 height 23
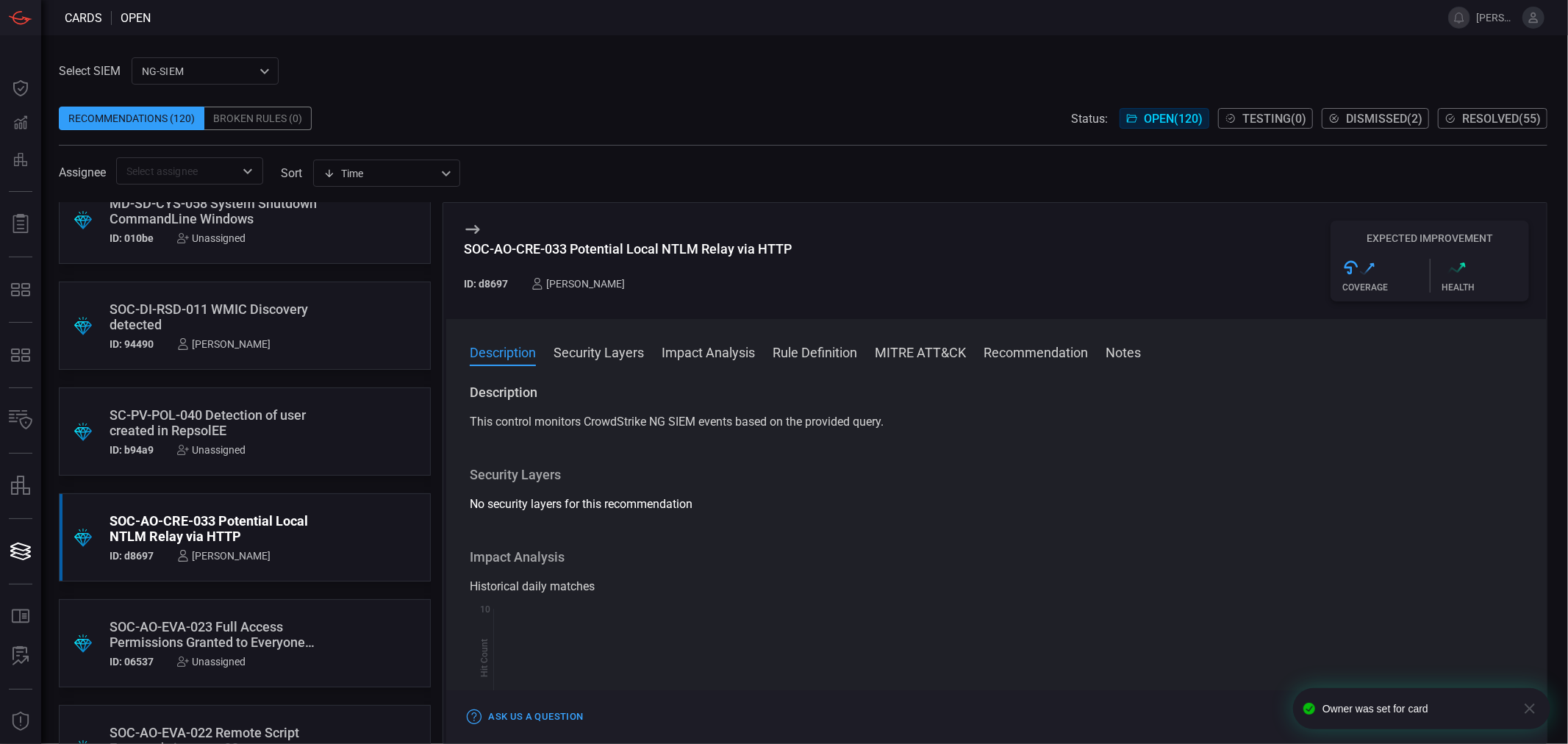
scroll to position [1961, 0]
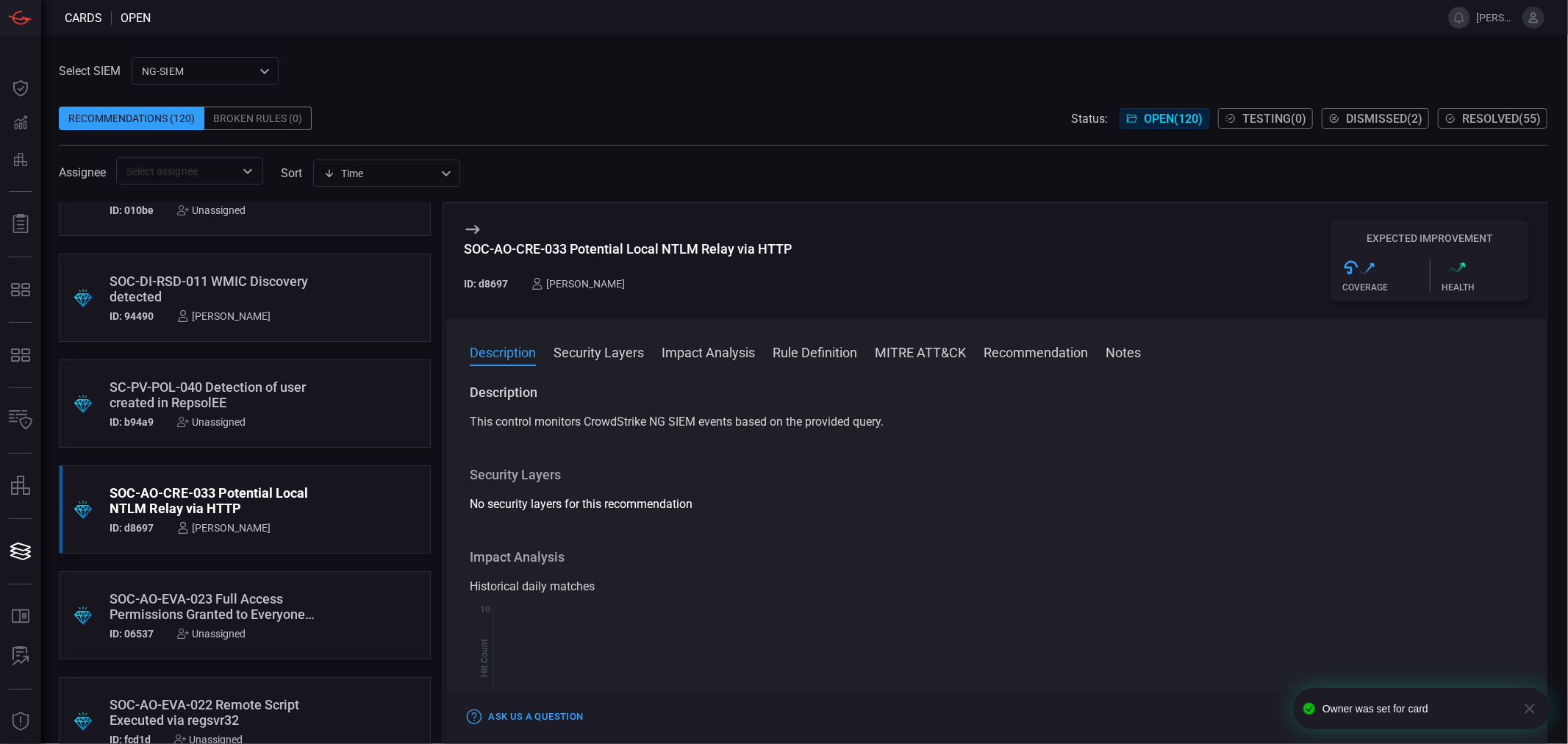
click at [241, 608] on div "SOC-AO-EVA-023 Full Access Permissions Granted to Everyone Using icacls" at bounding box center [217, 606] width 215 height 31
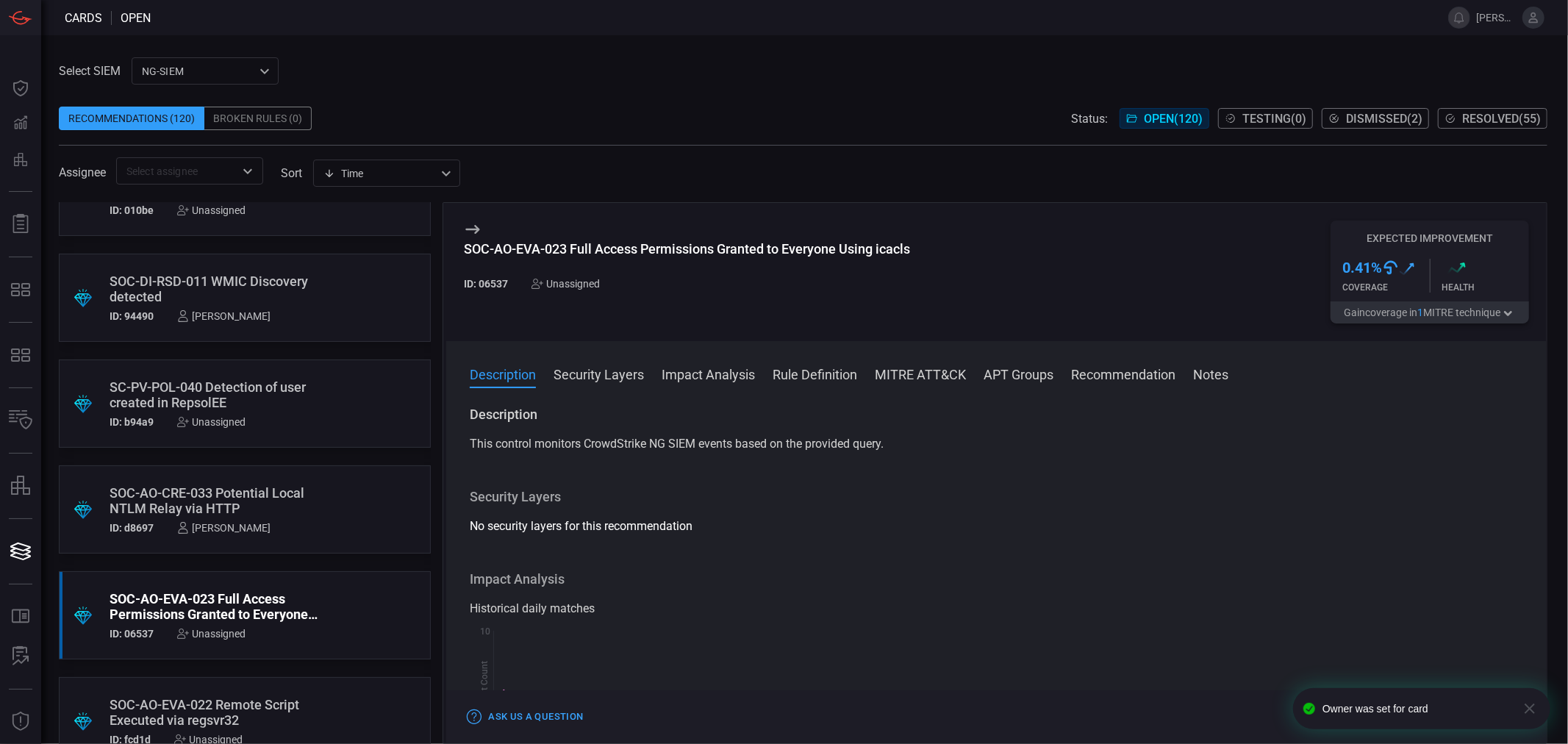
click at [657, 252] on div "SOC-AO-EVA-023 Full Access Permissions Granted to Everyone Using icacls" at bounding box center [687, 248] width 446 height 16
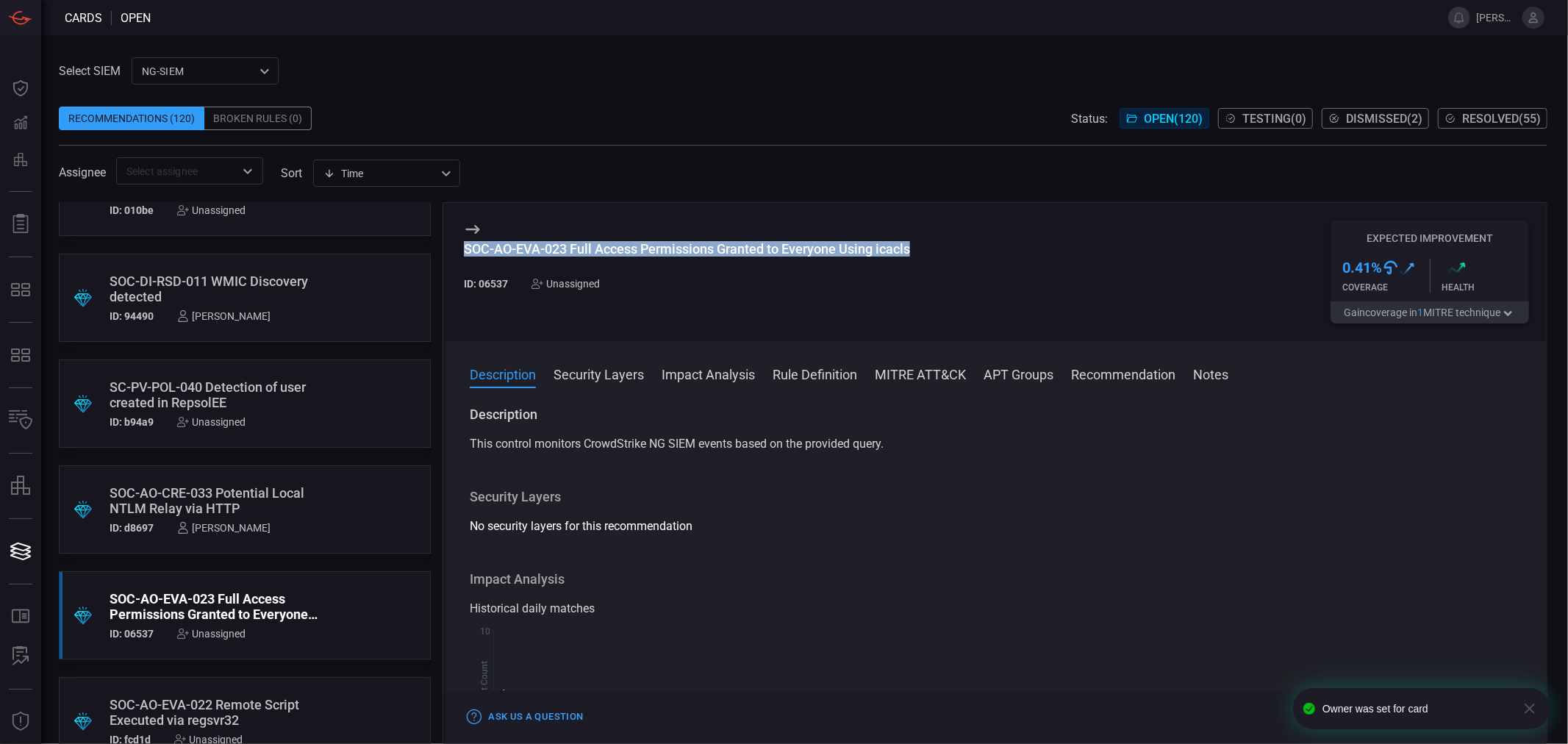
click at [657, 252] on div "SOC-AO-EVA-023 Full Access Permissions Granted to Everyone Using icacls" at bounding box center [687, 248] width 446 height 16
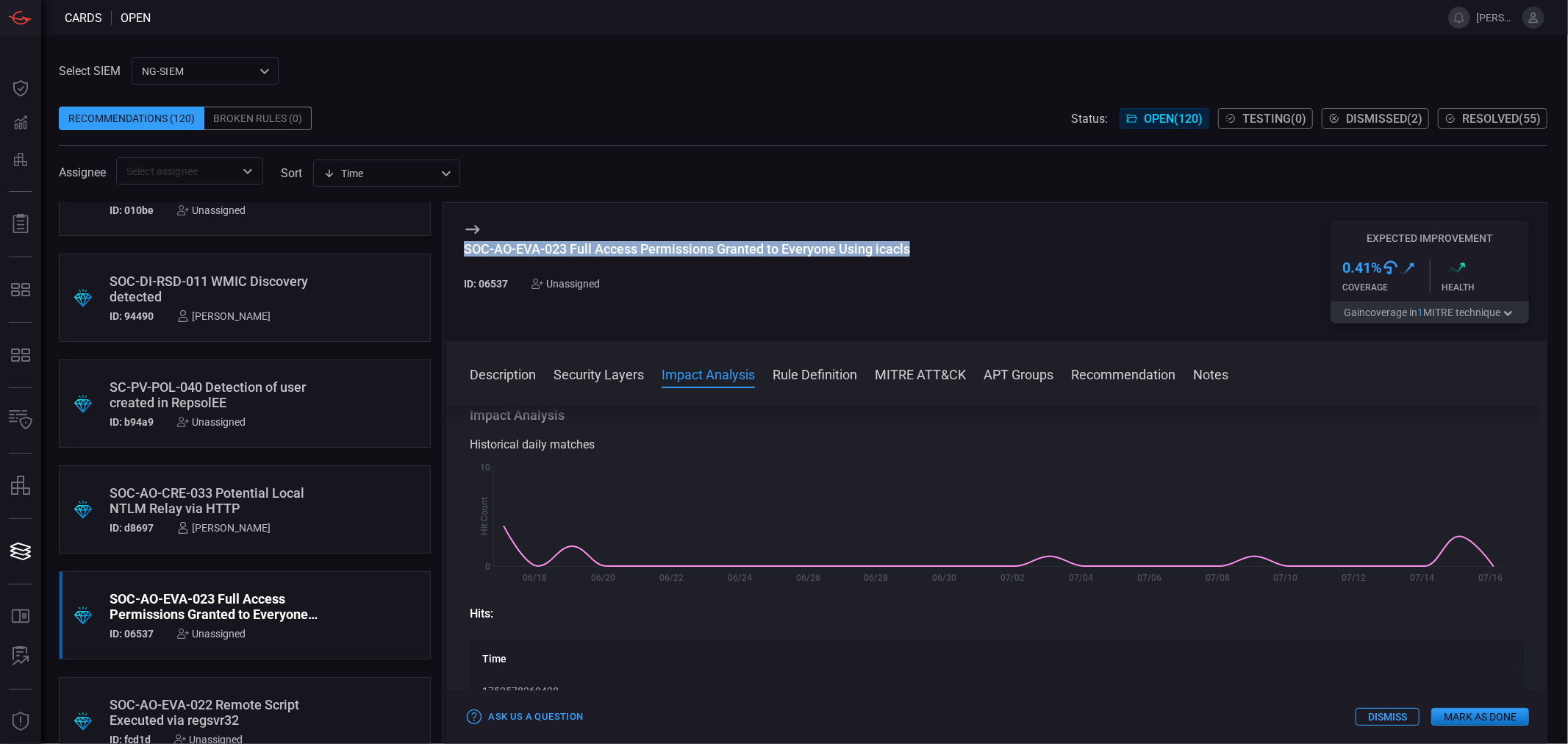
scroll to position [163, 0]
click at [809, 371] on button "Rule Definition" at bounding box center [814, 373] width 84 height 18
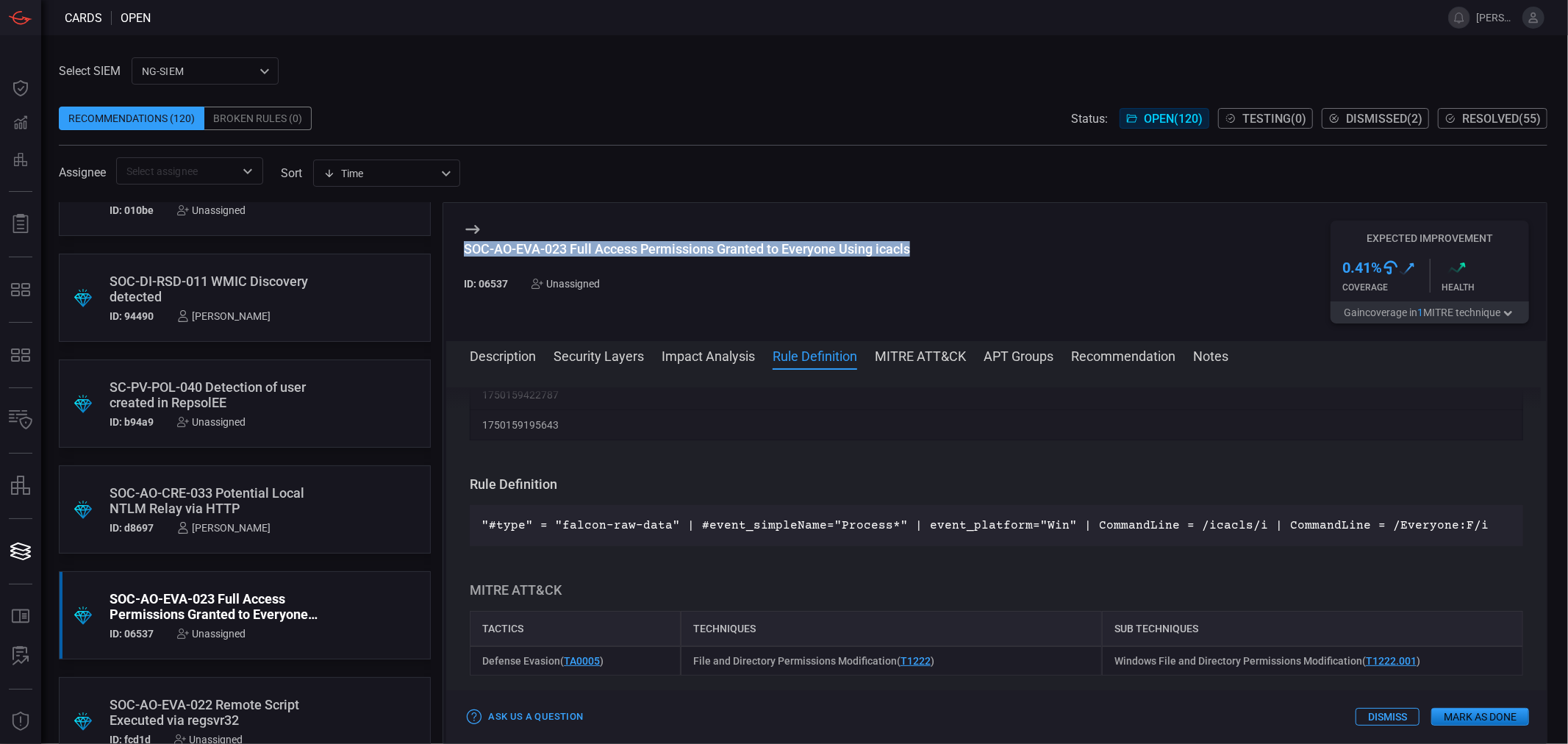
scroll to position [788, 0]
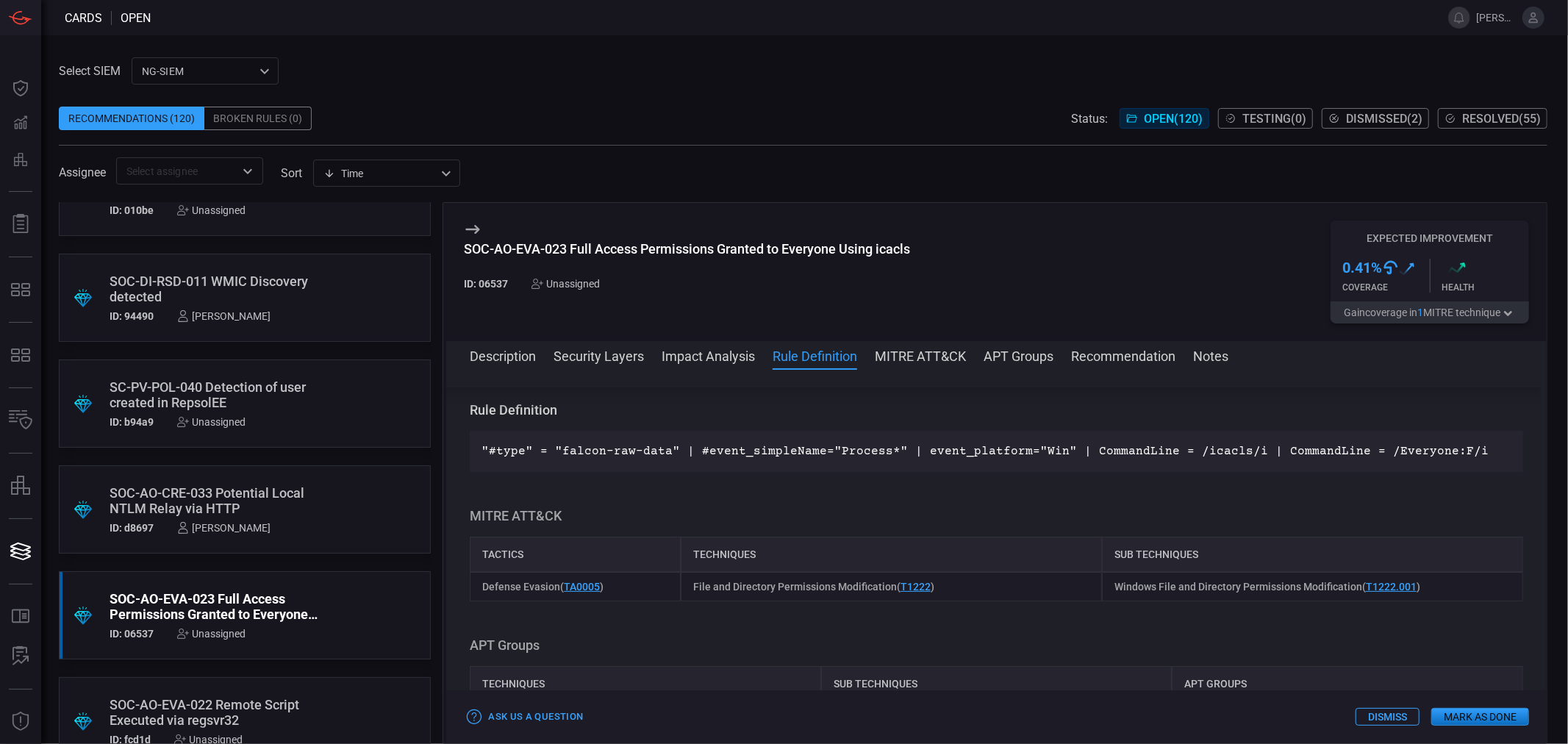
click at [797, 449] on p ""#type" = "falcon-raw-data" | #event_simpleName="Process*" | event_platform="Wi…" at bounding box center [997, 451] width 1030 height 18
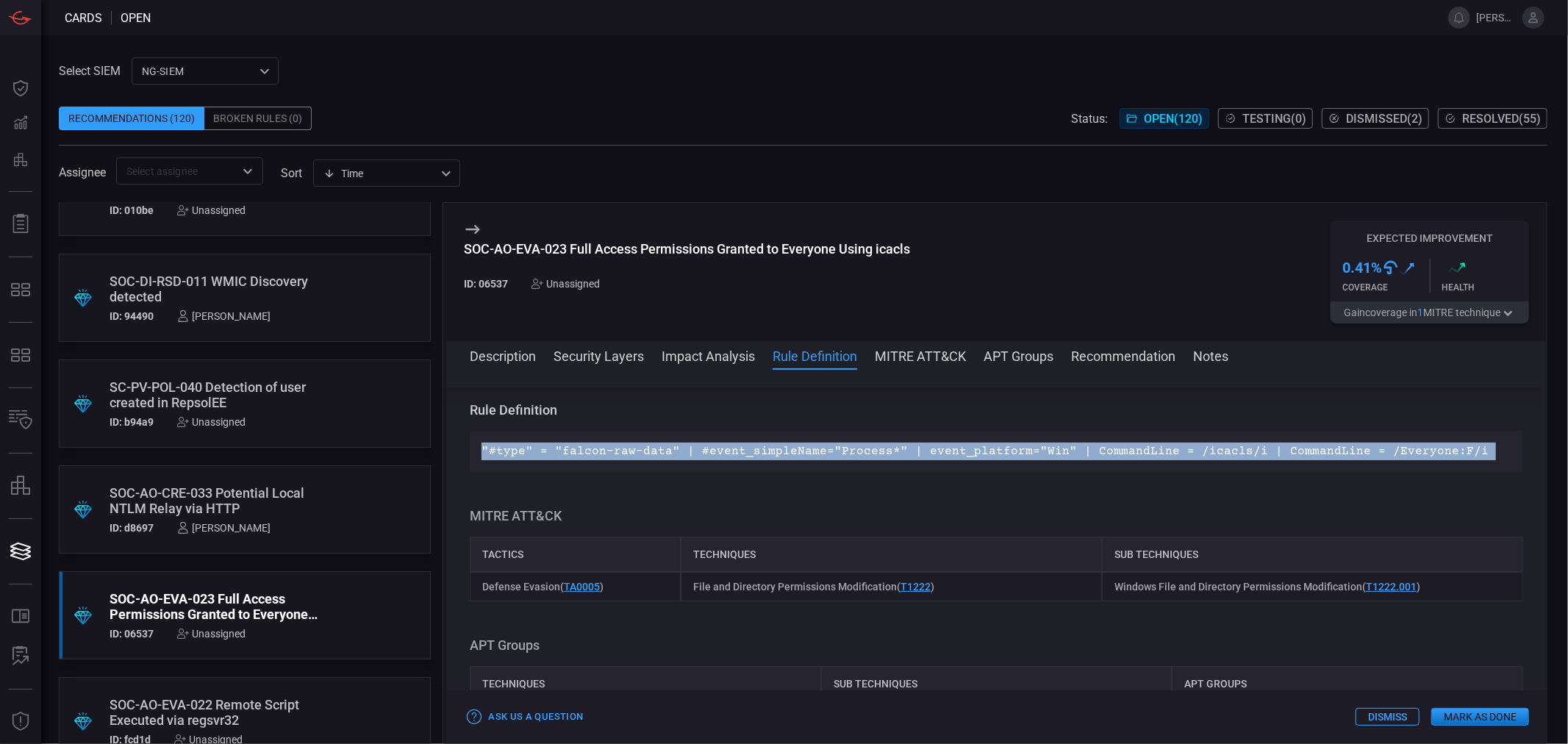
click at [797, 449] on p ""#type" = "falcon-raw-data" | #event_simpleName="Process*" | event_platform="Wi…" at bounding box center [997, 451] width 1030 height 18
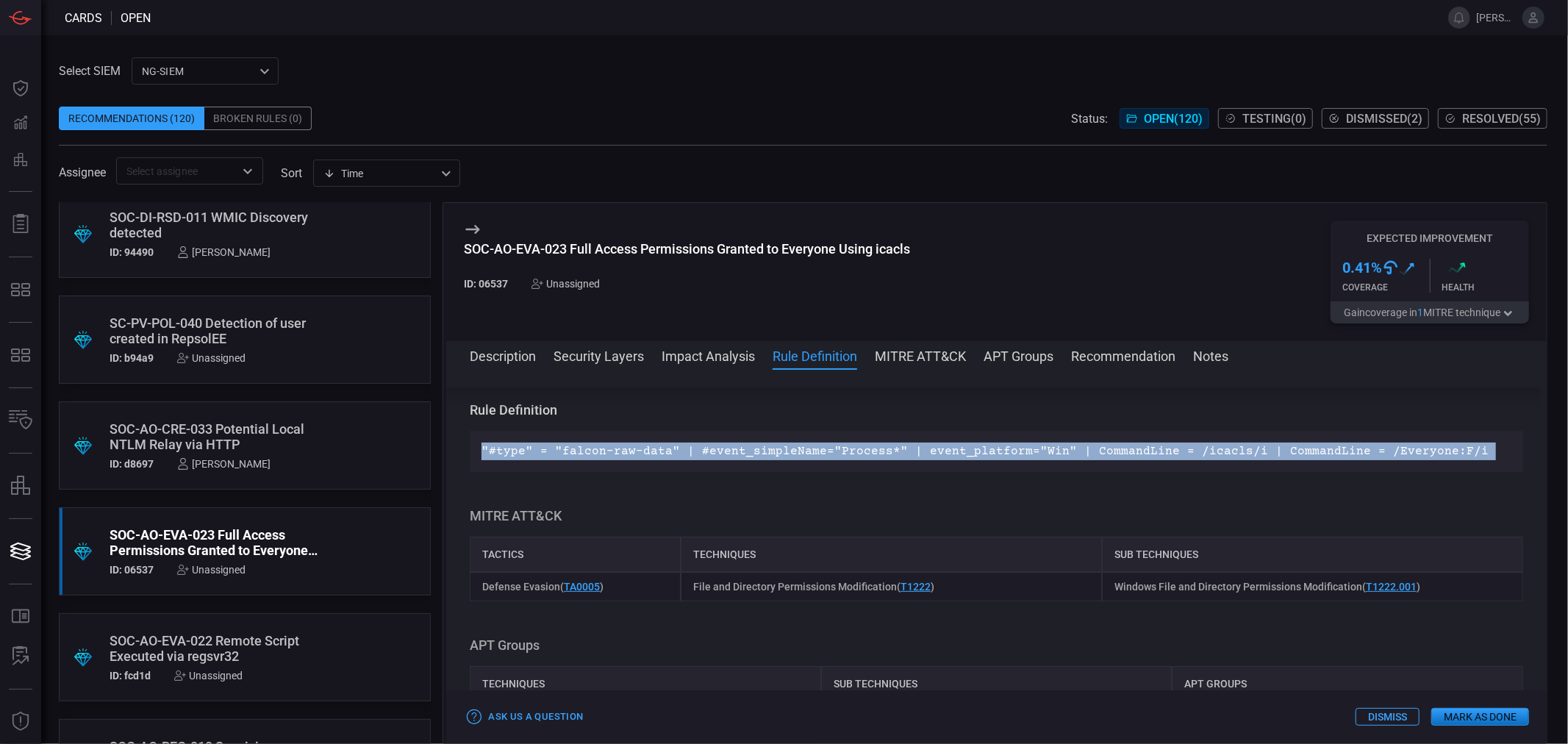
scroll to position [2125, 0]
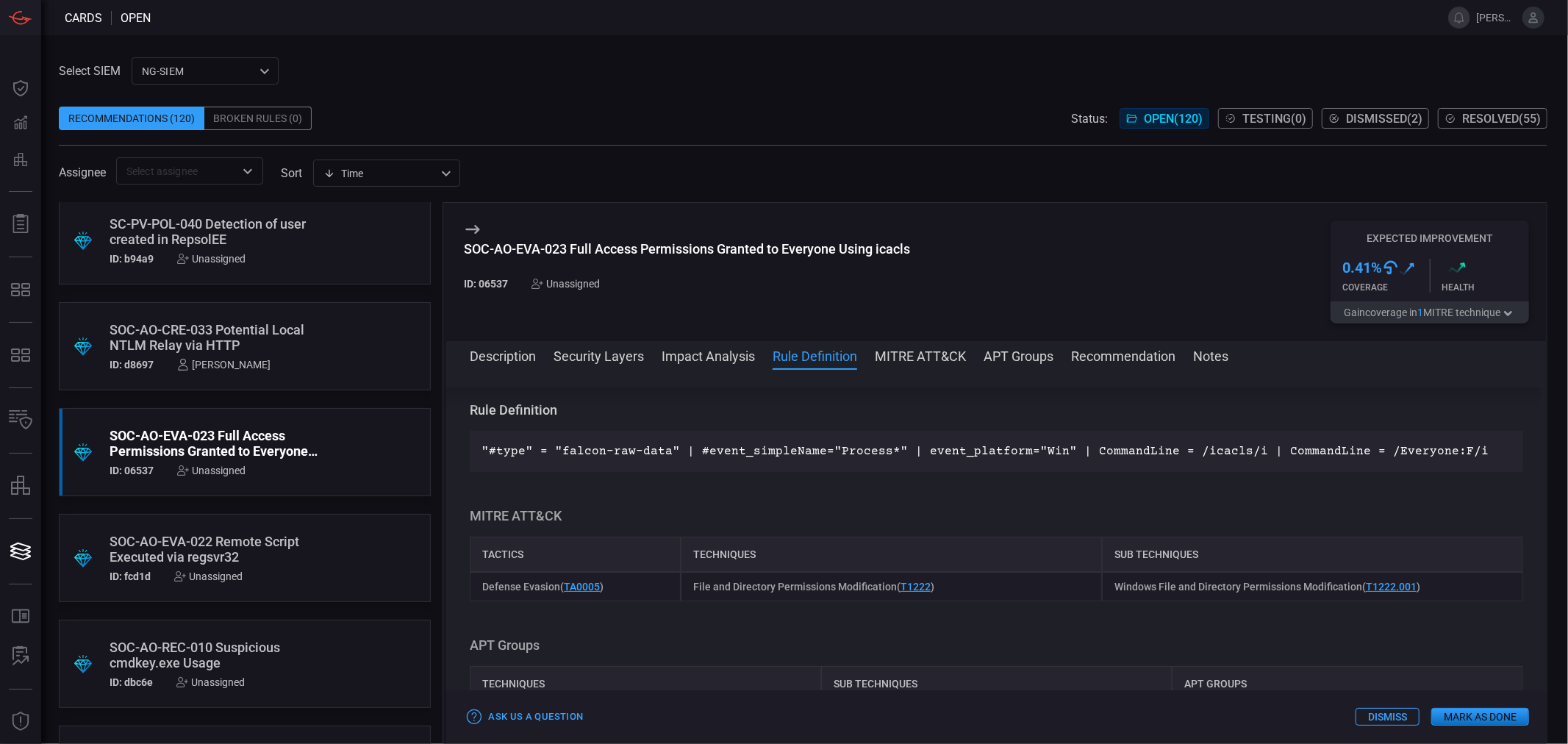
click at [258, 573] on div "ID: fcd1d Unassigned" at bounding box center [217, 576] width 215 height 12
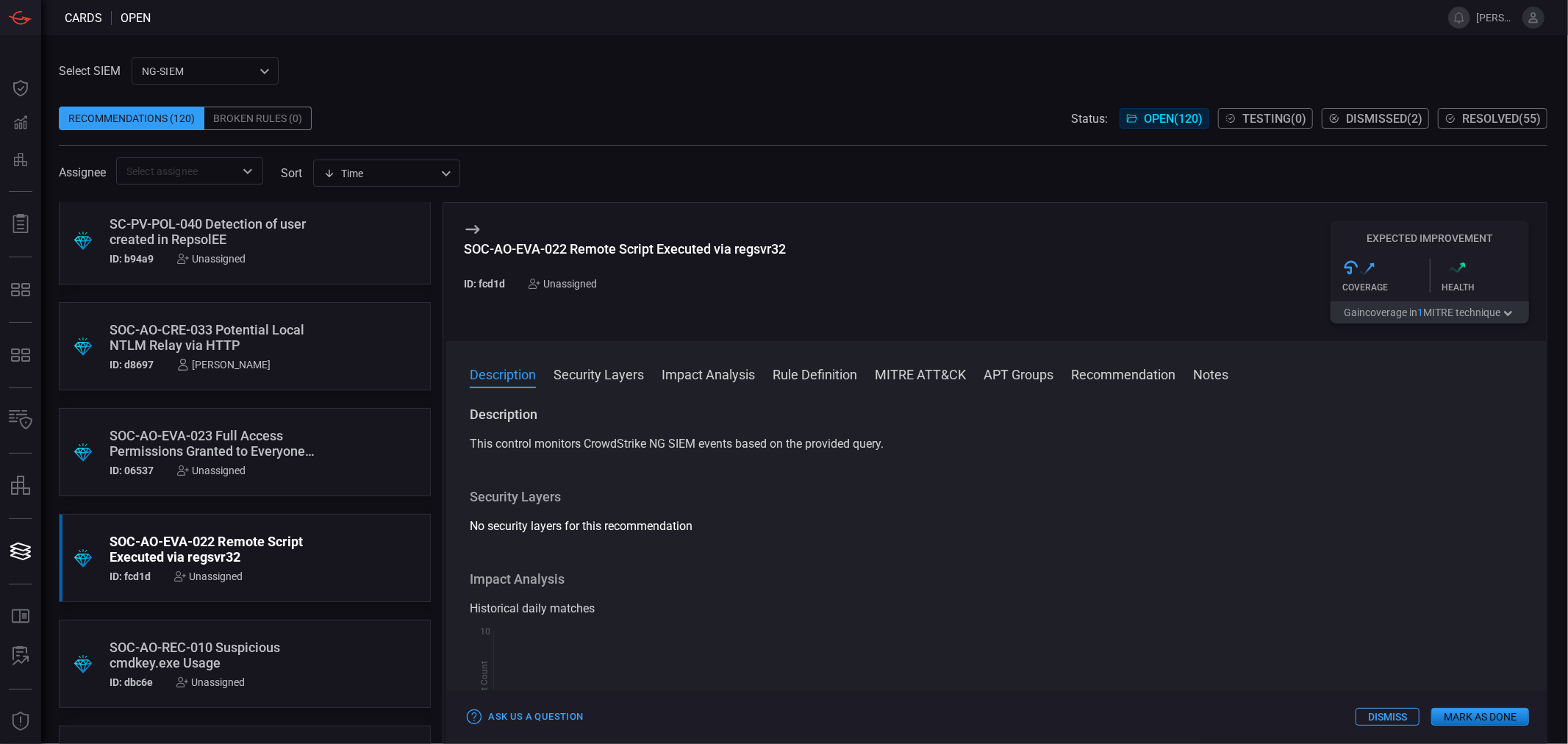
click at [928, 362] on div "Description Security Layers Impact Analysis Rule Definition MITRE ATT&CK APT Gr…" at bounding box center [997, 542] width 1100 height 402
click at [923, 377] on button "MITRE ATT&CK" at bounding box center [921, 373] width 91 height 18
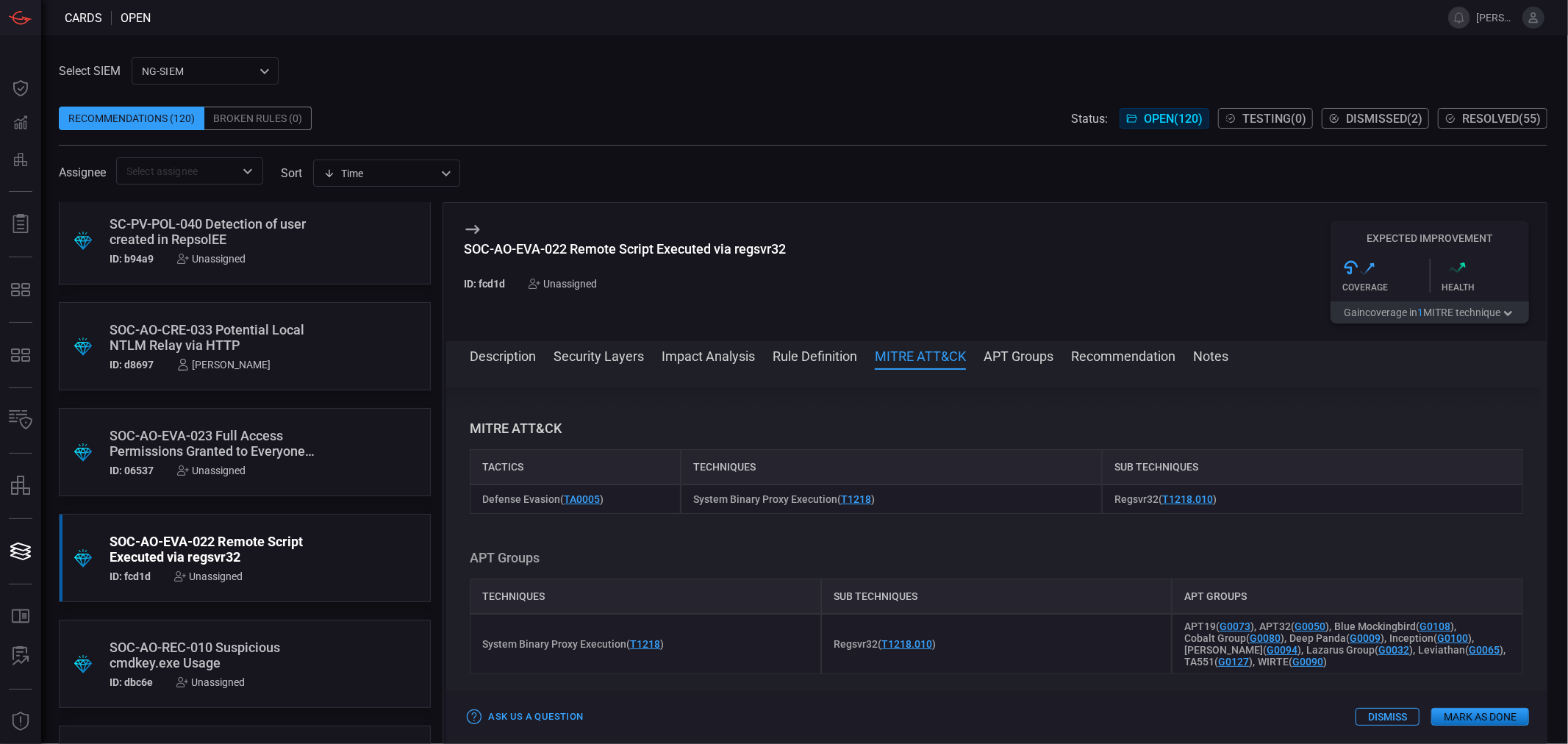
click at [827, 351] on button "Rule Definition" at bounding box center [814, 355] width 84 height 18
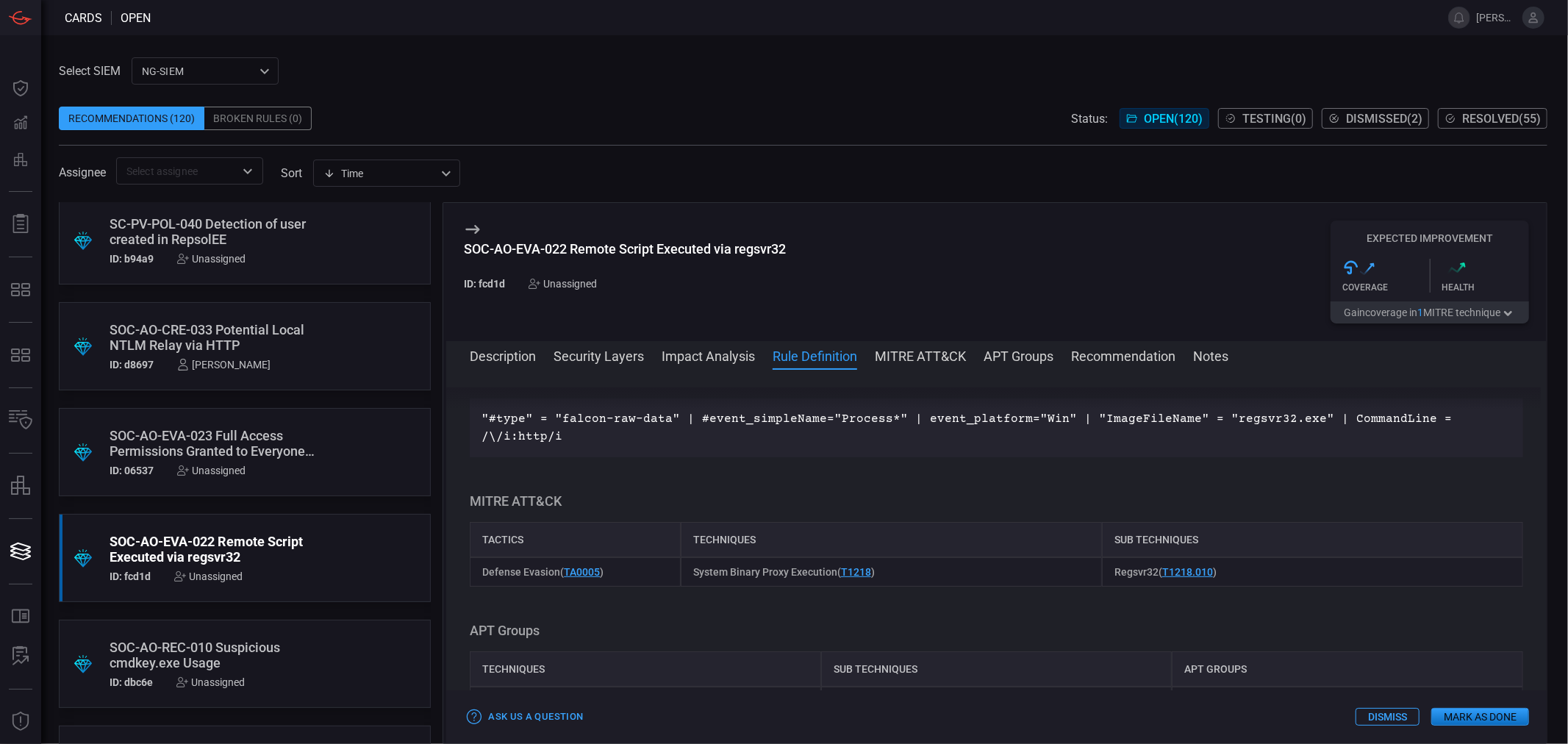
scroll to position [401, 0]
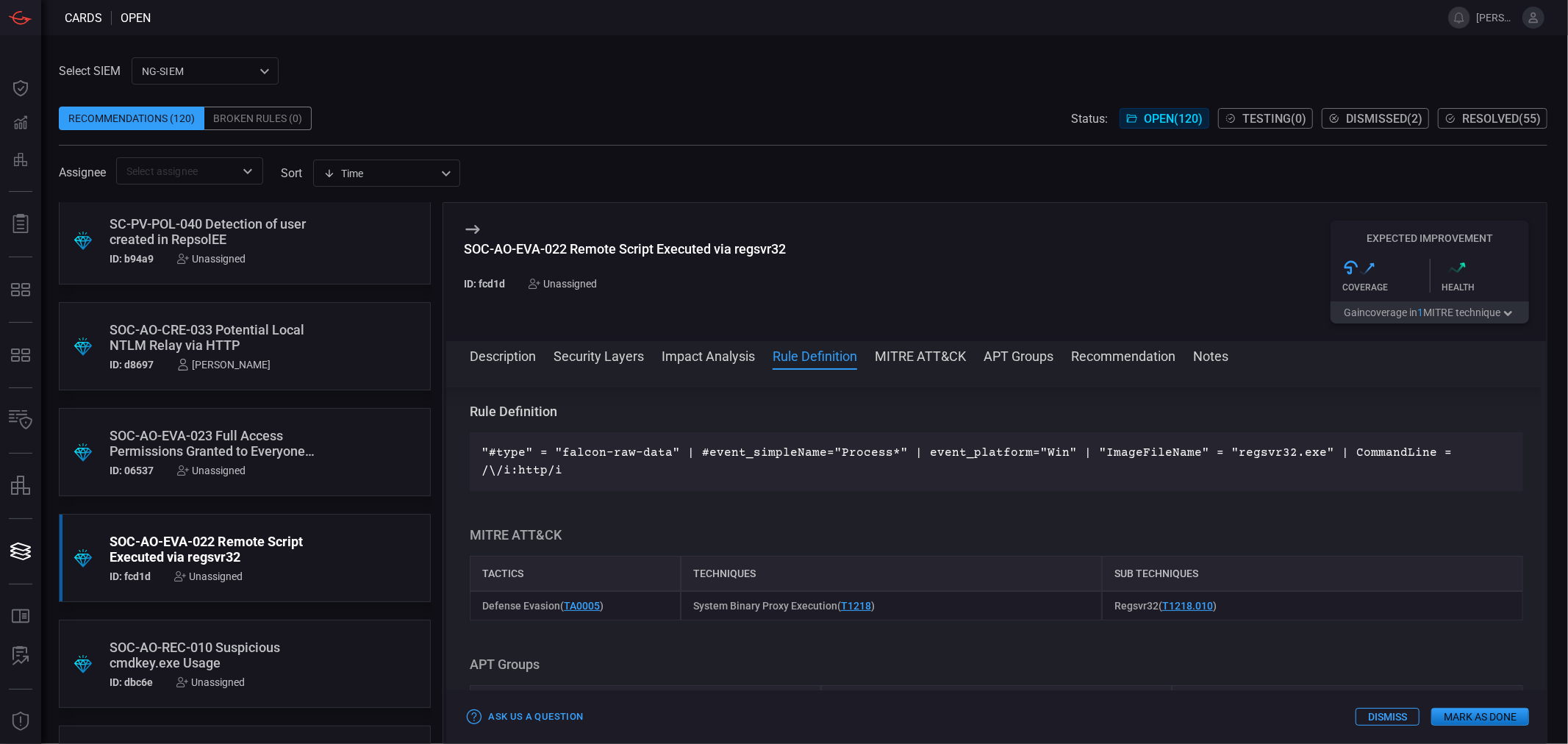
click at [826, 453] on p ""#type" = "falcon-raw-data" | #event_simpleName="Process*" | event_platform="Wi…" at bounding box center [997, 462] width 1030 height 35
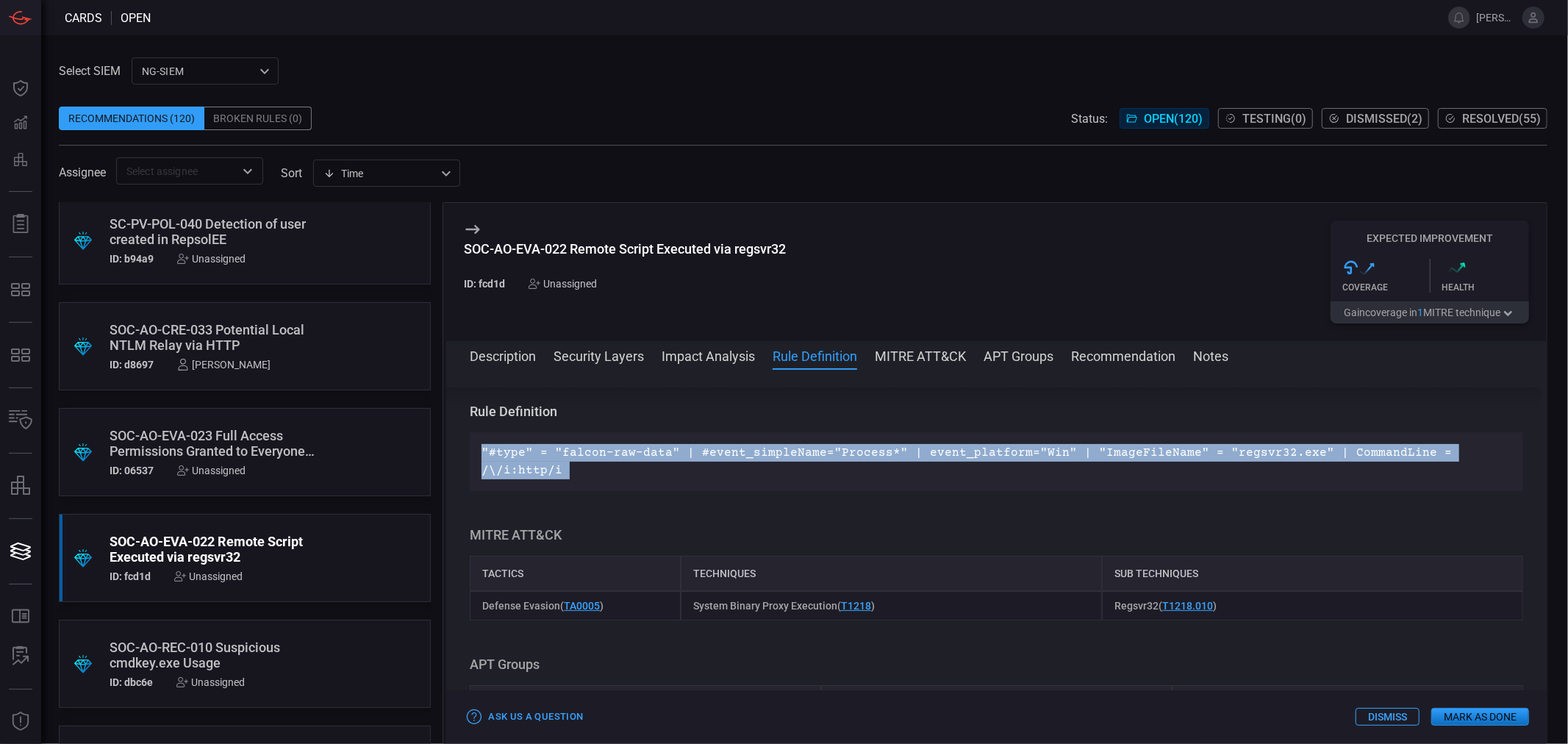
click at [826, 453] on p ""#type" = "falcon-raw-data" | #event_simpleName="Process*" | event_platform="Wi…" at bounding box center [997, 462] width 1030 height 35
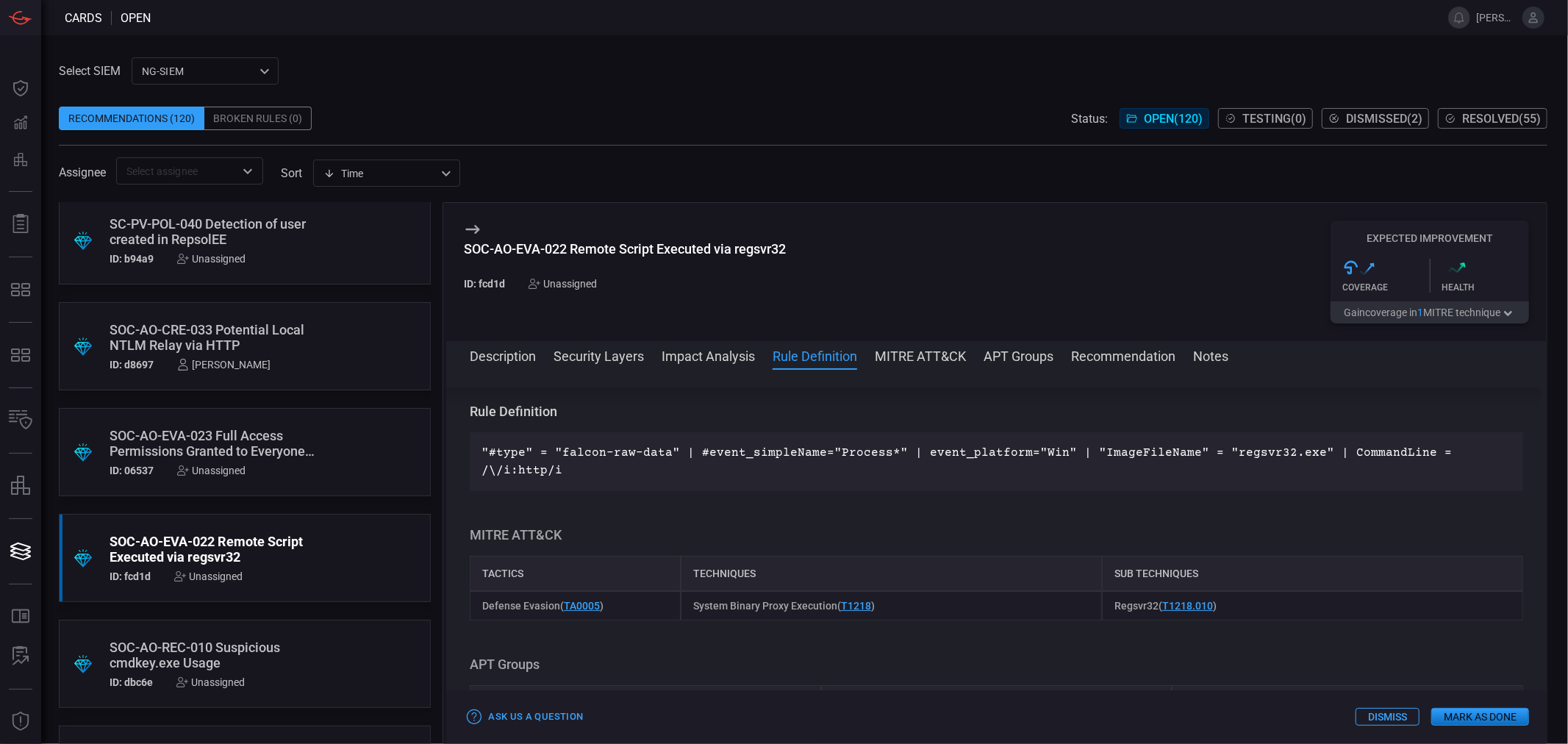
click at [594, 253] on div "SOC-AO-EVA-022 Remote Script Executed via regsvr32" at bounding box center [625, 248] width 322 height 16
click at [599, 243] on div "SOC-AO-EVA-022 Remote Script Executed via regsvr32" at bounding box center [625, 248] width 322 height 16
click at [202, 575] on div "Unassigned" at bounding box center [208, 576] width 69 height 12
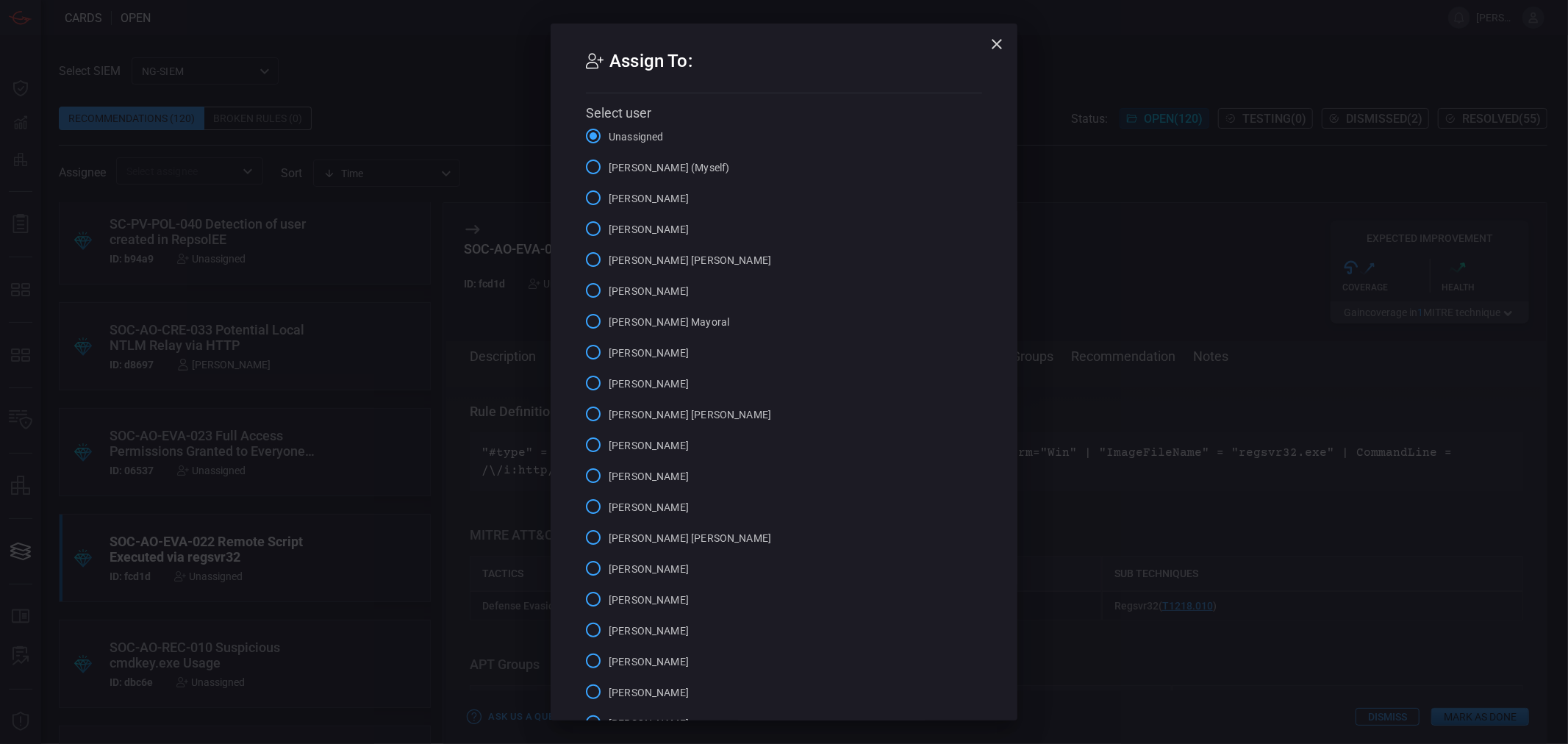
click at [635, 168] on span "[PERSON_NAME] (Myself)" at bounding box center [669, 168] width 120 height 16
click at [608, 168] on input "[PERSON_NAME] (Myself)" at bounding box center [593, 167] width 31 height 31
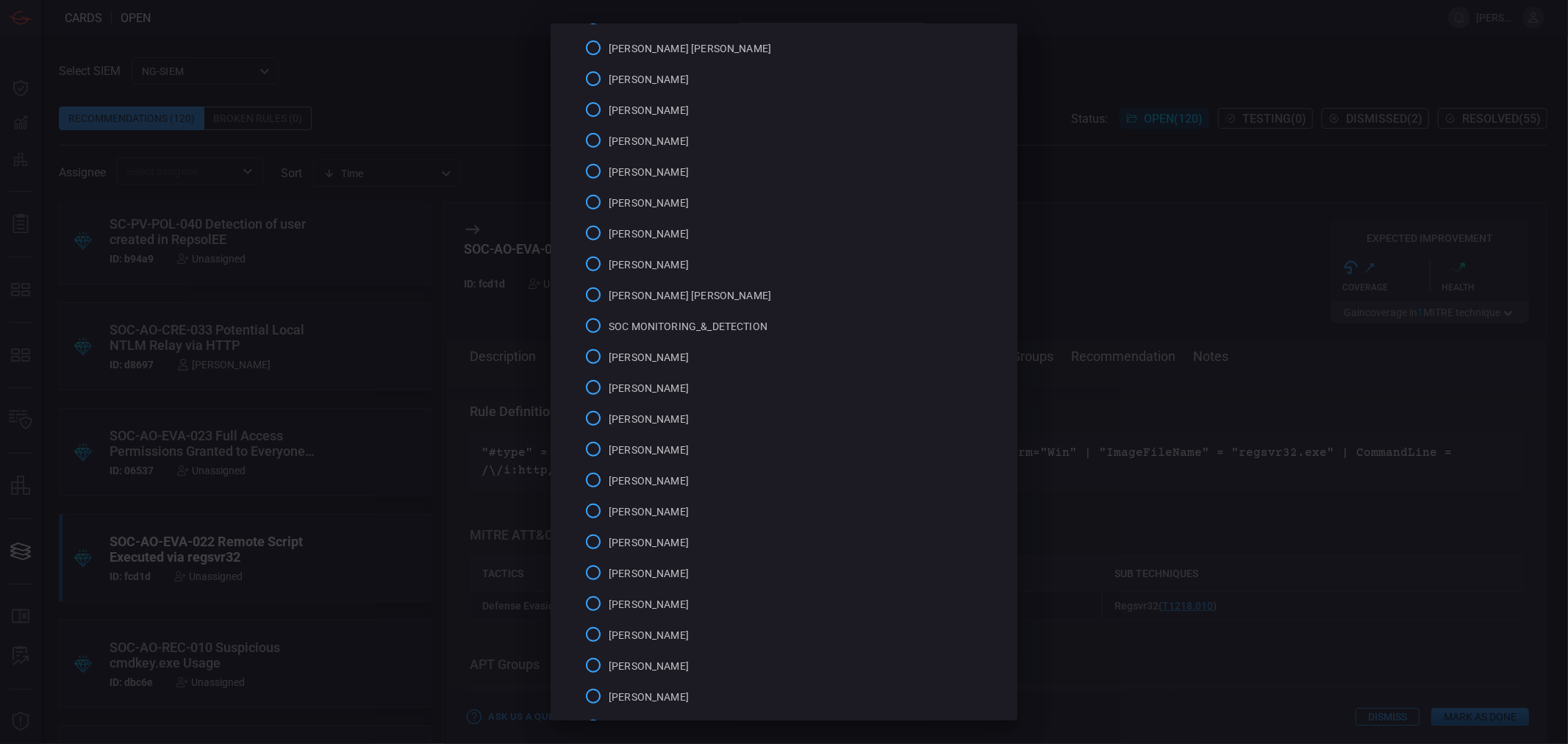
scroll to position [785, 0]
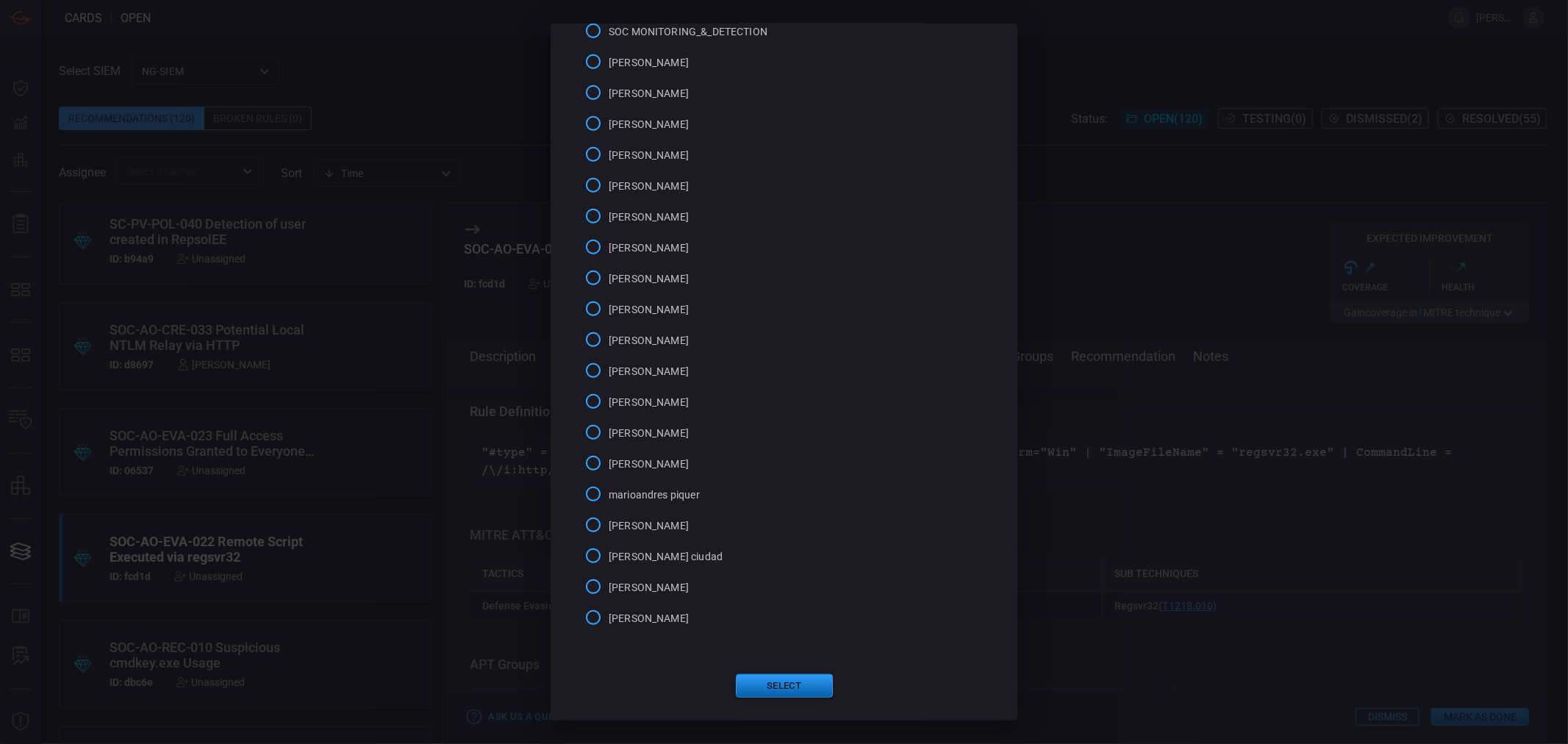
click at [784, 675] on button "Select" at bounding box center [784, 686] width 97 height 23
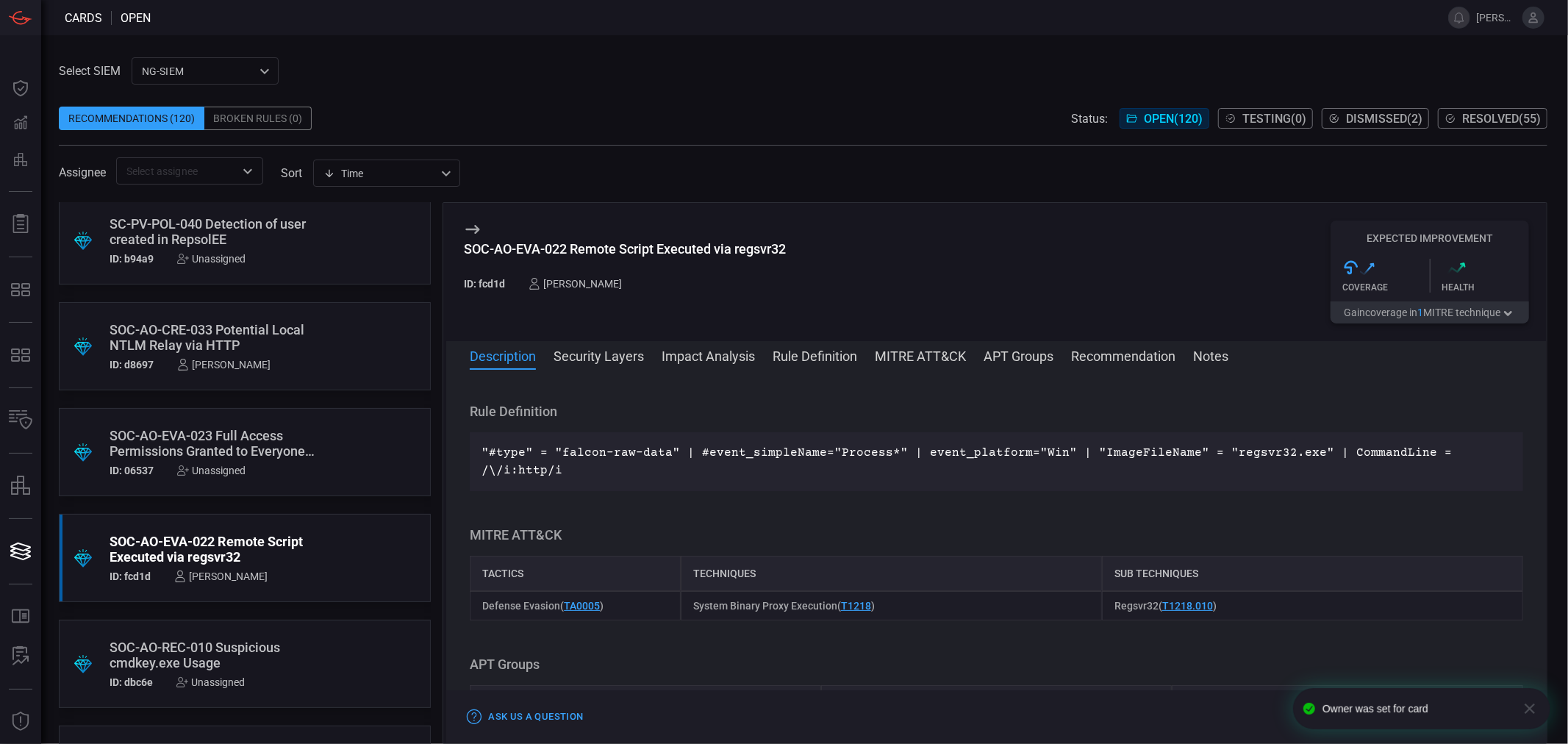
scroll to position [0, 0]
